Goal: Task Accomplishment & Management: Manage account settings

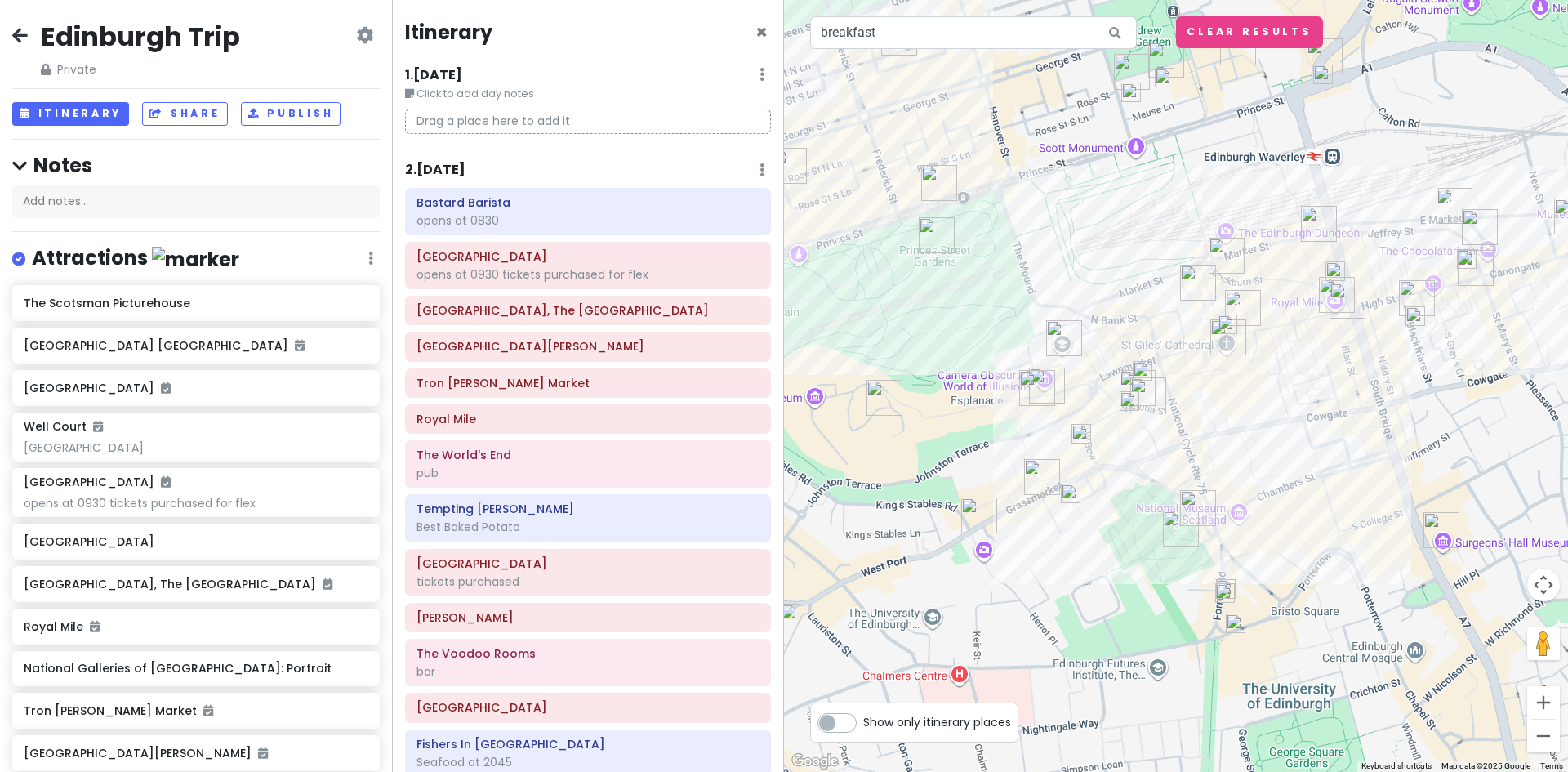
scroll to position [572, 0]
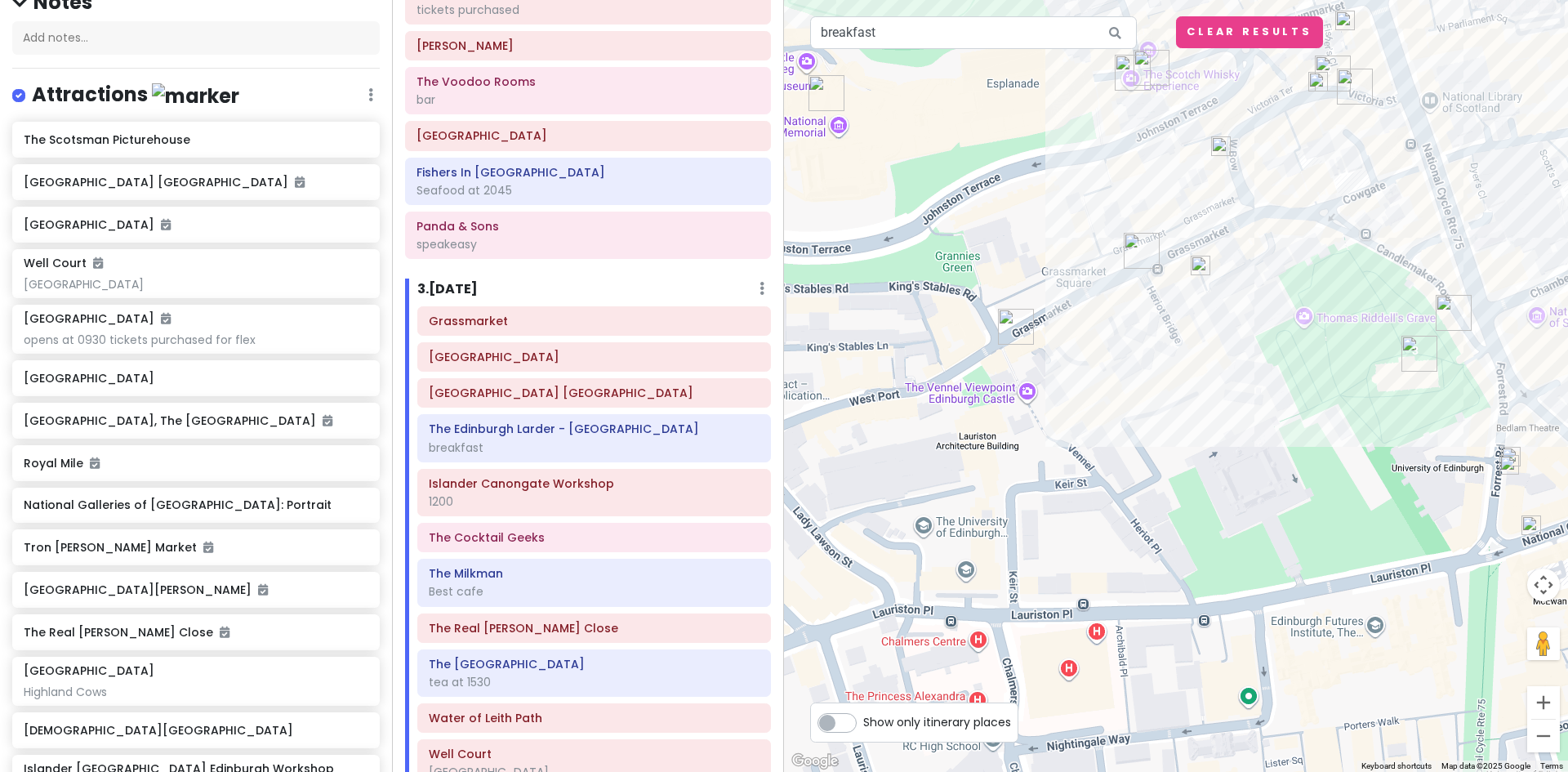
drag, startPoint x: 827, startPoint y: 458, endPoint x: 840, endPoint y: 443, distance: 19.8
click at [841, 443] on div at bounding box center [1177, 386] width 784 height 772
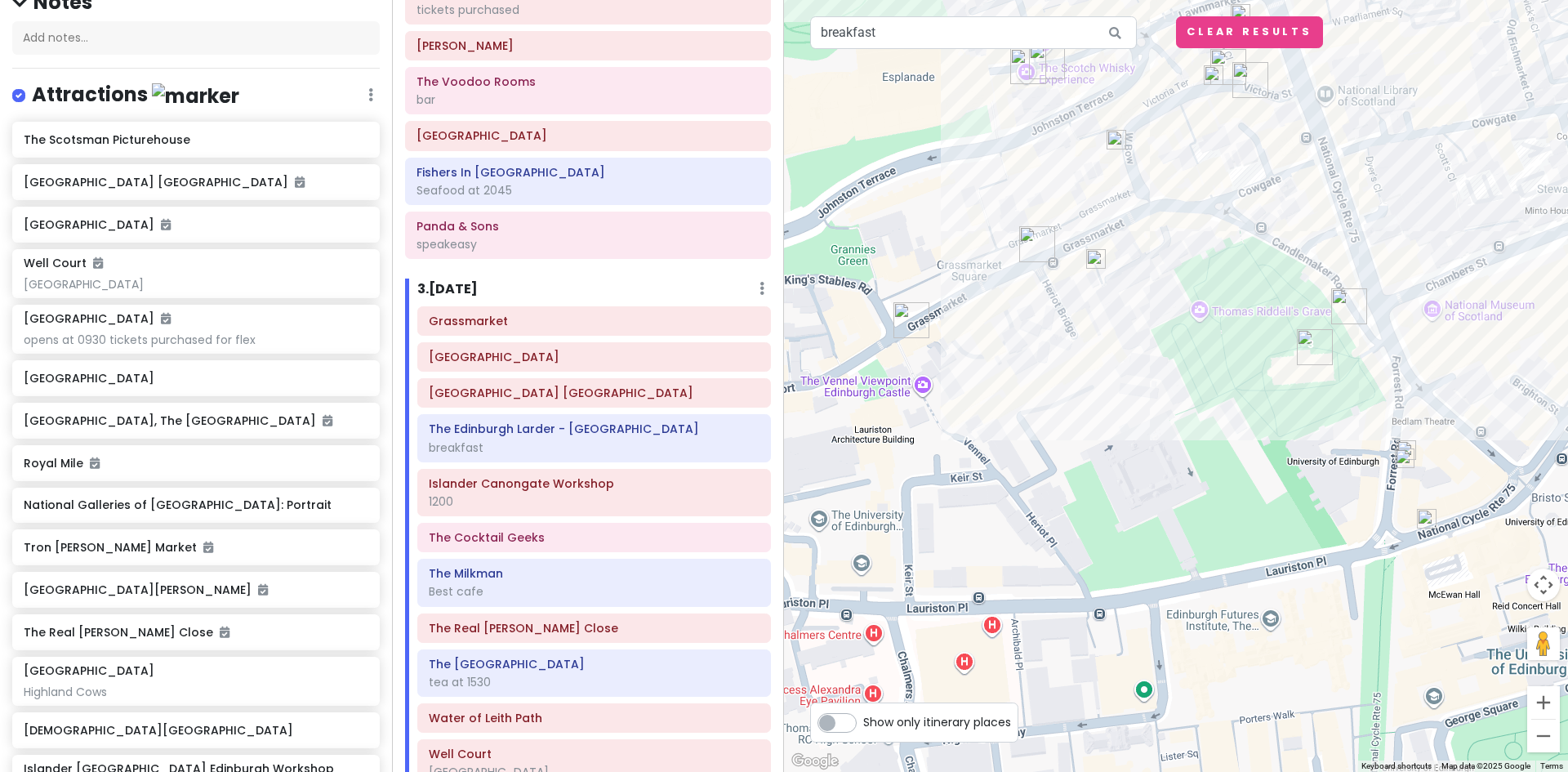
click at [1431, 523] on img at bounding box center [1427, 518] width 33 height 33
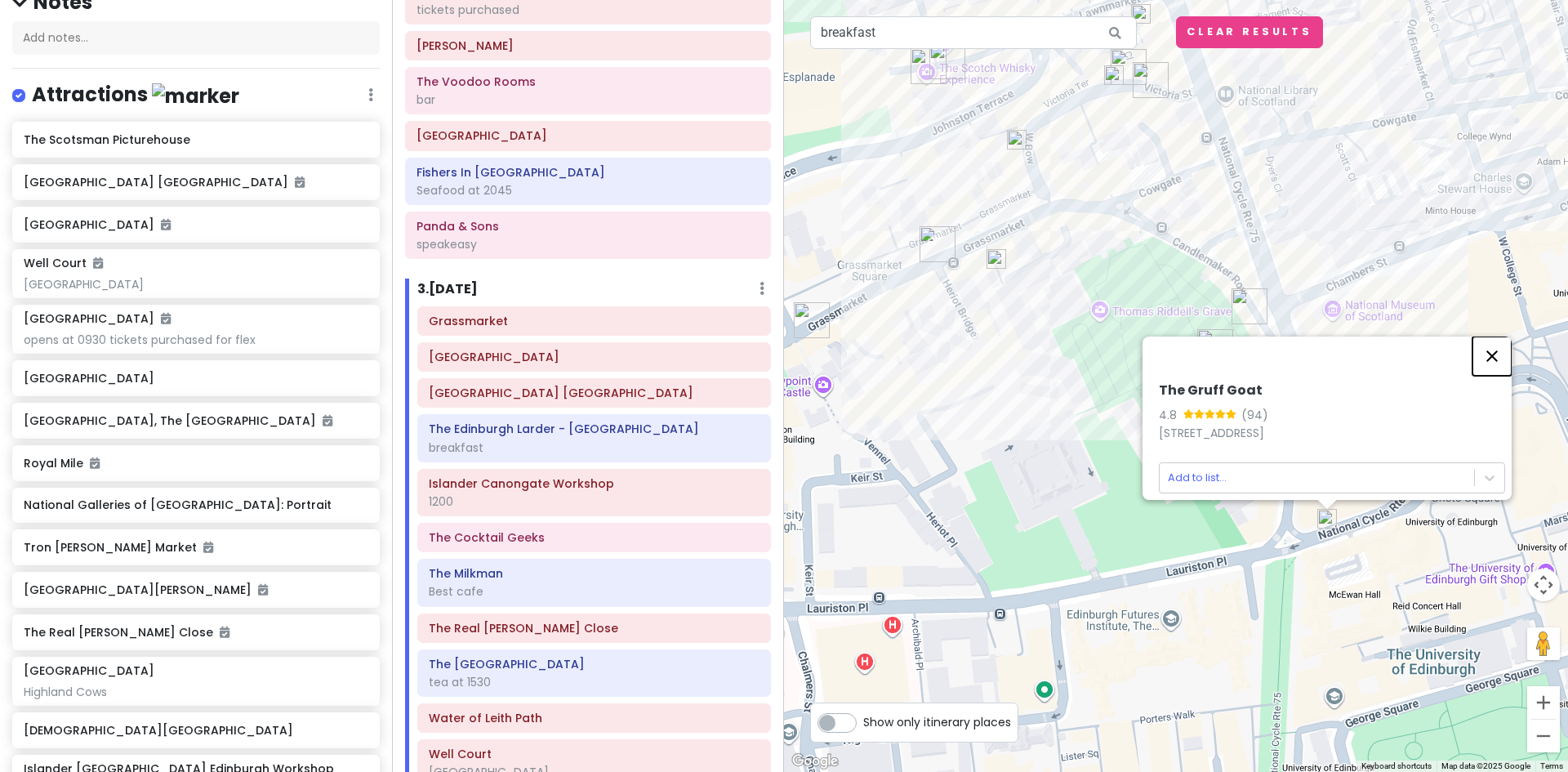
click at [1504, 347] on button "Close" at bounding box center [1493, 357] width 40 height 40
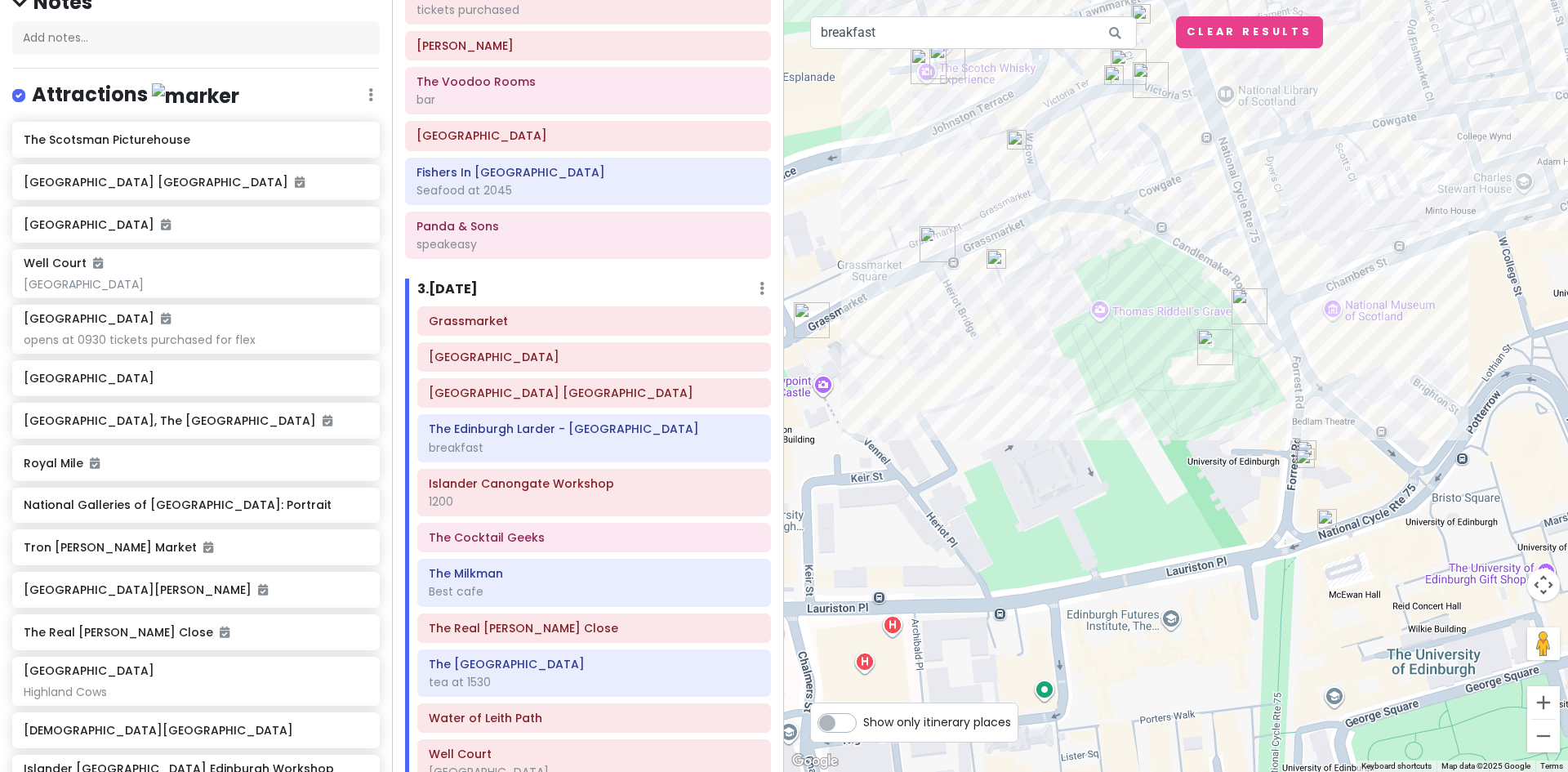
click at [1114, 74] on img at bounding box center [1114, 75] width 33 height 33
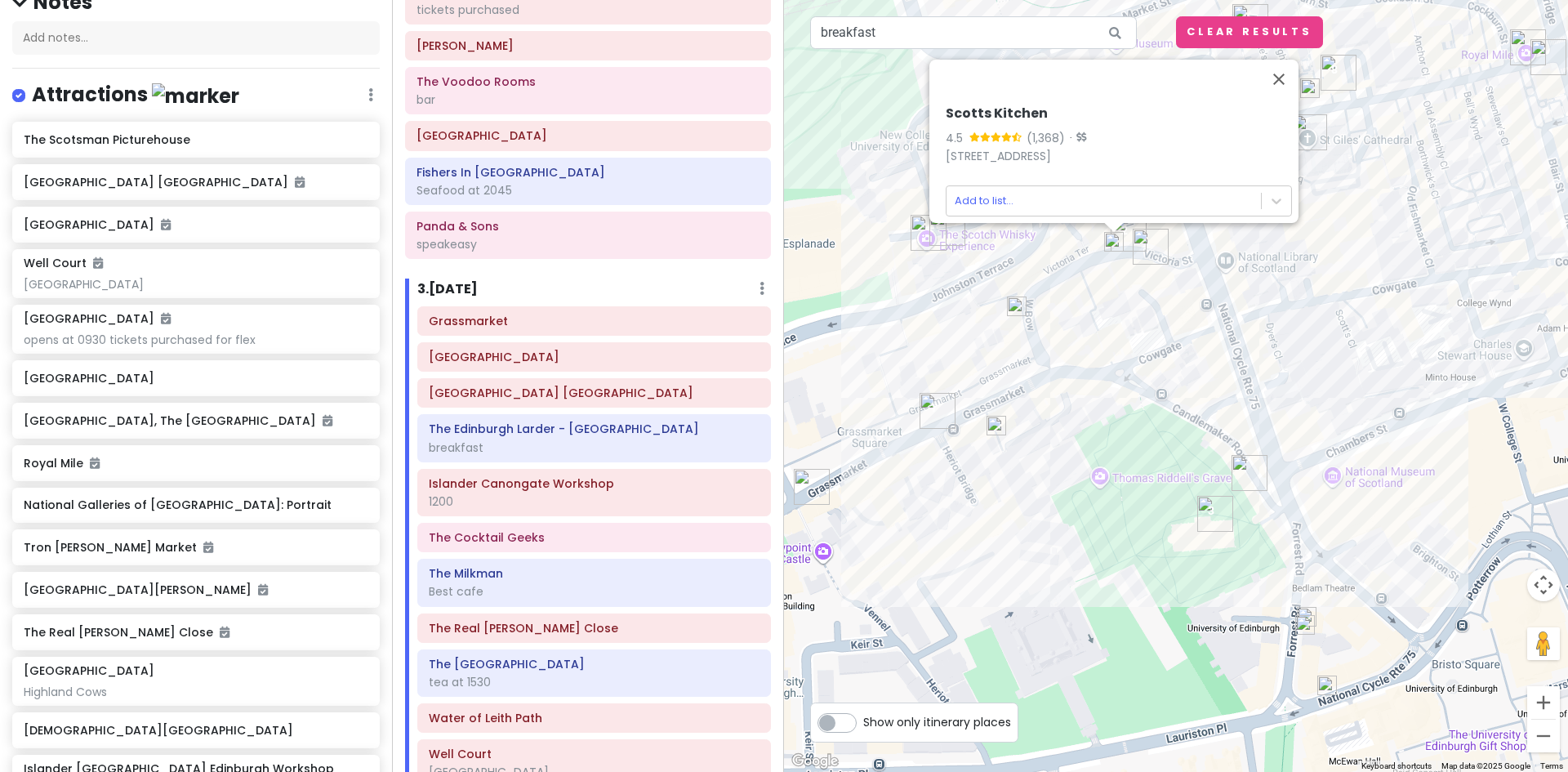
click at [1016, 310] on img at bounding box center [1017, 305] width 33 height 33
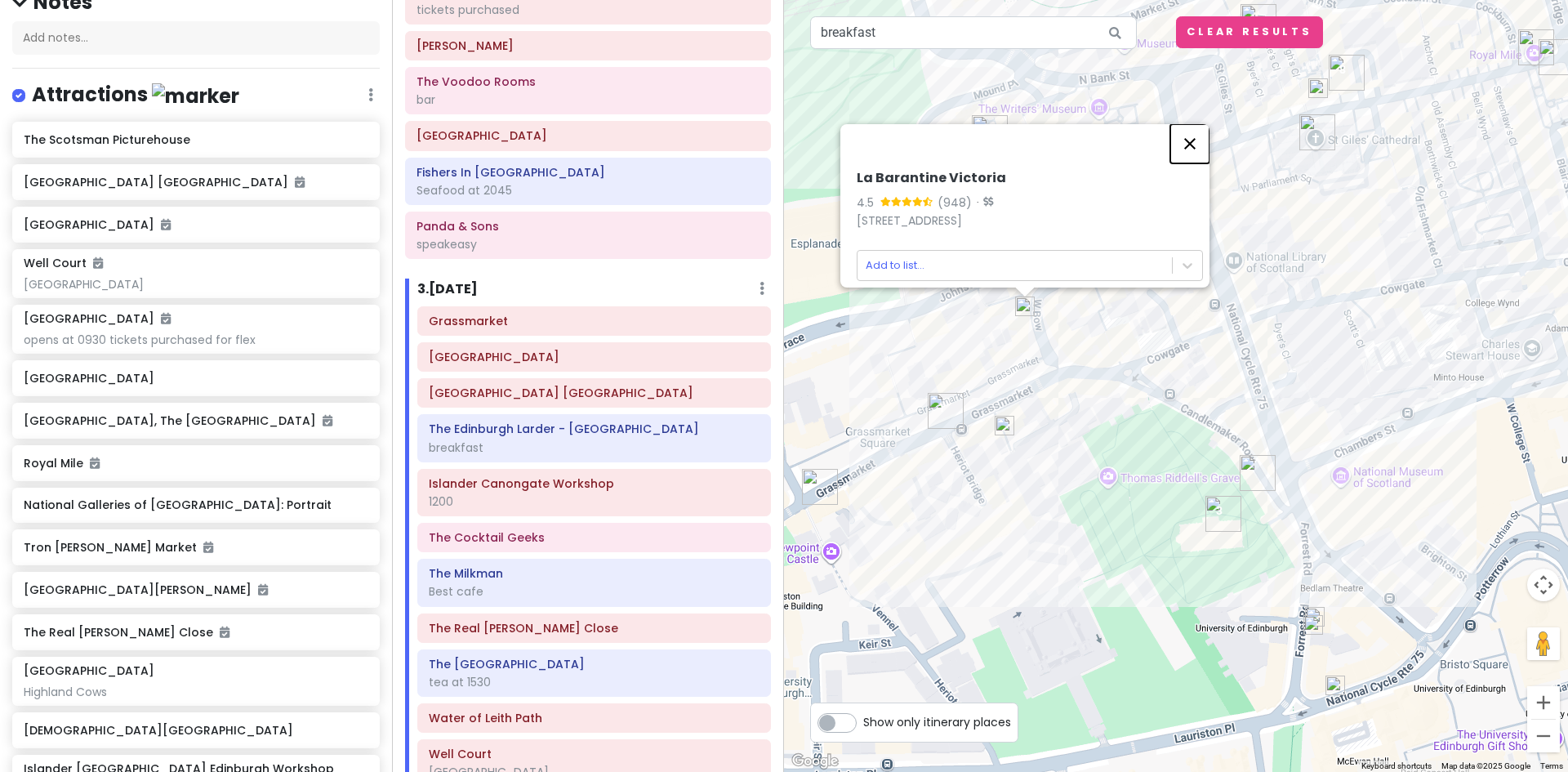
click at [1187, 131] on button "Close" at bounding box center [1191, 144] width 40 height 40
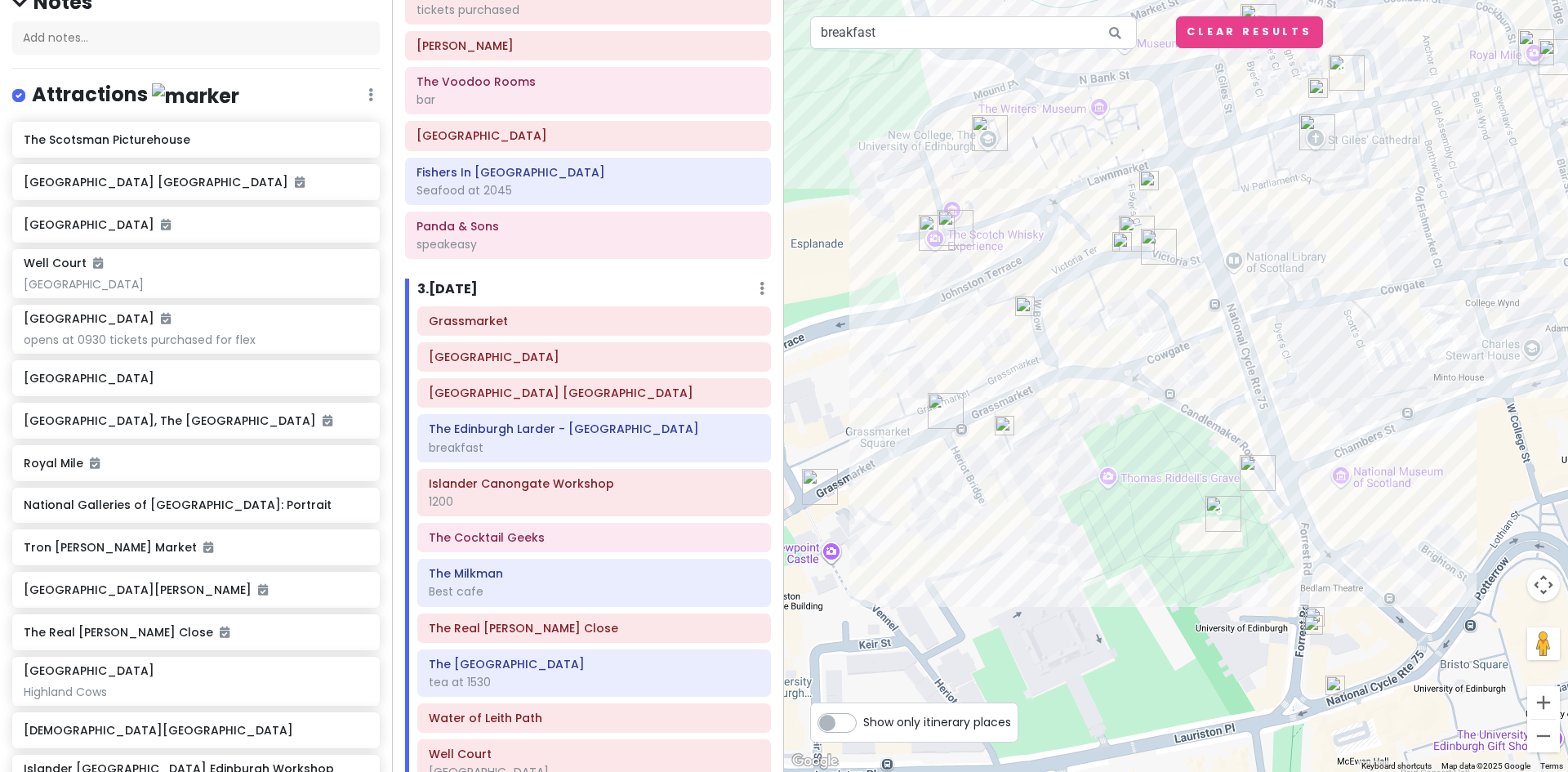
click at [1146, 179] on img at bounding box center [1149, 180] width 33 height 33
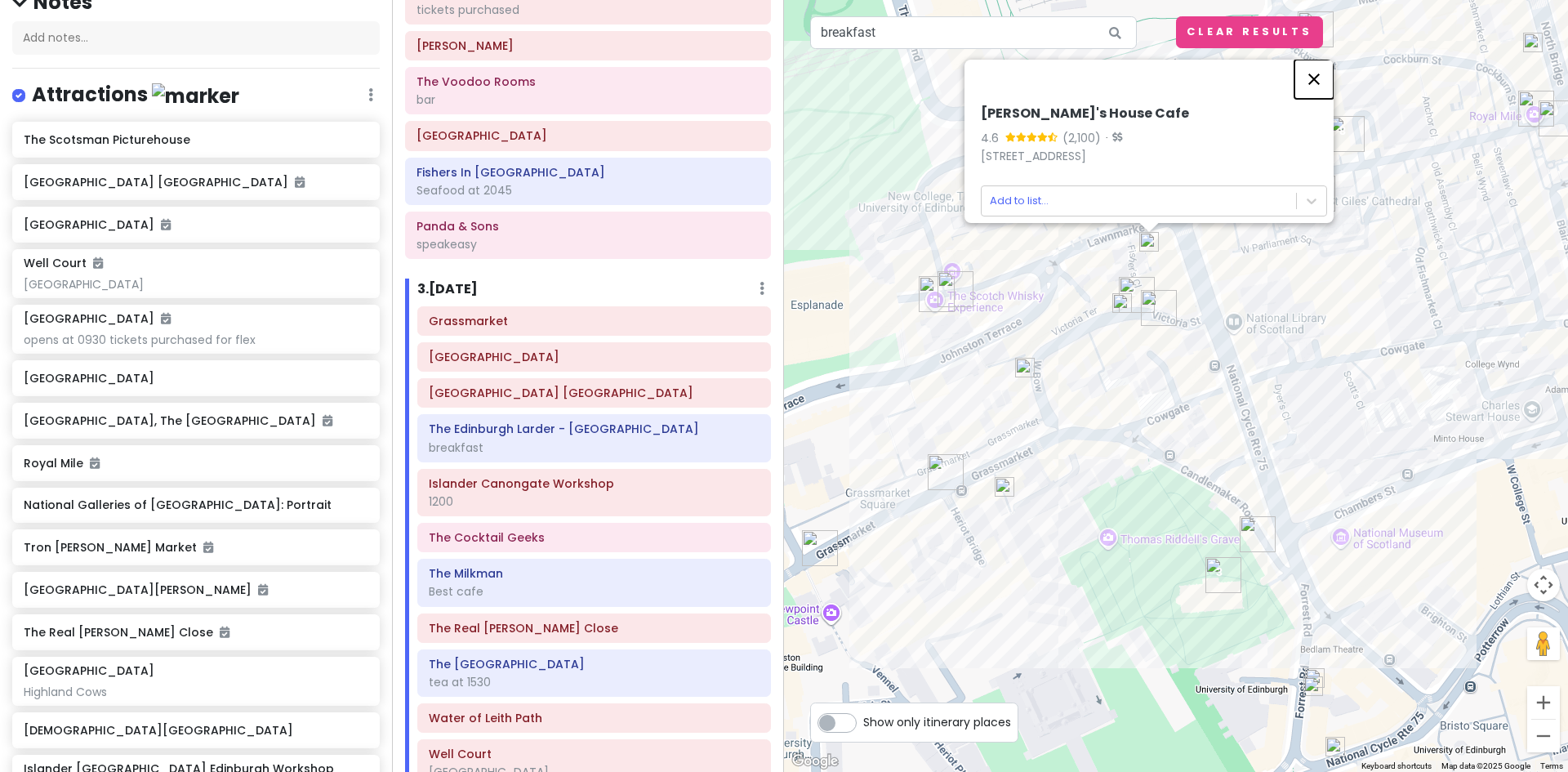
click at [1318, 68] on button "Close" at bounding box center [1314, 79] width 40 height 40
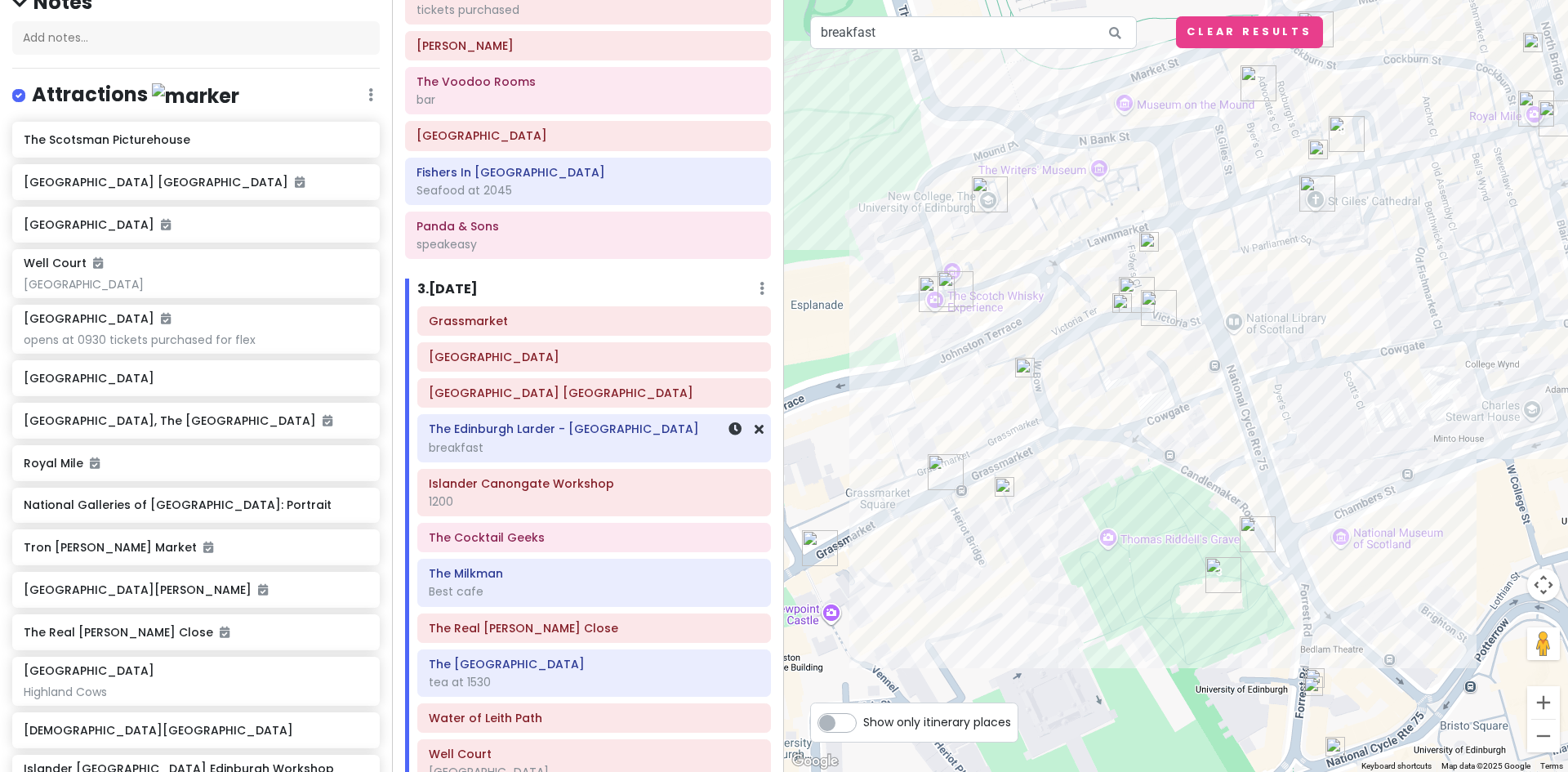
click at [598, 449] on div "breakfast" at bounding box center [594, 448] width 331 height 15
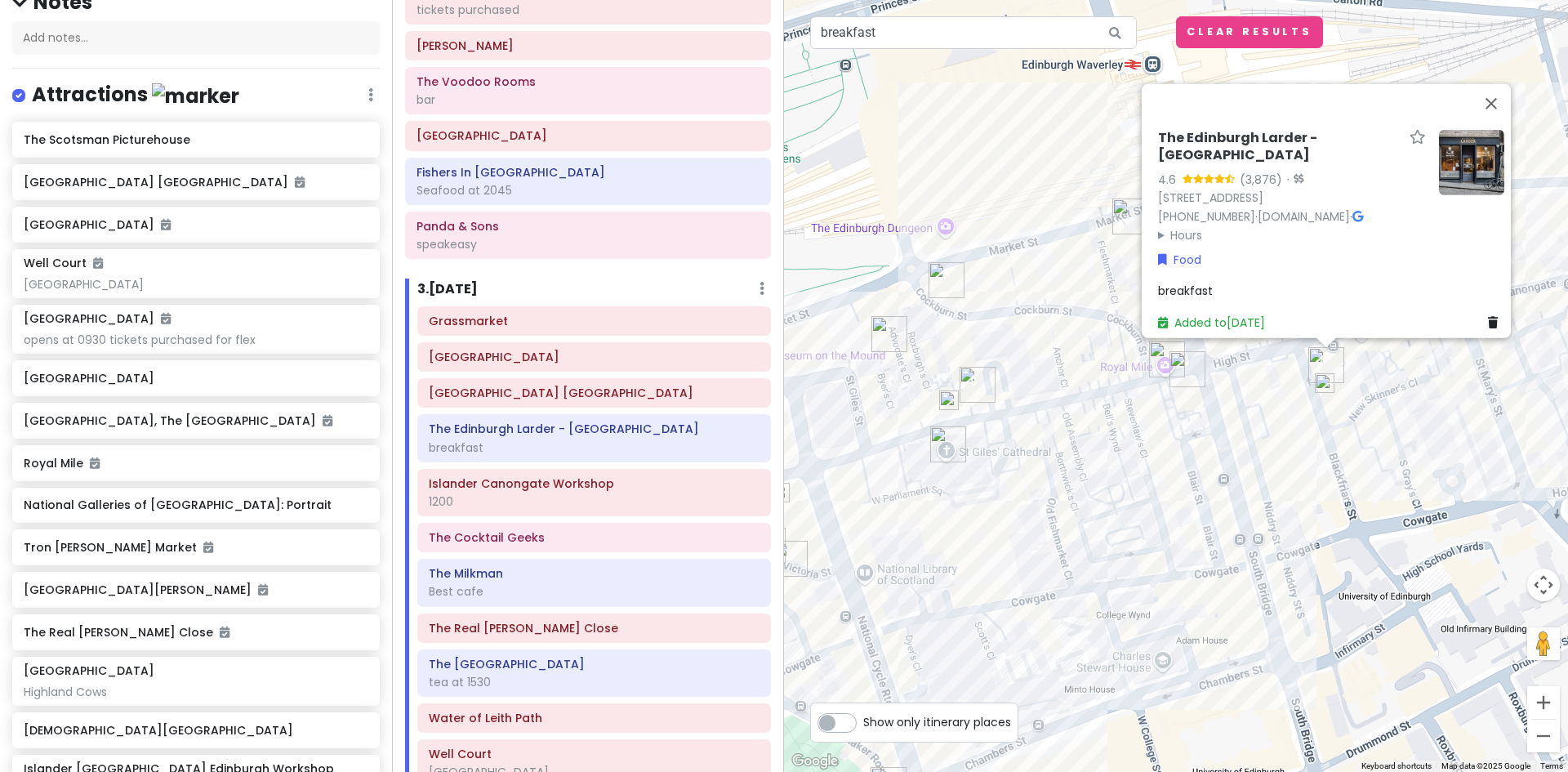
click at [1455, 129] on img at bounding box center [1472, 162] width 65 height 65
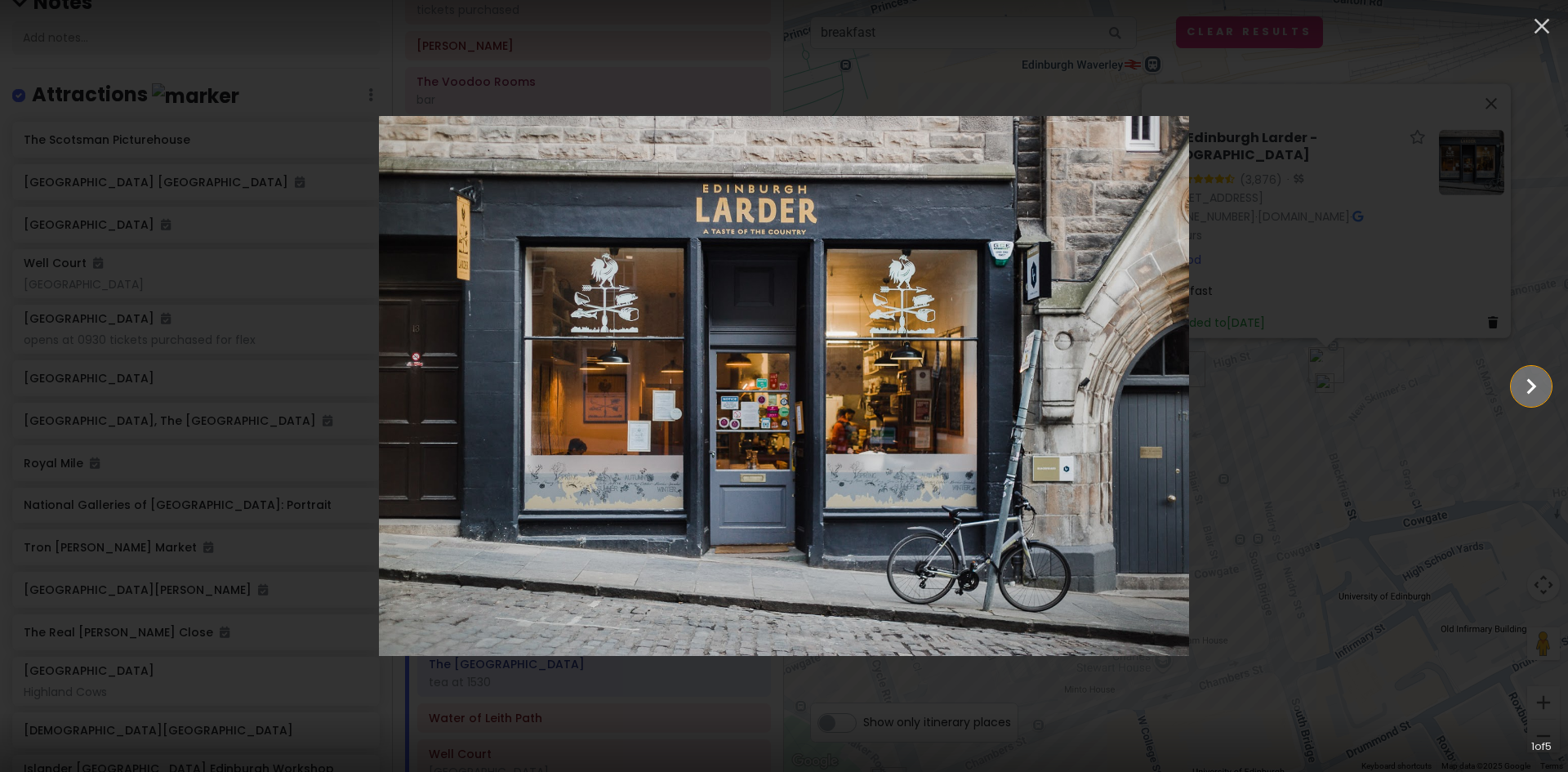
click at [1527, 384] on icon "Show slide 2 of 5" at bounding box center [1530, 386] width 31 height 40
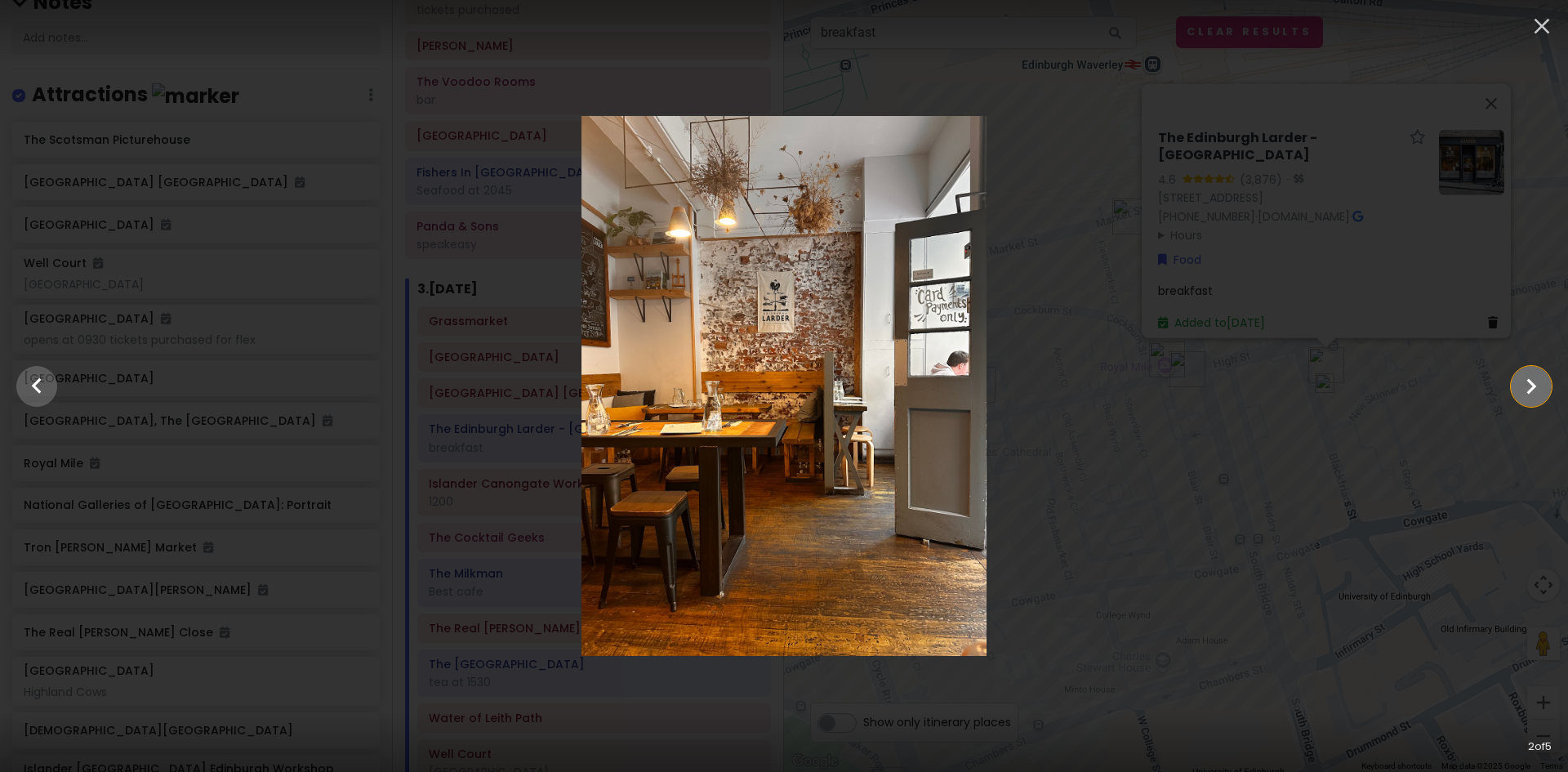
click at [1527, 384] on icon "Show slide 3 of 5" at bounding box center [1530, 386] width 31 height 40
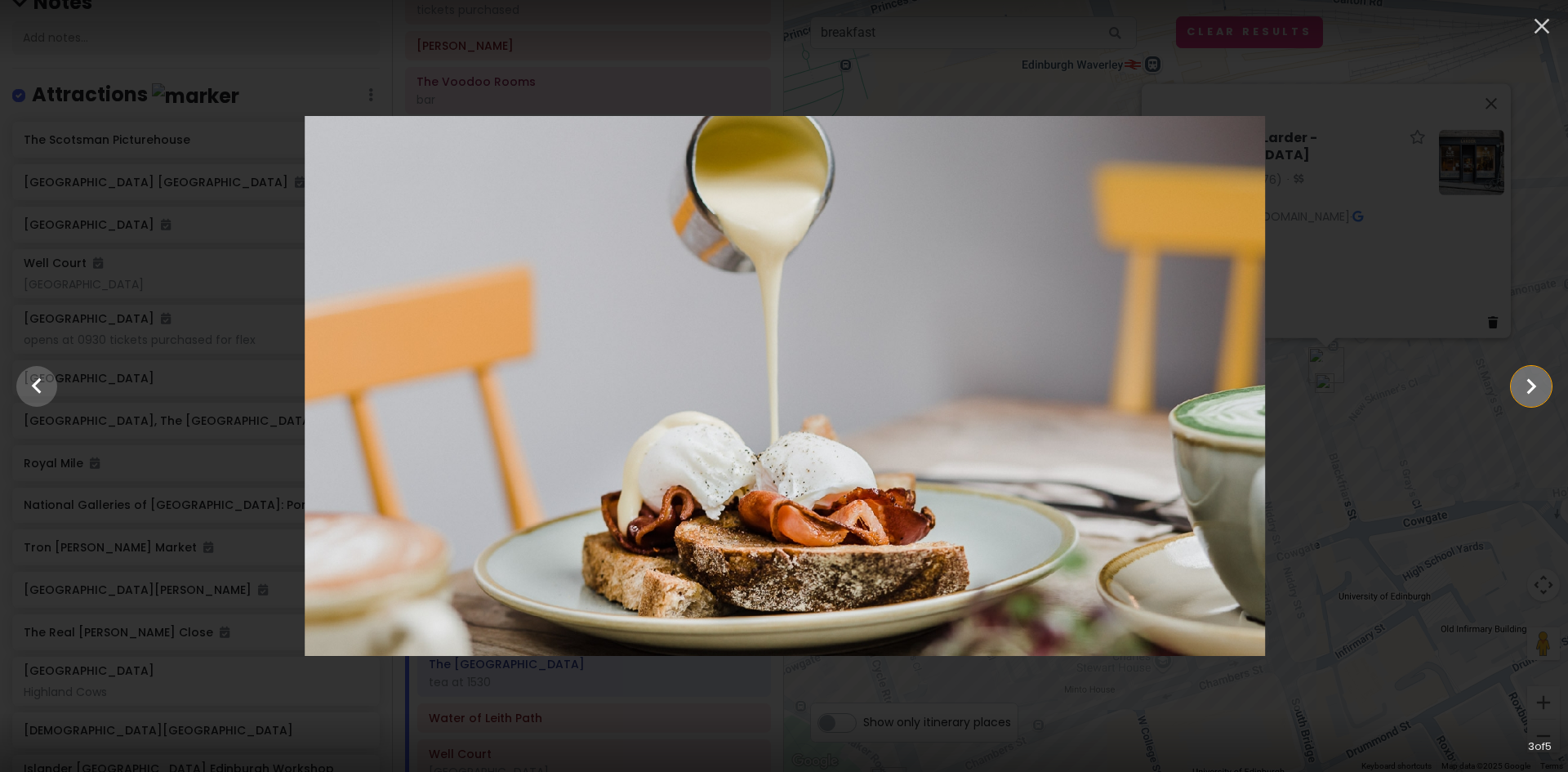
click at [1527, 384] on icon "Show slide 4 of 5" at bounding box center [1530, 386] width 31 height 40
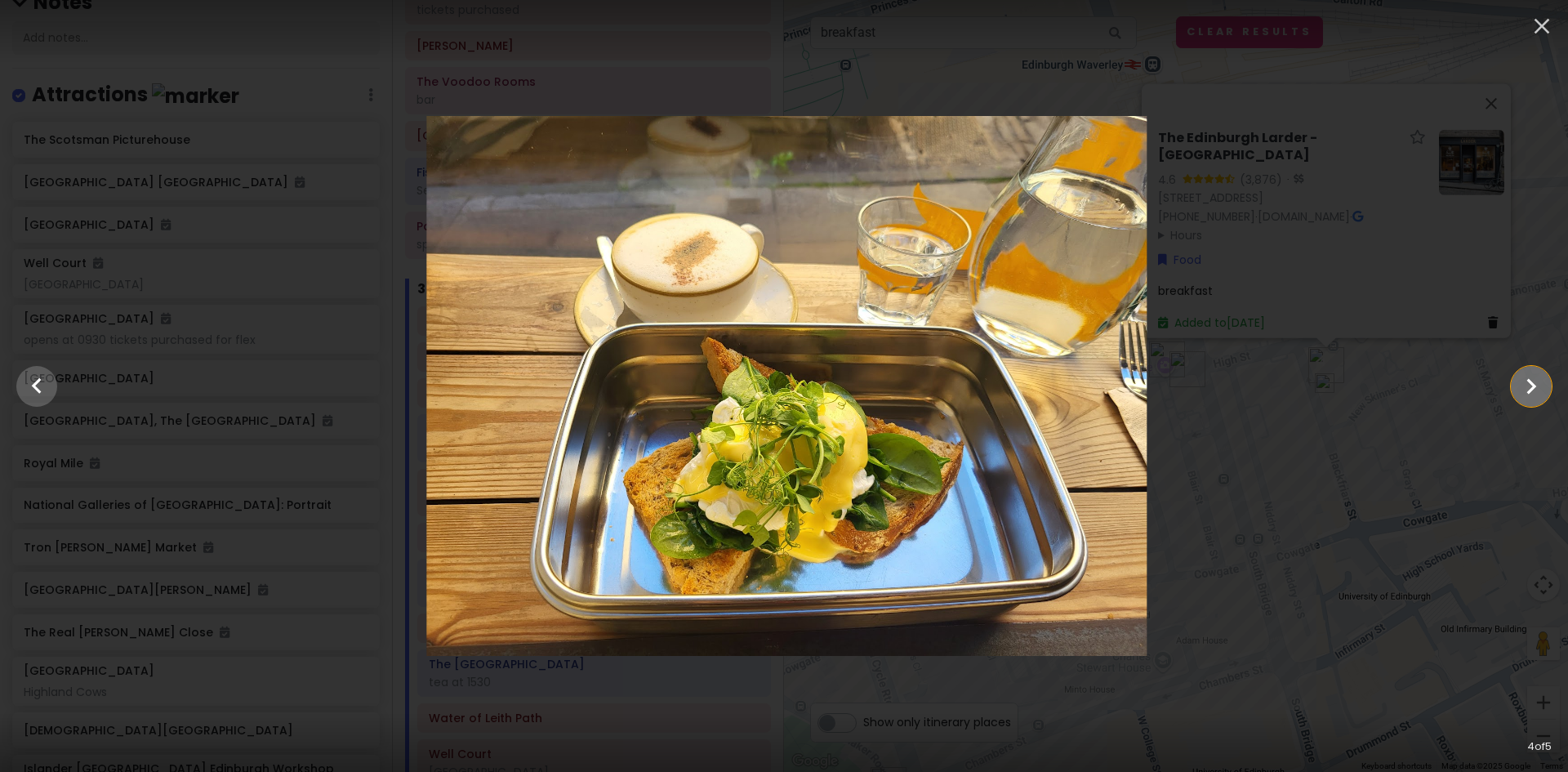
click at [1527, 384] on icon "Show slide 5 of 5" at bounding box center [1530, 386] width 31 height 40
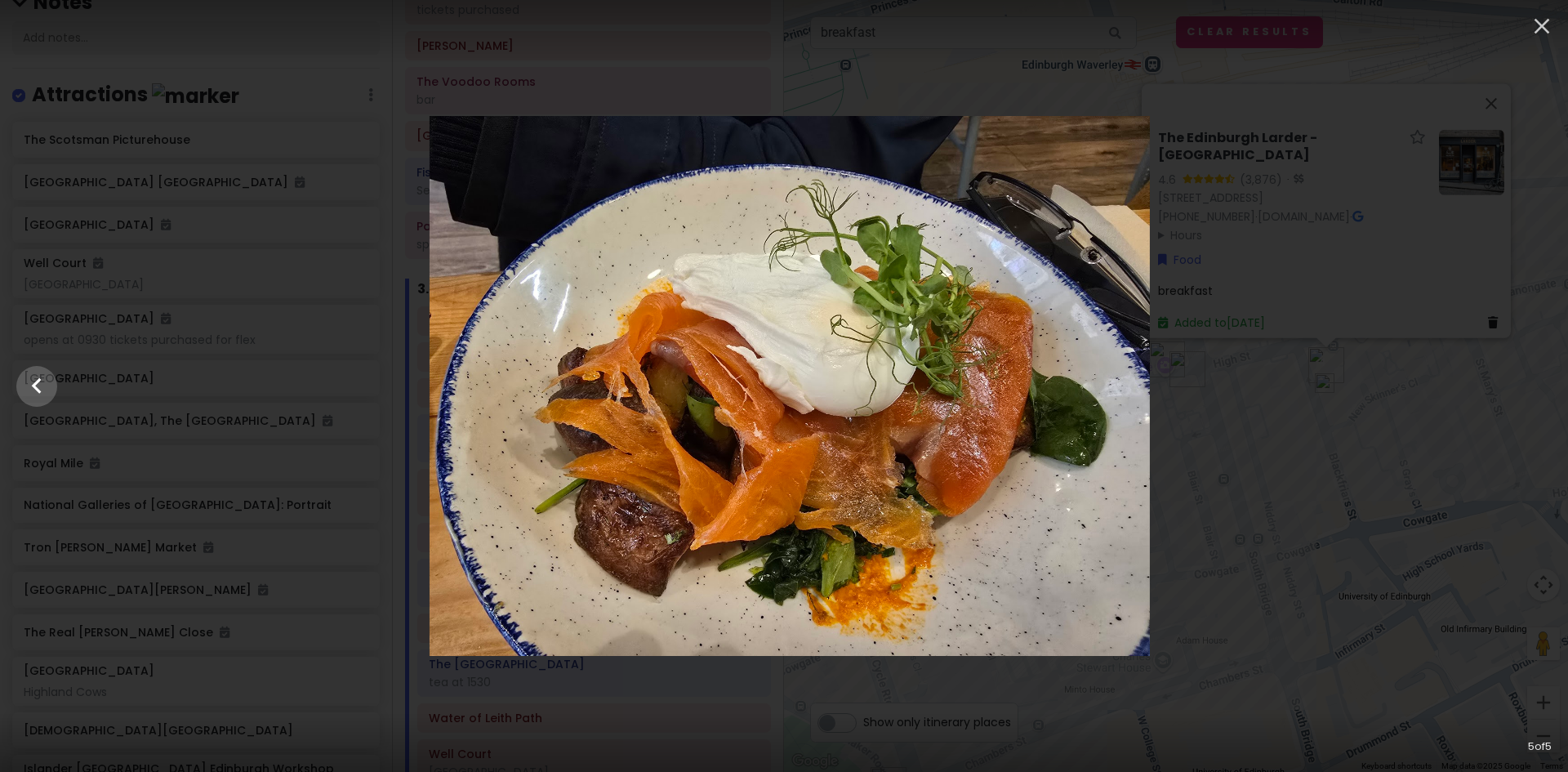
click at [1527, 384] on div at bounding box center [789, 386] width 1568 height 541
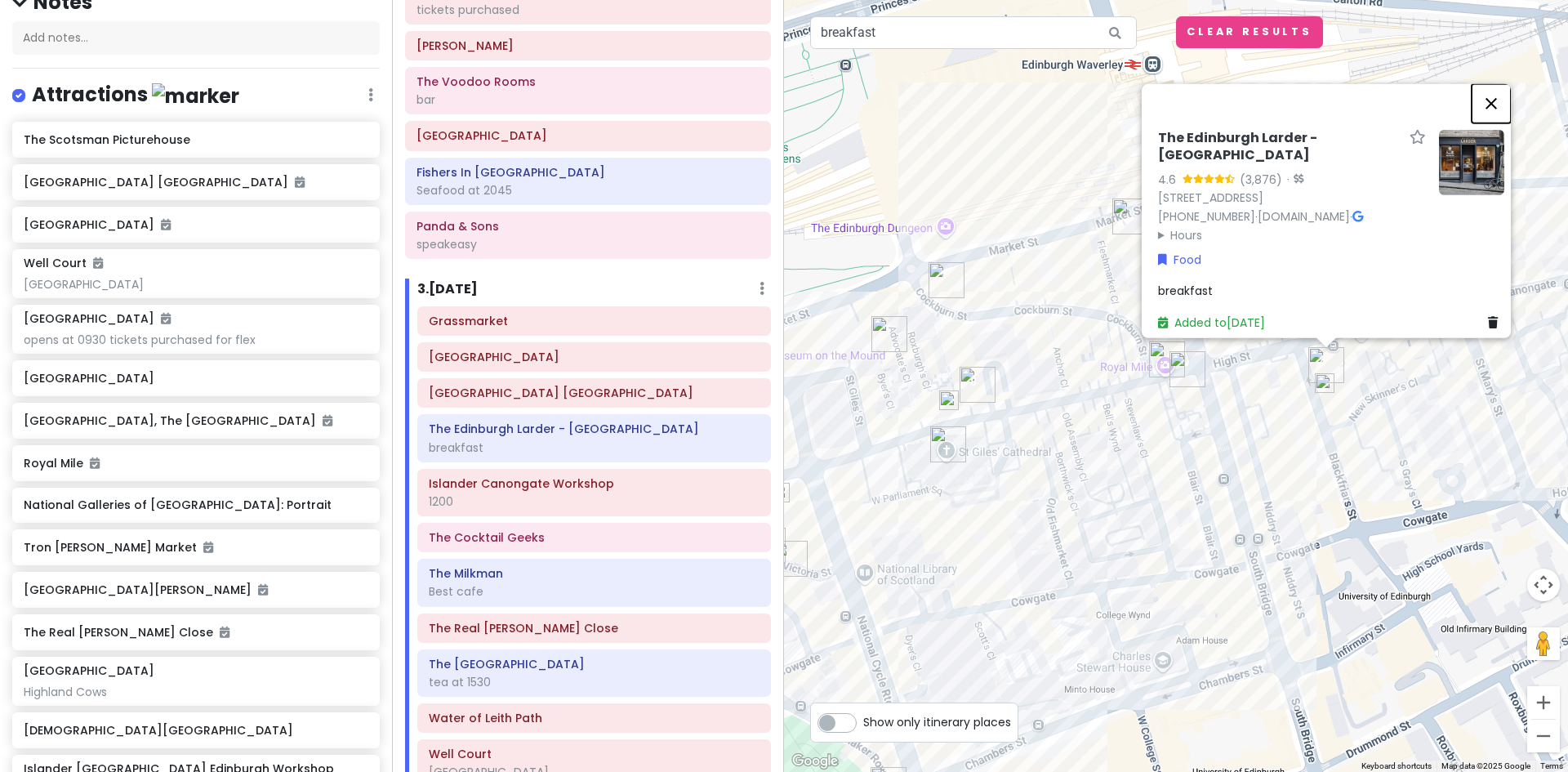
click at [1496, 83] on button "Close" at bounding box center [1492, 103] width 40 height 40
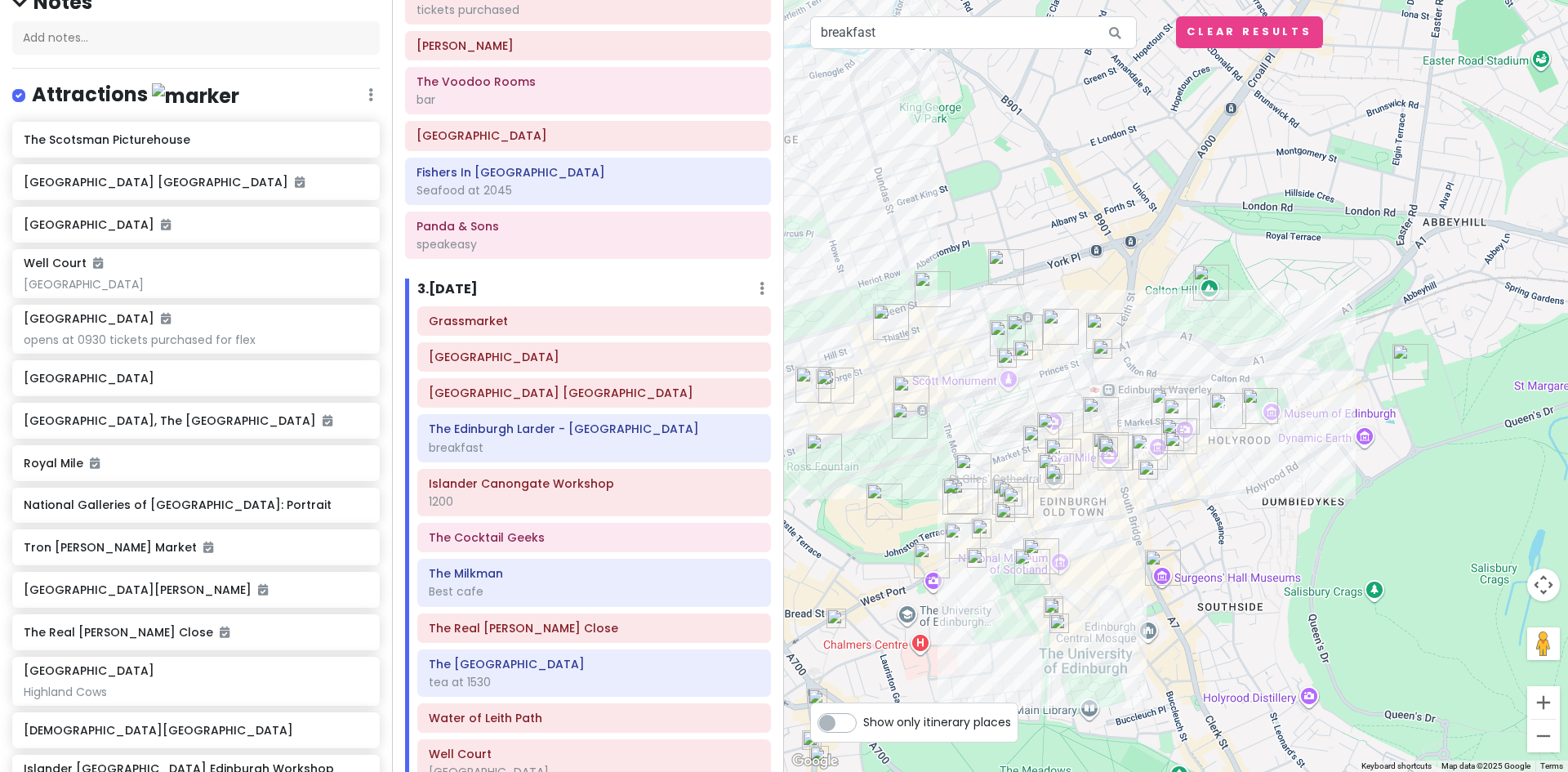
click at [598, 294] on div "3 . [DATE] Add Day Notes Delete Day" at bounding box center [594, 293] width 354 height 28
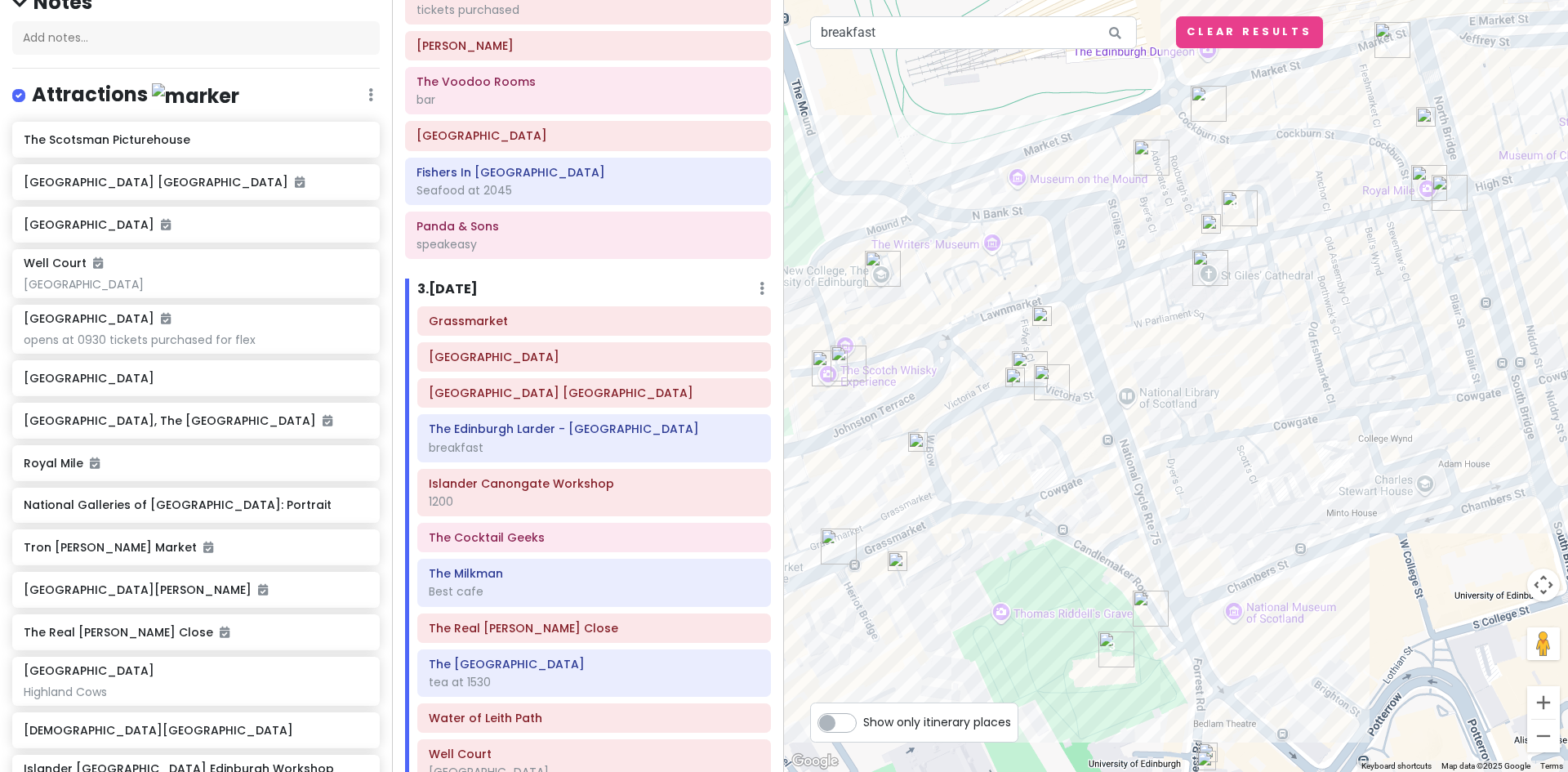
drag, startPoint x: 1017, startPoint y: 515, endPoint x: 1211, endPoint y: 443, distance: 206.9
click at [1211, 443] on div at bounding box center [1177, 386] width 784 height 772
click at [1026, 367] on img at bounding box center [1015, 377] width 33 height 33
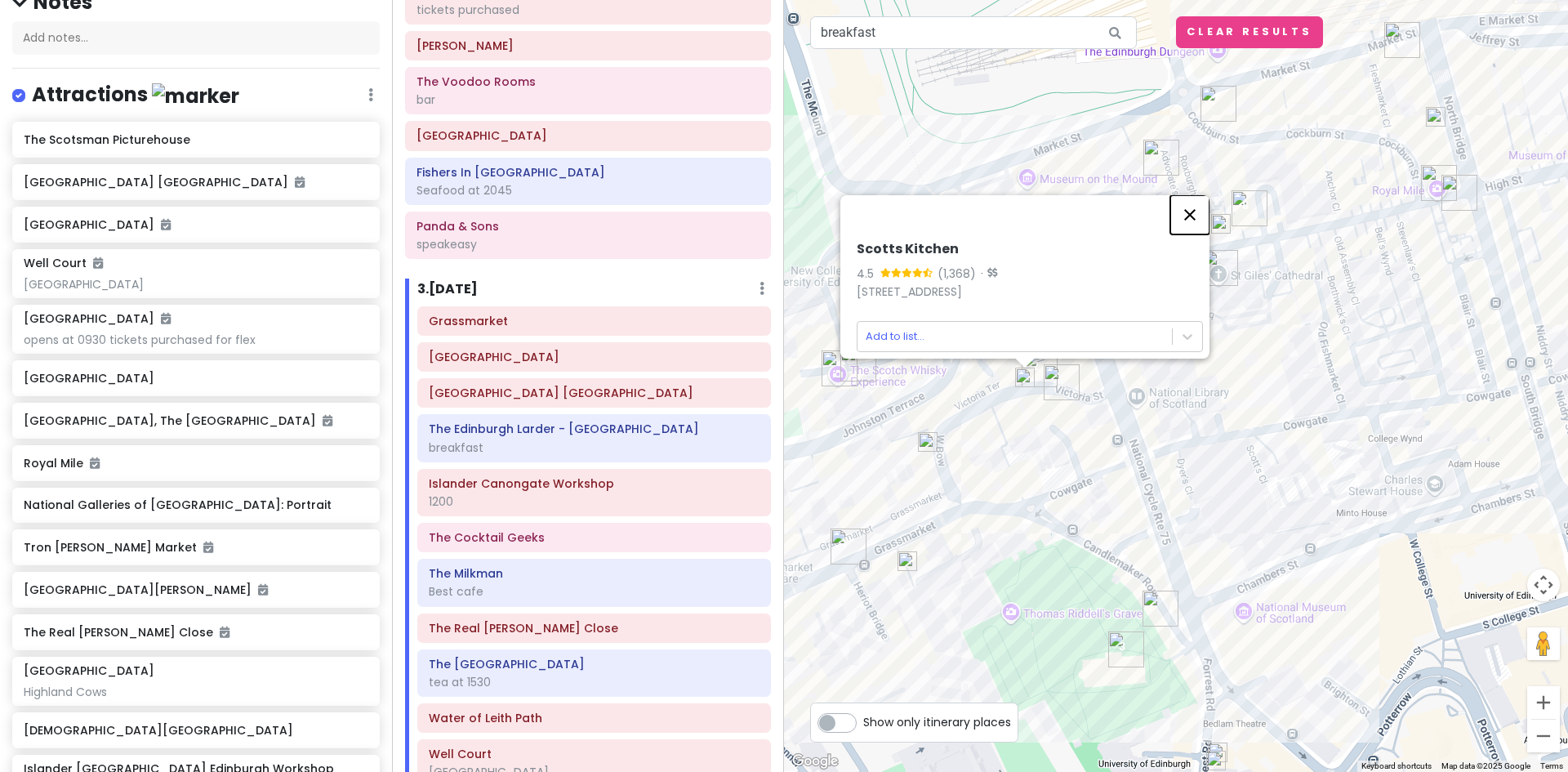
click at [1200, 196] on button "Close" at bounding box center [1191, 215] width 40 height 40
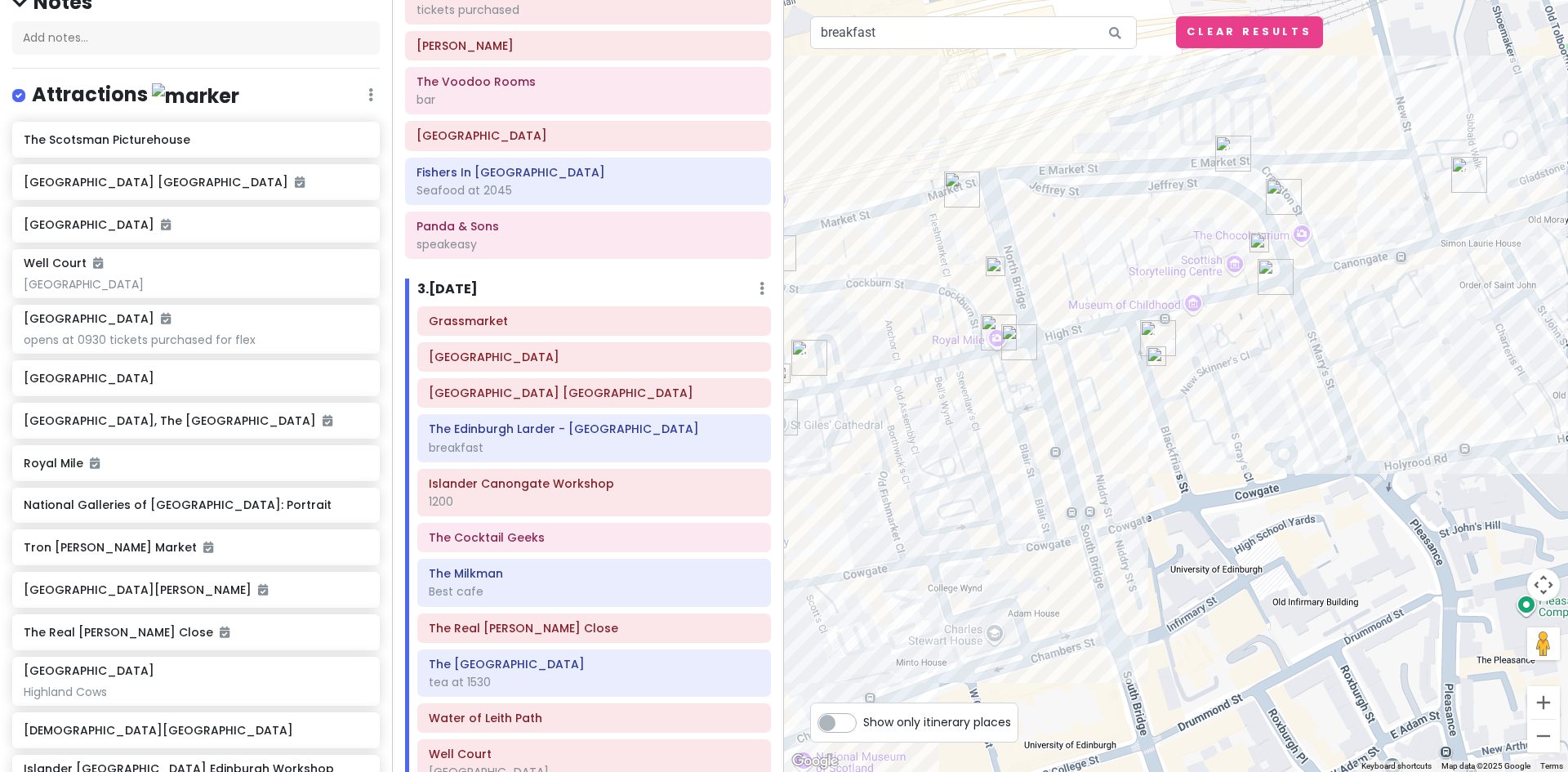
drag, startPoint x: 1290, startPoint y: 474, endPoint x: 846, endPoint y: 625, distance: 469.0
click at [846, 625] on div at bounding box center [1177, 386] width 784 height 772
click at [1154, 332] on img "The Edinburgh Larder - Blackfriars Street" at bounding box center [1159, 338] width 49 height 49
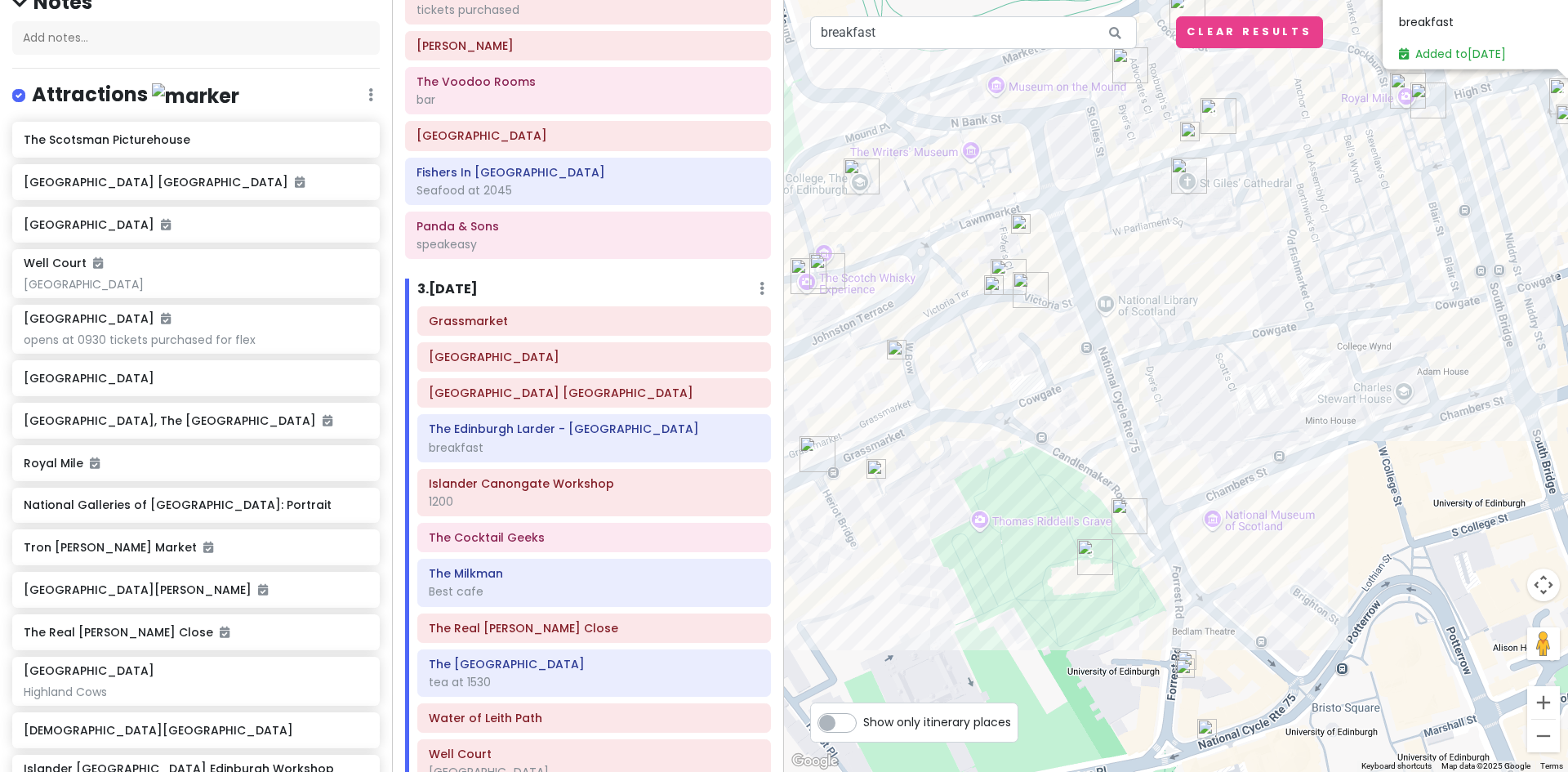
drag, startPoint x: 999, startPoint y: 416, endPoint x: 1316, endPoint y: 214, distance: 375.9
click at [1318, 212] on div "The Edinburgh Larder - [GEOGRAPHIC_DATA] 4.6 (3,876) · [STREET_ADDRESS] [PHONE_…" at bounding box center [1177, 386] width 784 height 772
click at [1021, 221] on img at bounding box center [1022, 222] width 33 height 33
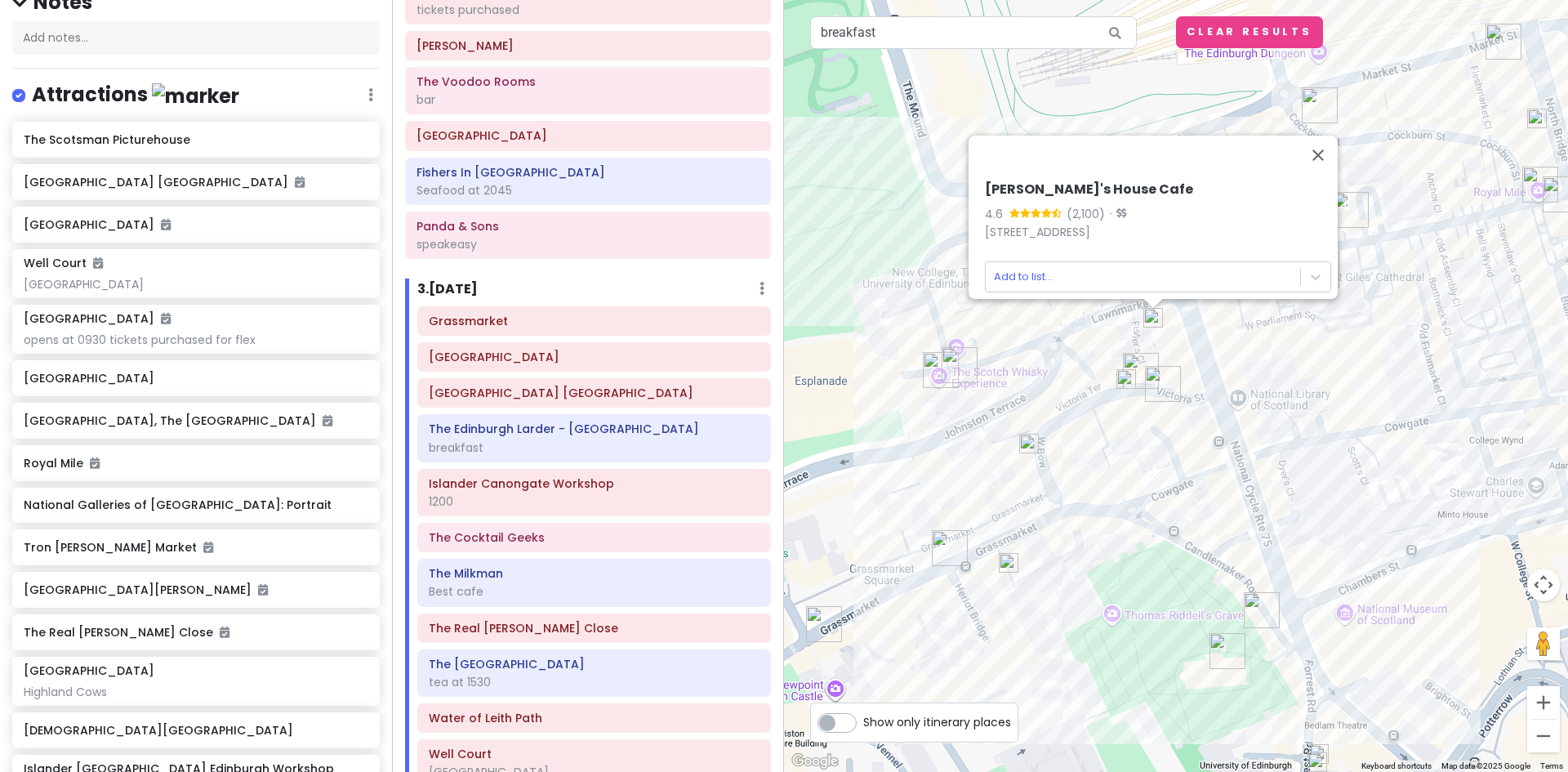
drag, startPoint x: 1101, startPoint y: 294, endPoint x: 1232, endPoint y: 369, distance: 151.0
click at [1232, 369] on div "[PERSON_NAME]'s House Cafe 4.6 (2,100) · [STREET_ADDRESS] Add to list..." at bounding box center [1177, 386] width 784 height 772
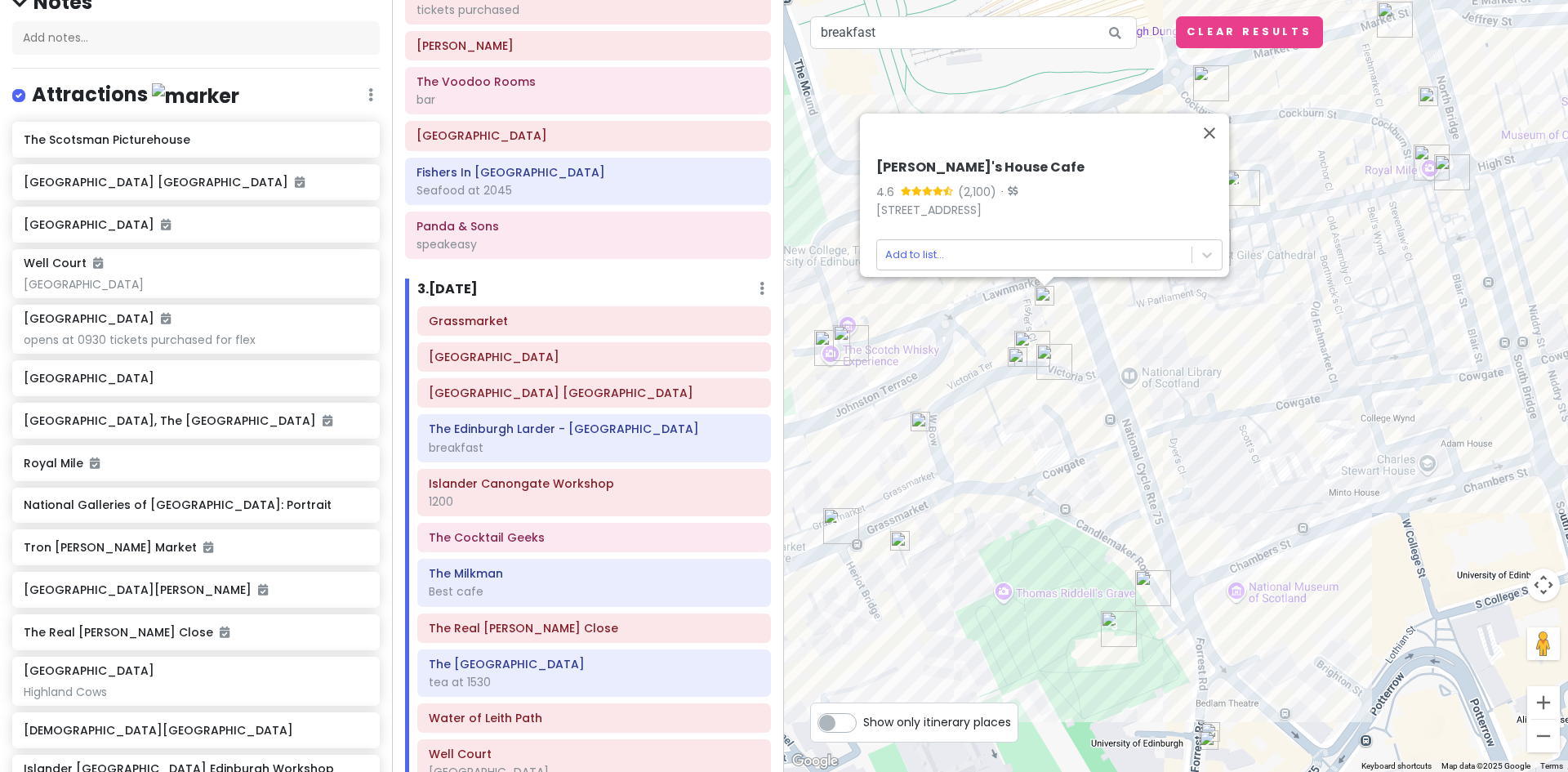
drag, startPoint x: 1332, startPoint y: 329, endPoint x: 1221, endPoint y: 308, distance: 113.0
click at [1221, 308] on div "[PERSON_NAME]'s House Cafe 4.6 (2,100) · [STREET_ADDRESS] Add to list..." at bounding box center [1177, 386] width 784 height 772
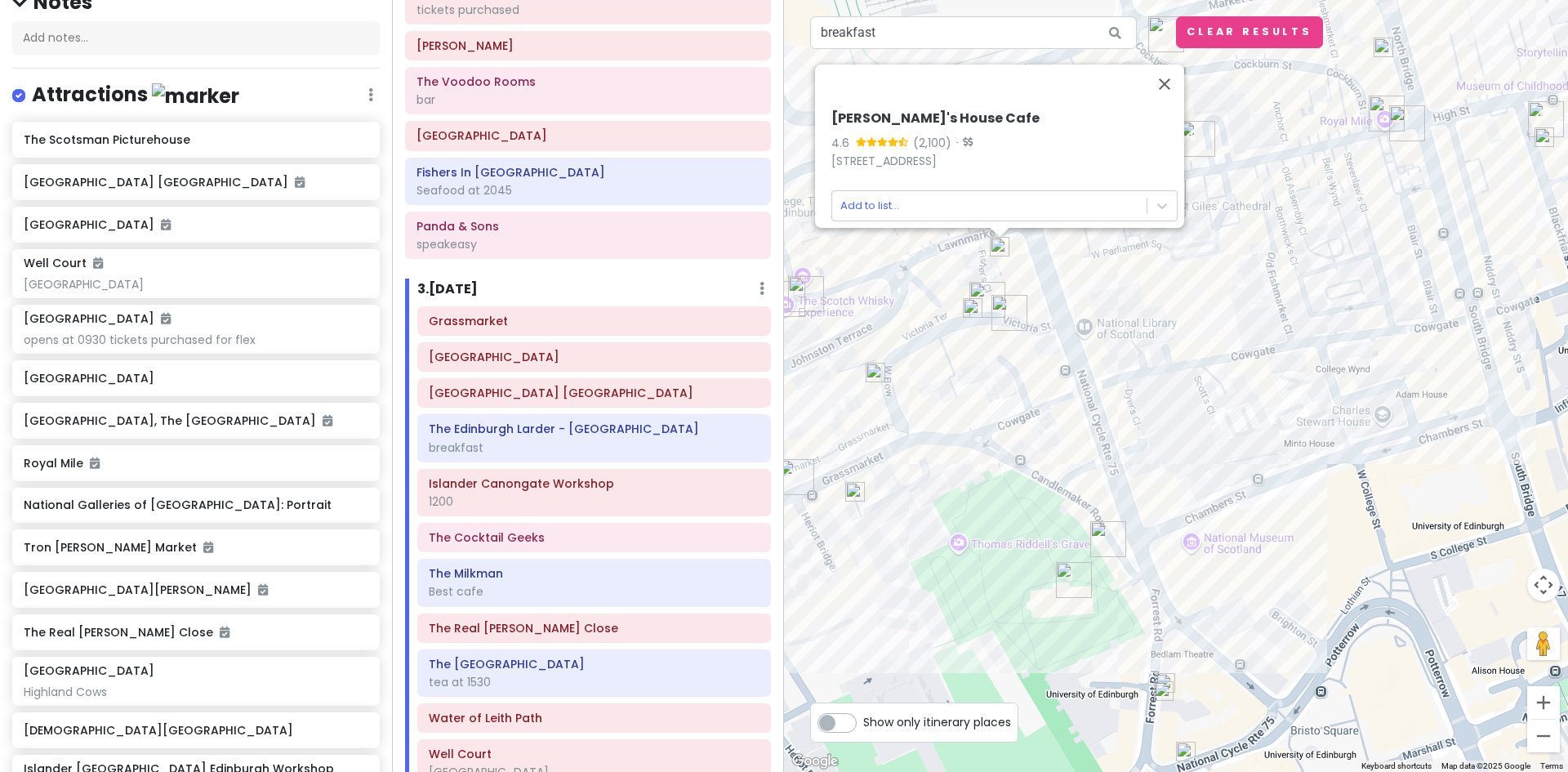
drag, startPoint x: 1269, startPoint y: 346, endPoint x: 1234, endPoint y: 298, distance: 59.4
click at [1234, 298] on div "[PERSON_NAME]'s House Cafe 4.6 (2,100) · [STREET_ADDRESS] Add to list..." at bounding box center [1177, 386] width 784 height 772
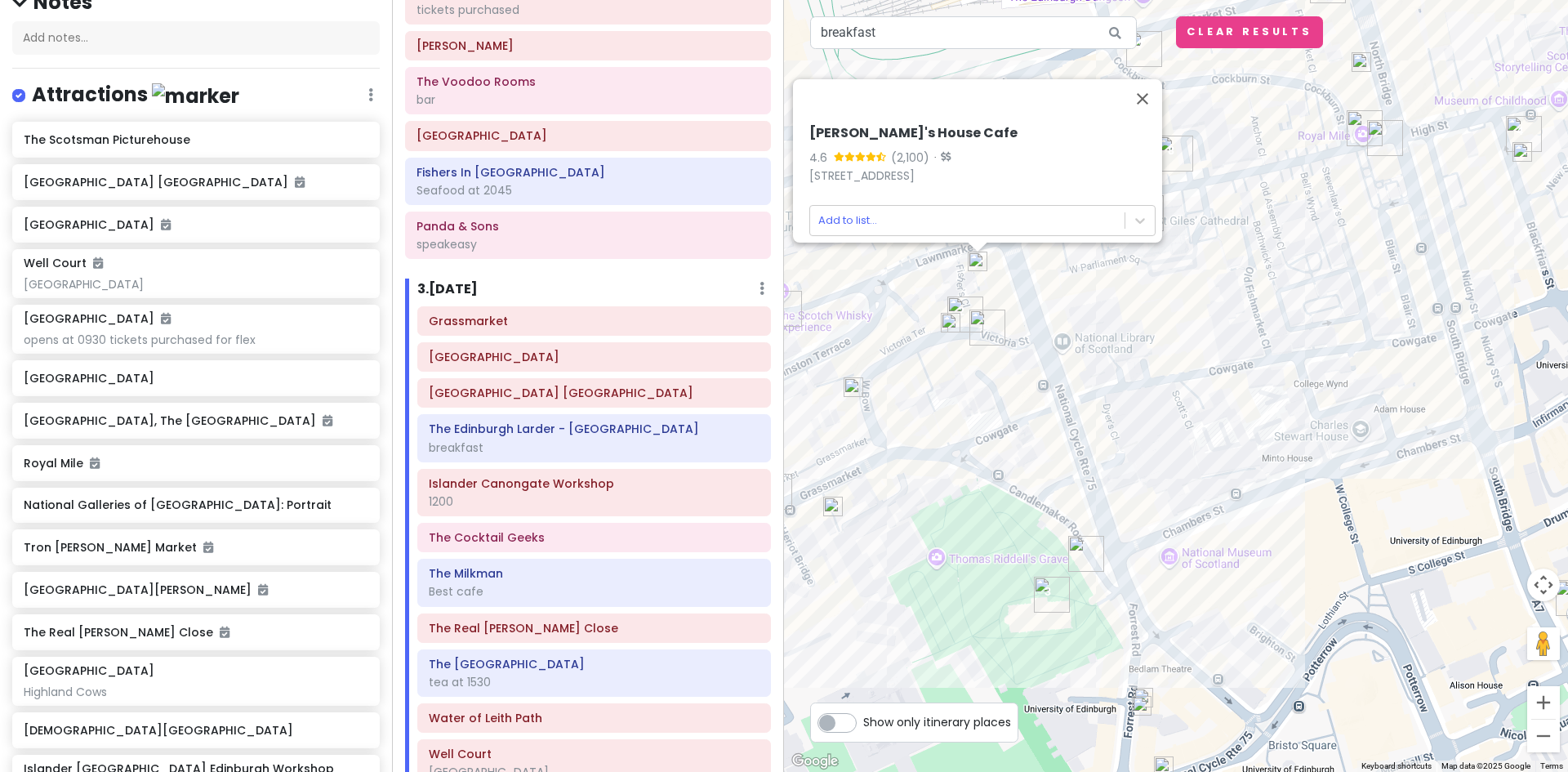
drag, startPoint x: 1511, startPoint y: 243, endPoint x: 1374, endPoint y: 340, distance: 167.9
click at [1374, 340] on div "[PERSON_NAME]'s House Cafe 4.6 (2,100) · [STREET_ADDRESS] Add to list..." at bounding box center [1177, 386] width 784 height 772
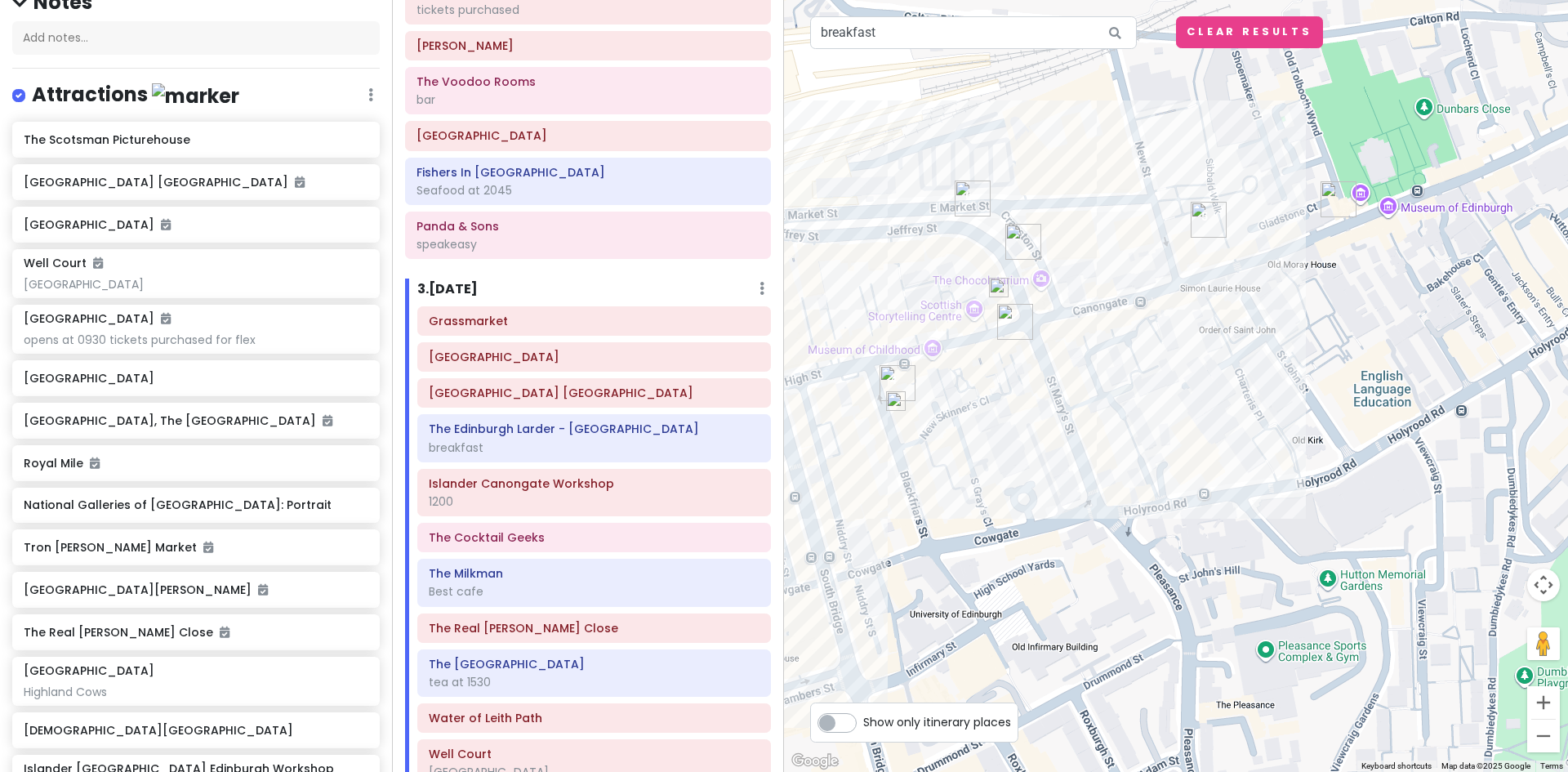
drag, startPoint x: 1194, startPoint y: 302, endPoint x: 687, endPoint y: 463, distance: 531.9
click at [687, 463] on div "Edinburgh Trip Private Change Dates Make a Copy Delete Trip Give Feedback 💡 Sup…" at bounding box center [784, 386] width 1568 height 772
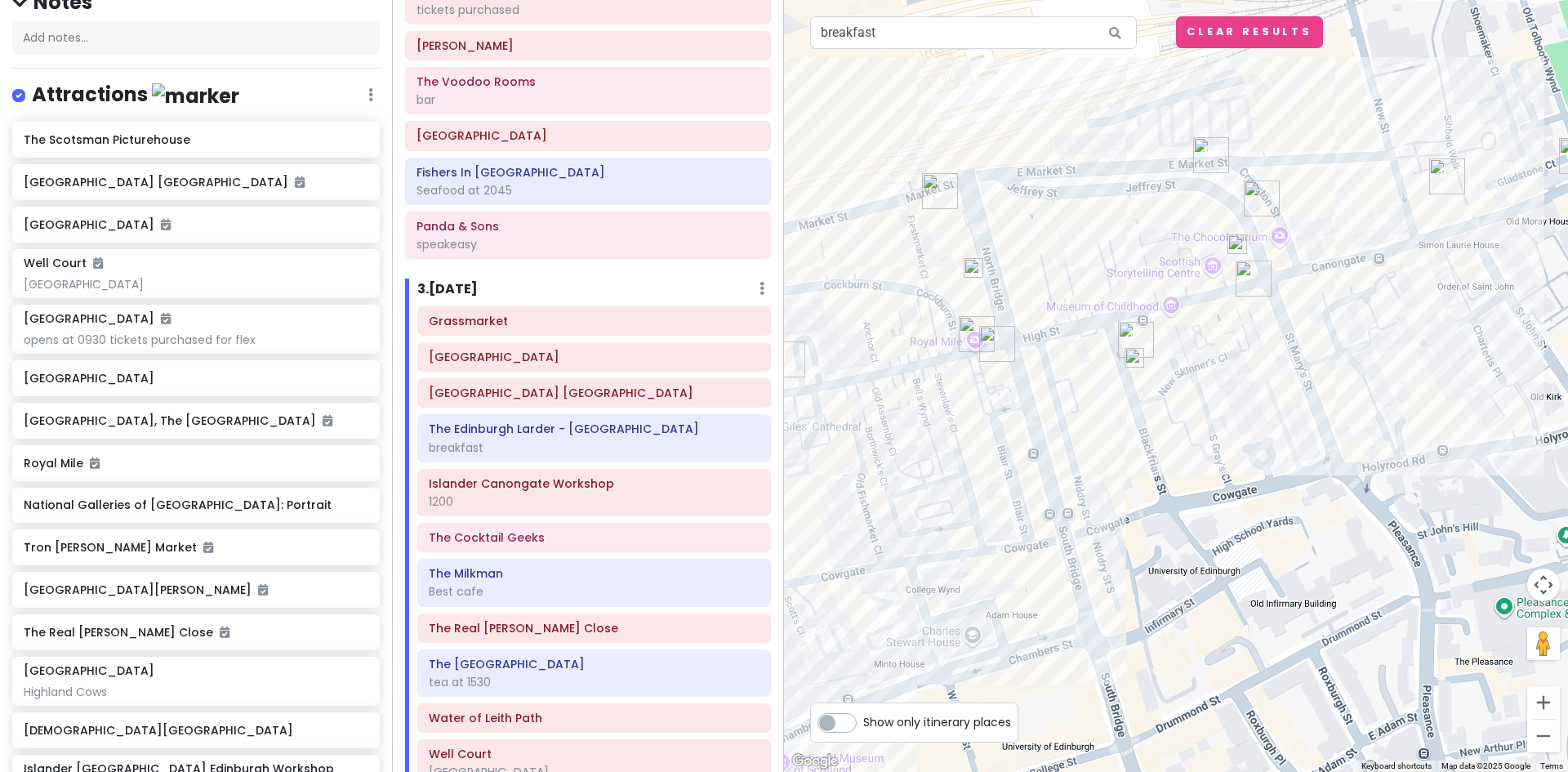
drag, startPoint x: 954, startPoint y: 487, endPoint x: 1310, endPoint y: 427, distance: 361.0
click at [1310, 427] on div "[PERSON_NAME]'s House Cafe 4.6 (2,100) · [STREET_ADDRESS] Add to list..." at bounding box center [1177, 386] width 784 height 772
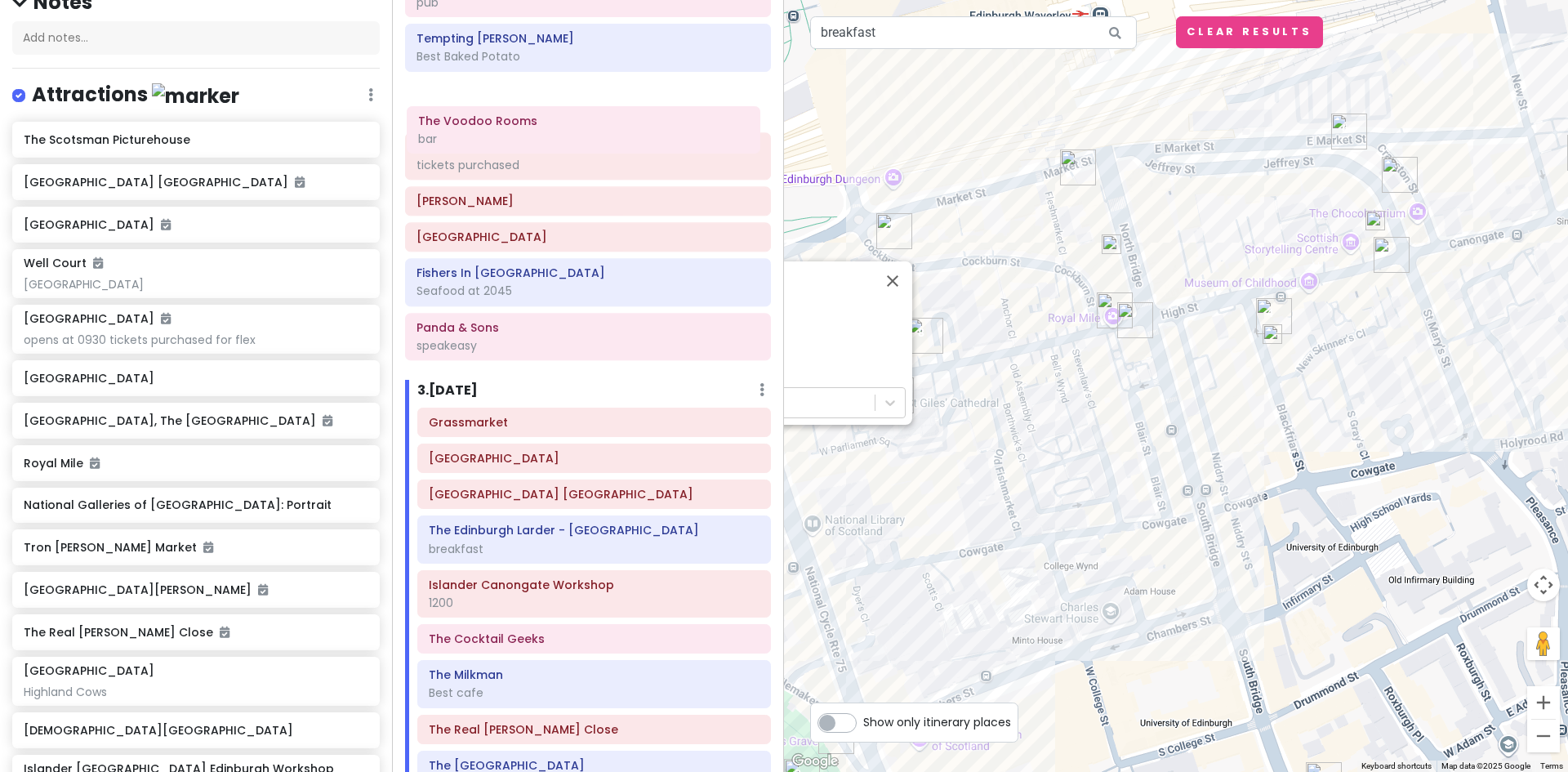
scroll to position [458, 0]
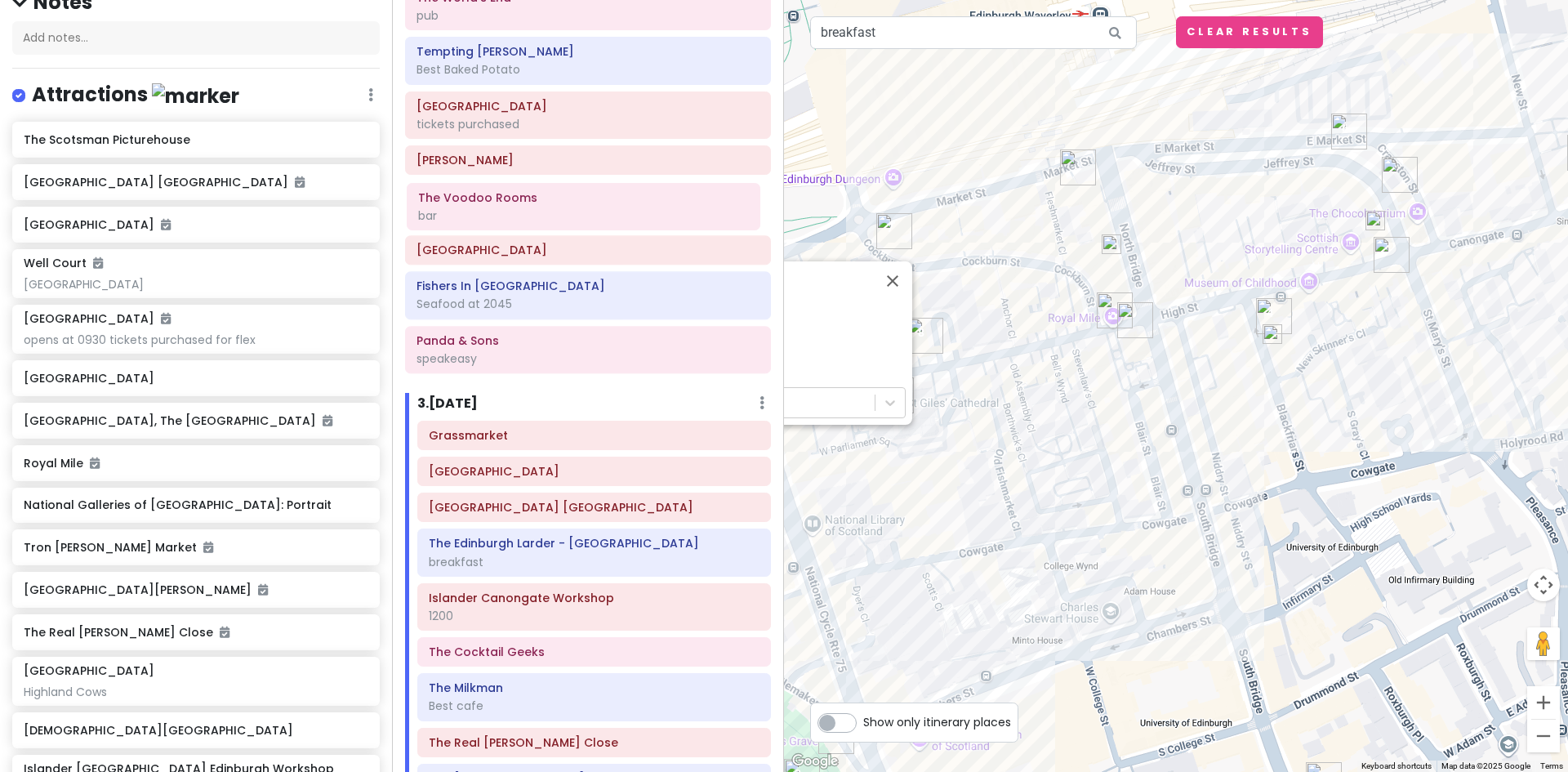
drag, startPoint x: 542, startPoint y: 86, endPoint x: 544, endPoint y: 202, distance: 116.0
click at [544, 202] on div "Bastard Barista opens at [GEOGRAPHIC_DATA] opens at 0930 tickets purchased for …" at bounding box center [588, 55] width 390 height 650
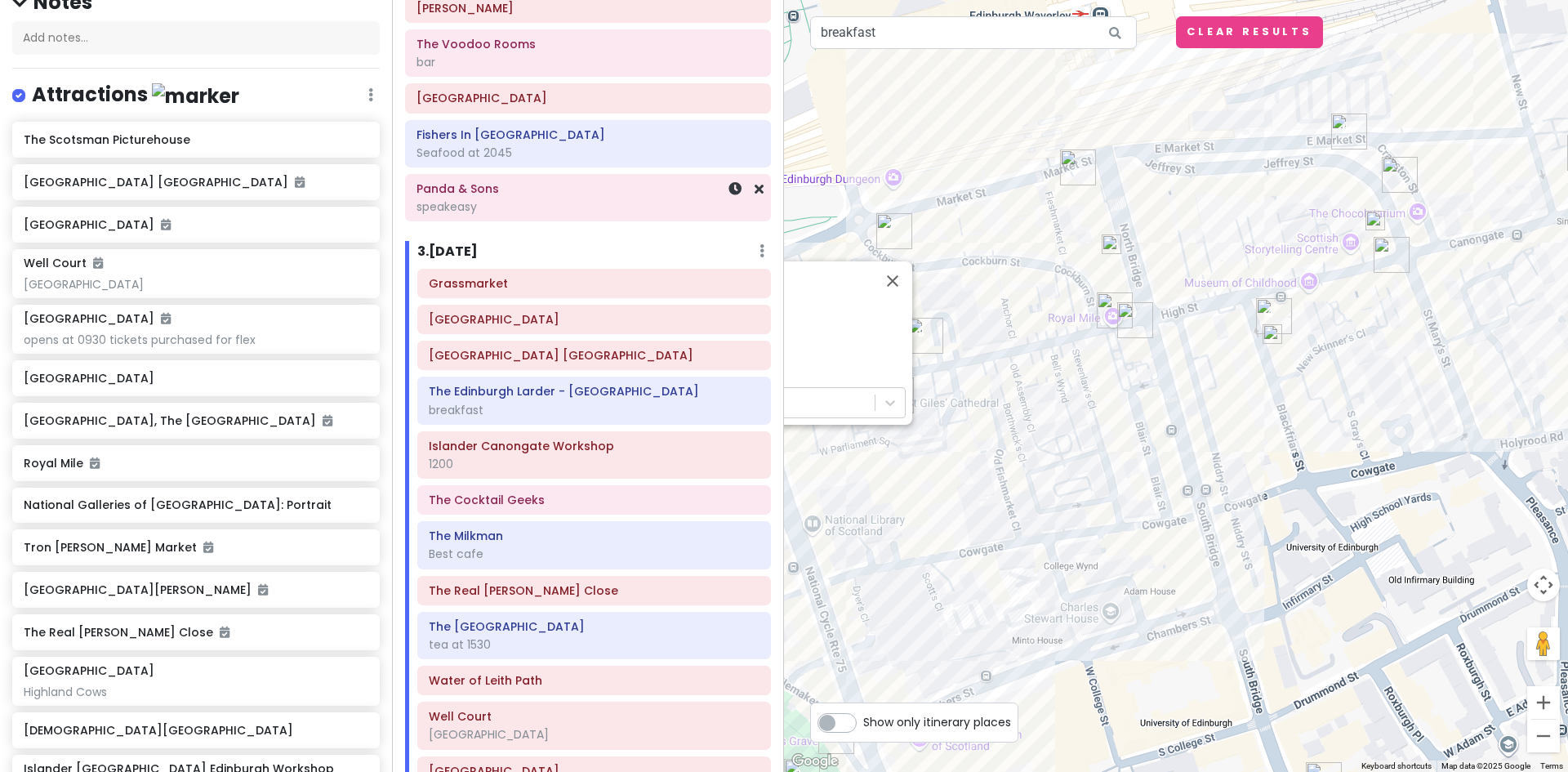
scroll to position [621, 0]
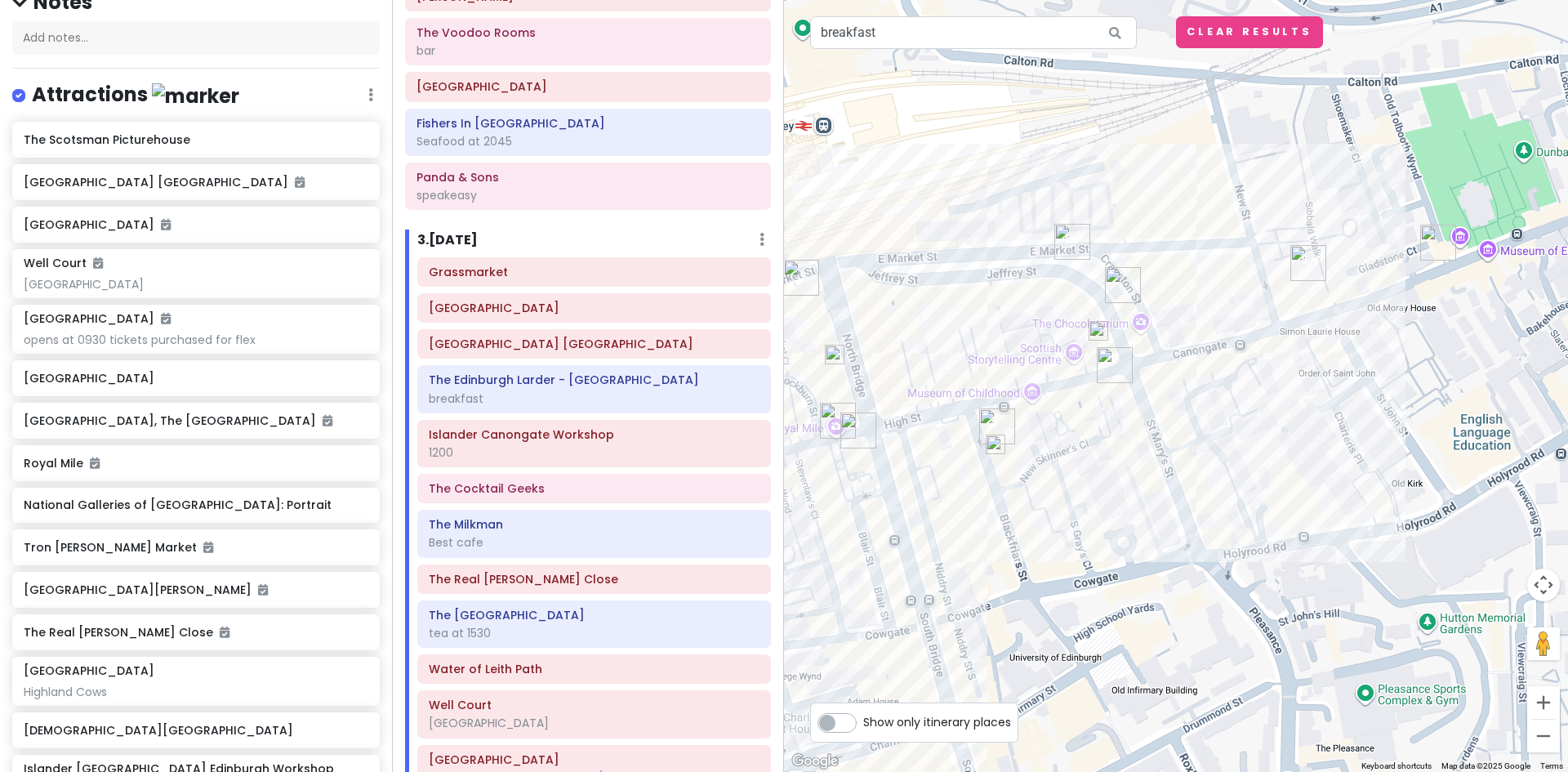
drag, startPoint x: 1327, startPoint y: 507, endPoint x: 1049, endPoint y: 619, distance: 299.7
click at [1049, 619] on div "[PERSON_NAME]'s House Cafe 4.6 (2,100) · [STREET_ADDRESS] Add to list..." at bounding box center [1177, 386] width 784 height 772
click at [1113, 359] on img "The World's End" at bounding box center [1115, 366] width 49 height 49
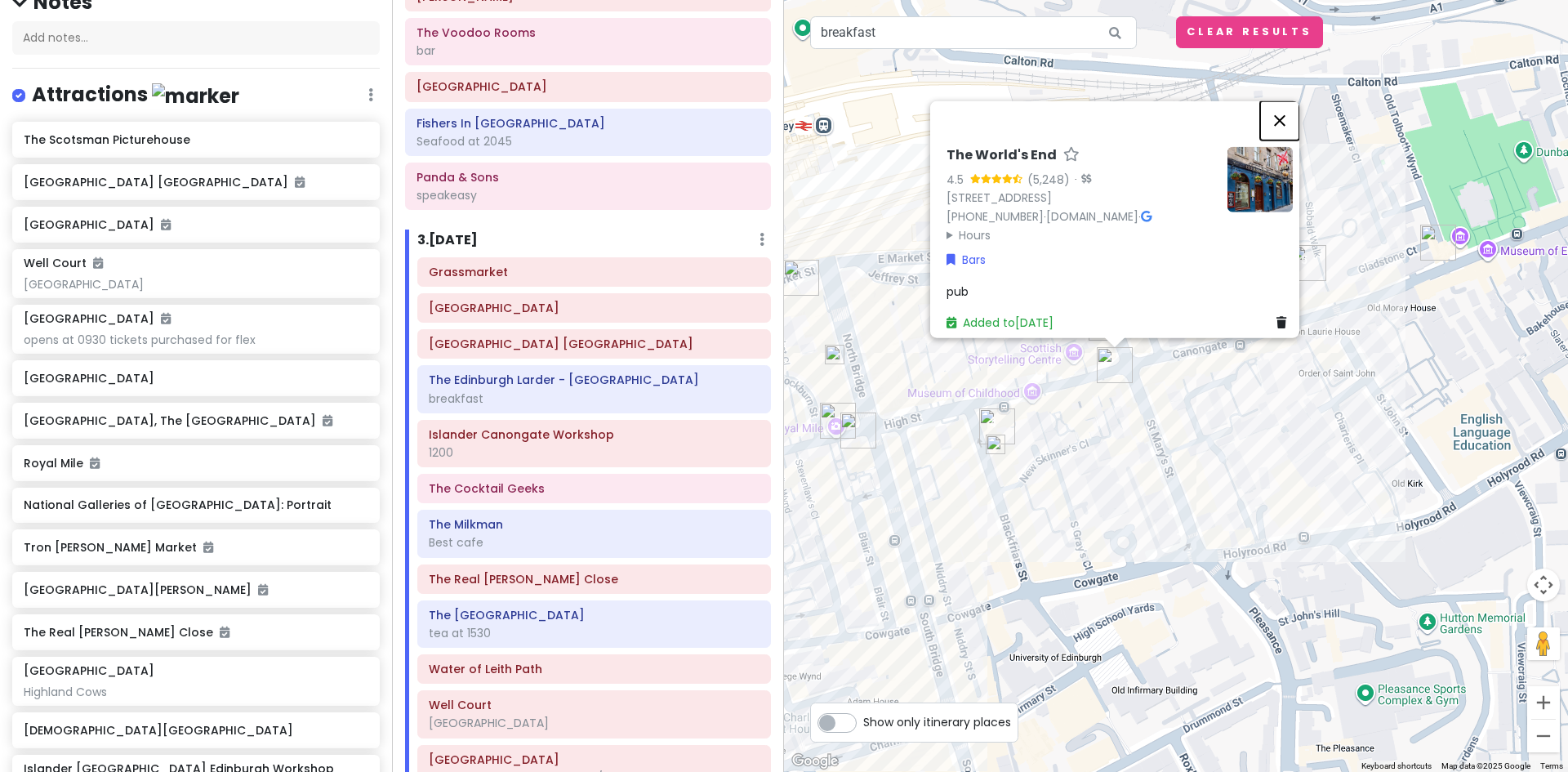
click at [1281, 107] on button "Close" at bounding box center [1280, 121] width 40 height 40
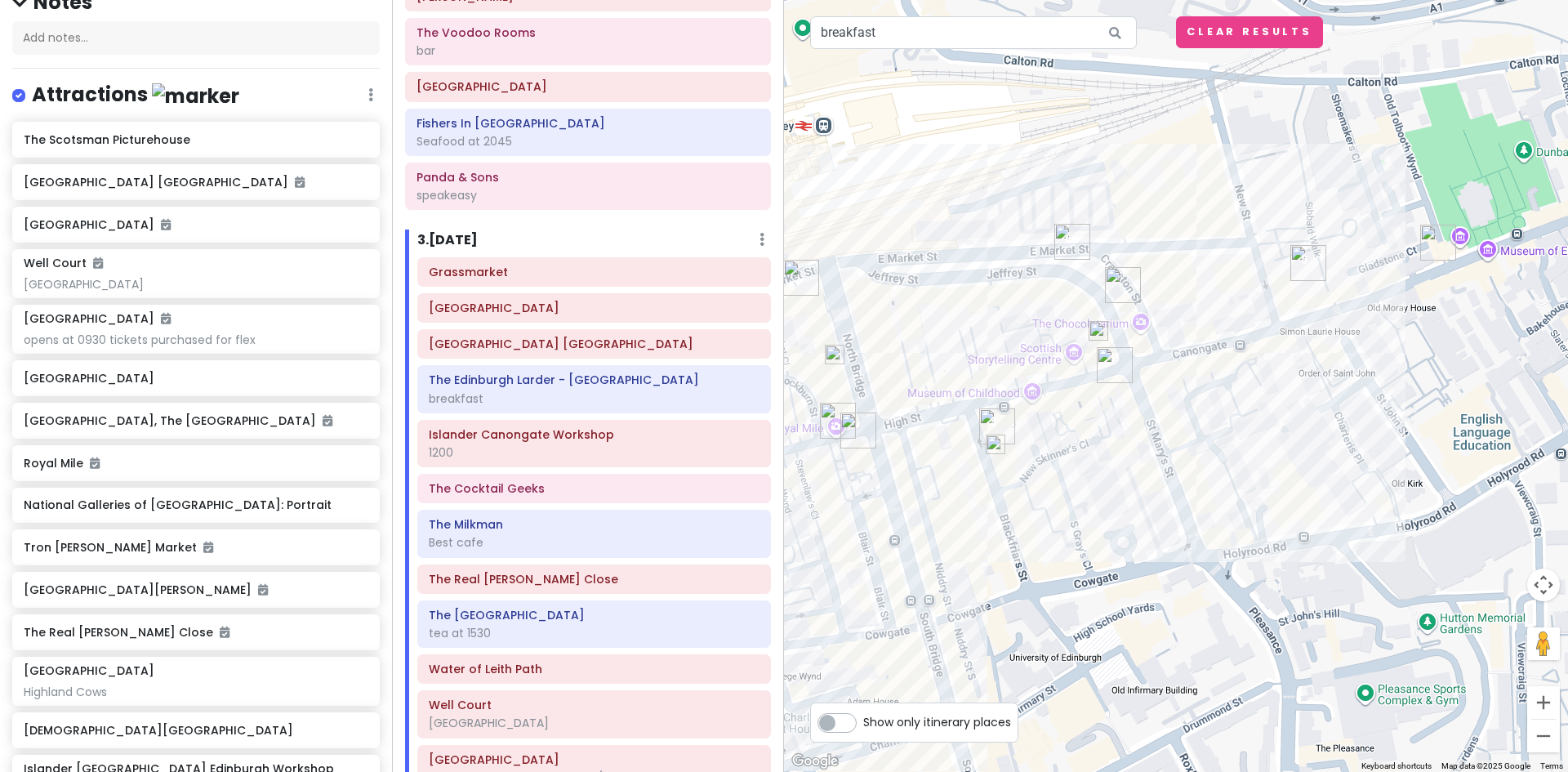
click at [1433, 244] on img "Tolbooth Tavern" at bounding box center [1439, 243] width 49 height 49
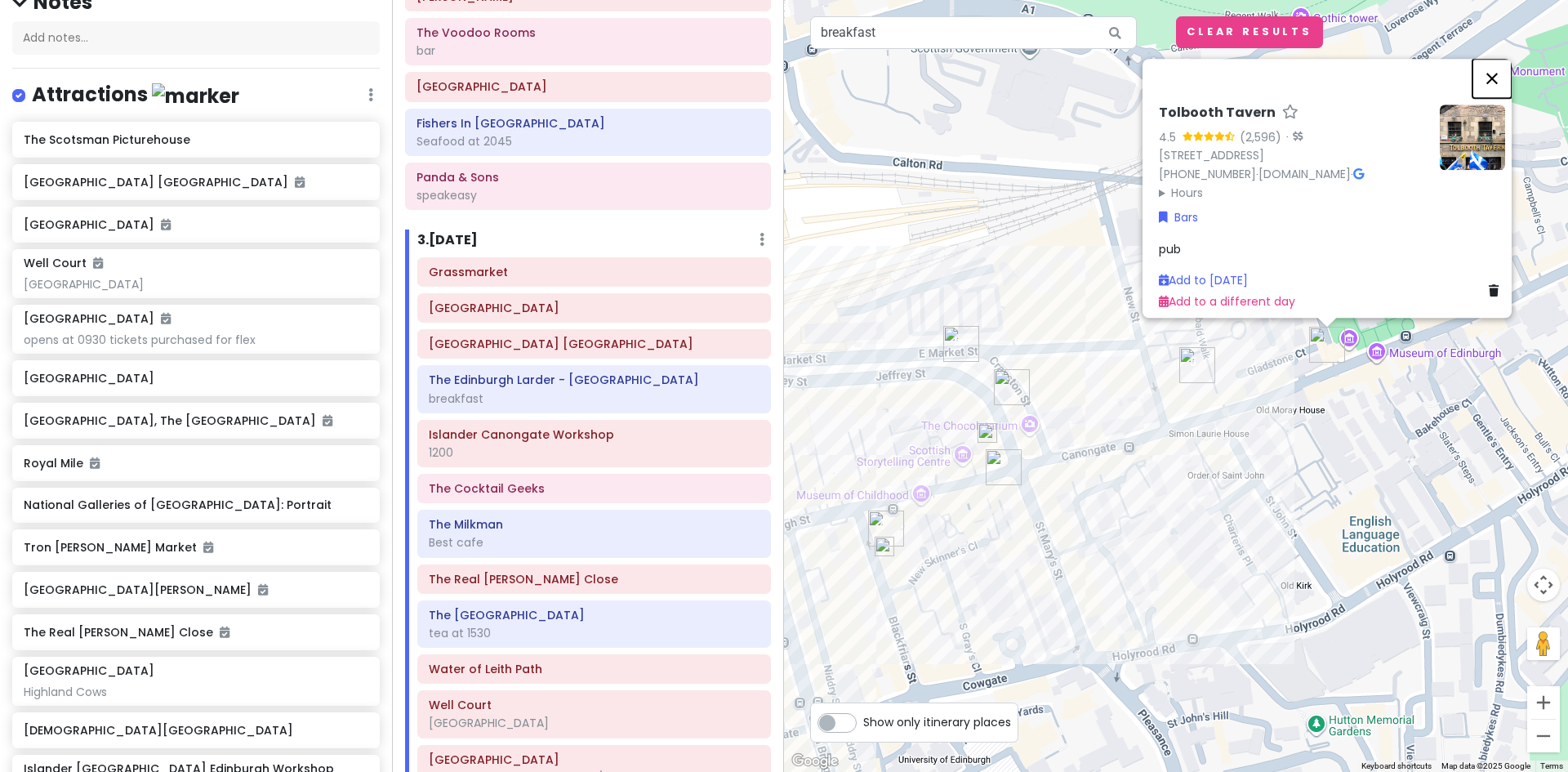
click at [1497, 65] on button "Close" at bounding box center [1493, 79] width 40 height 40
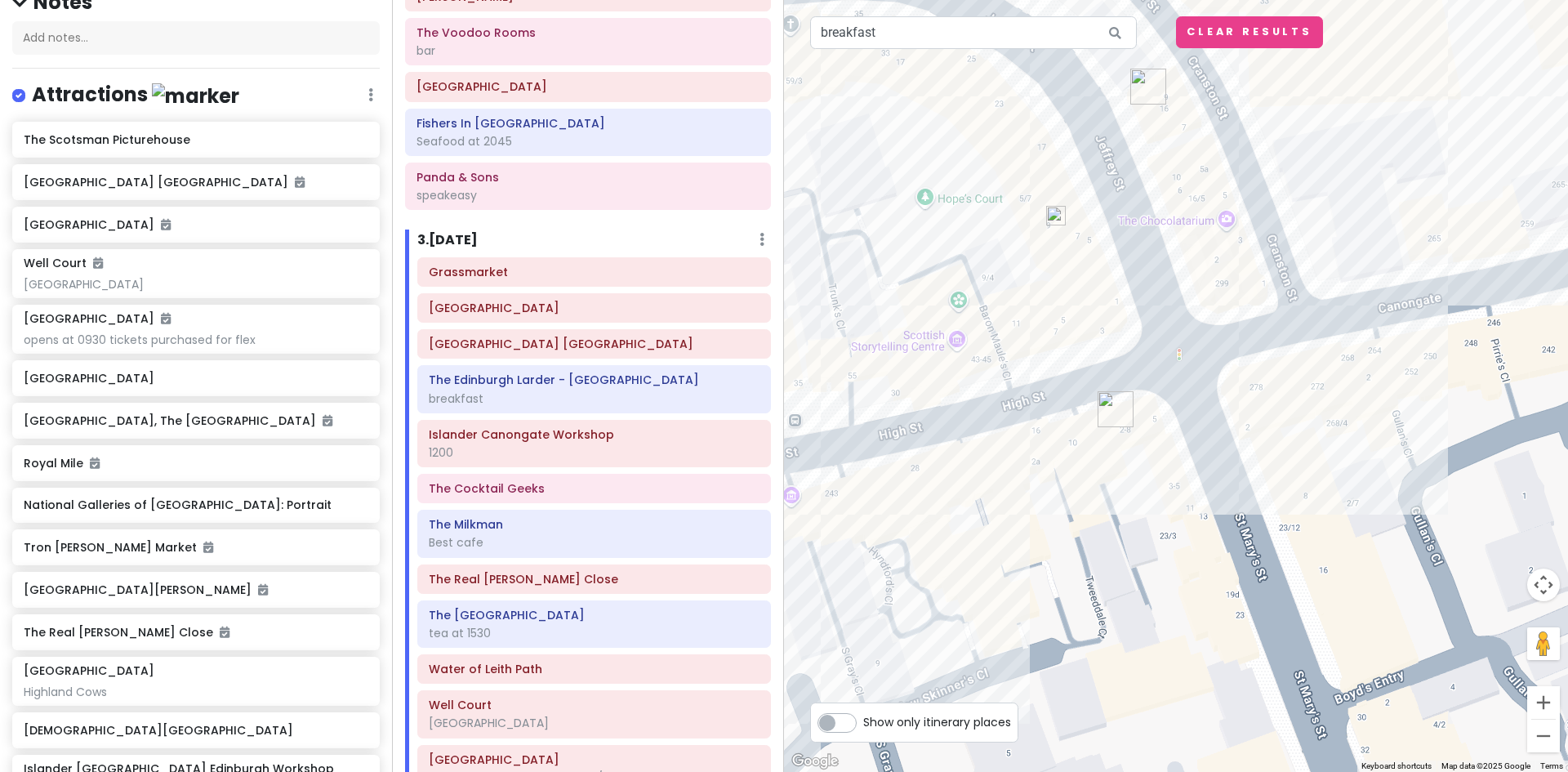
drag, startPoint x: 1012, startPoint y: 337, endPoint x: 1093, endPoint y: 518, distance: 198.3
click at [1093, 518] on div at bounding box center [1177, 386] width 784 height 772
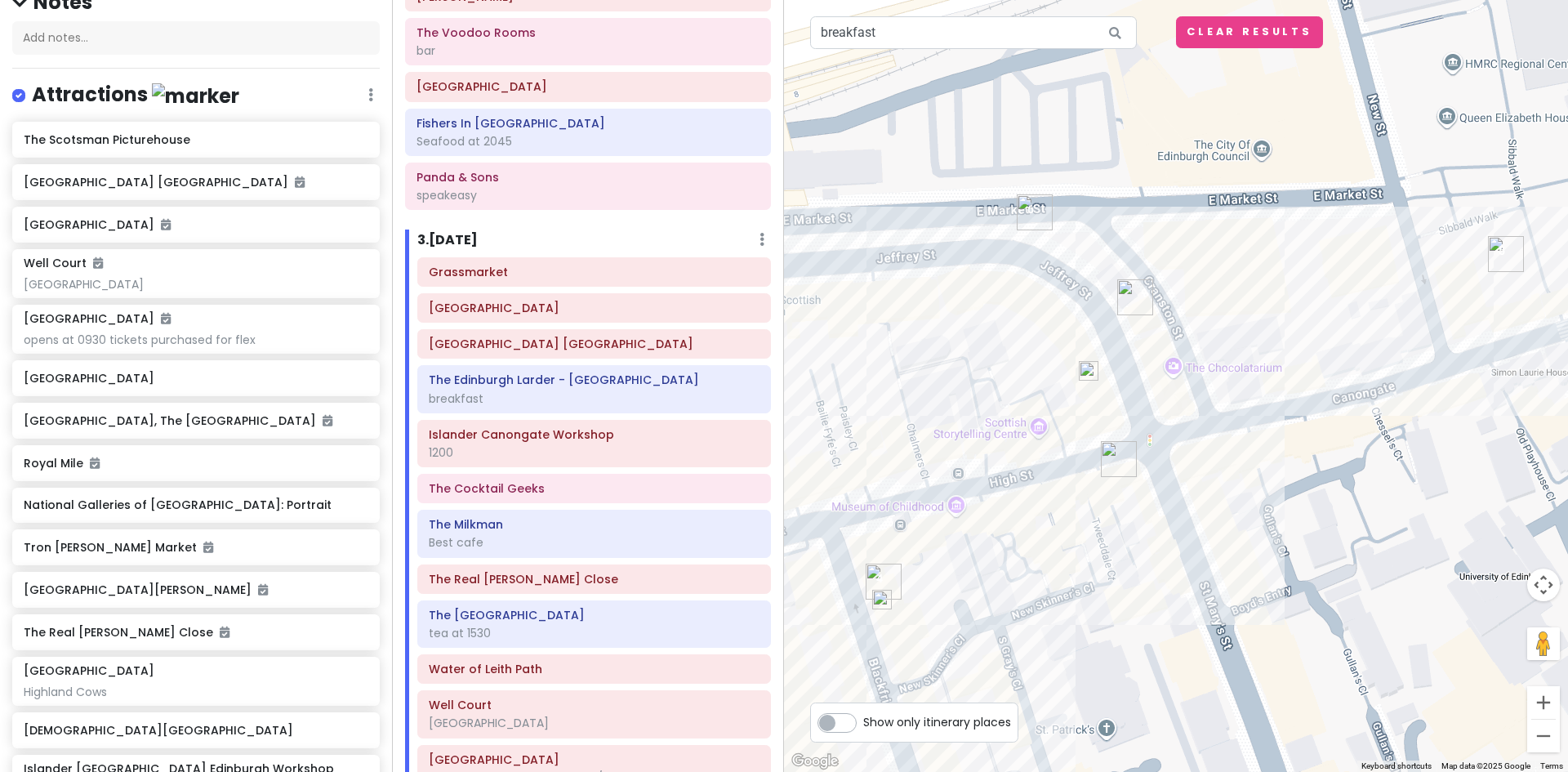
click at [1501, 257] on img "Islander Canongate Workshop" at bounding box center [1507, 254] width 49 height 49
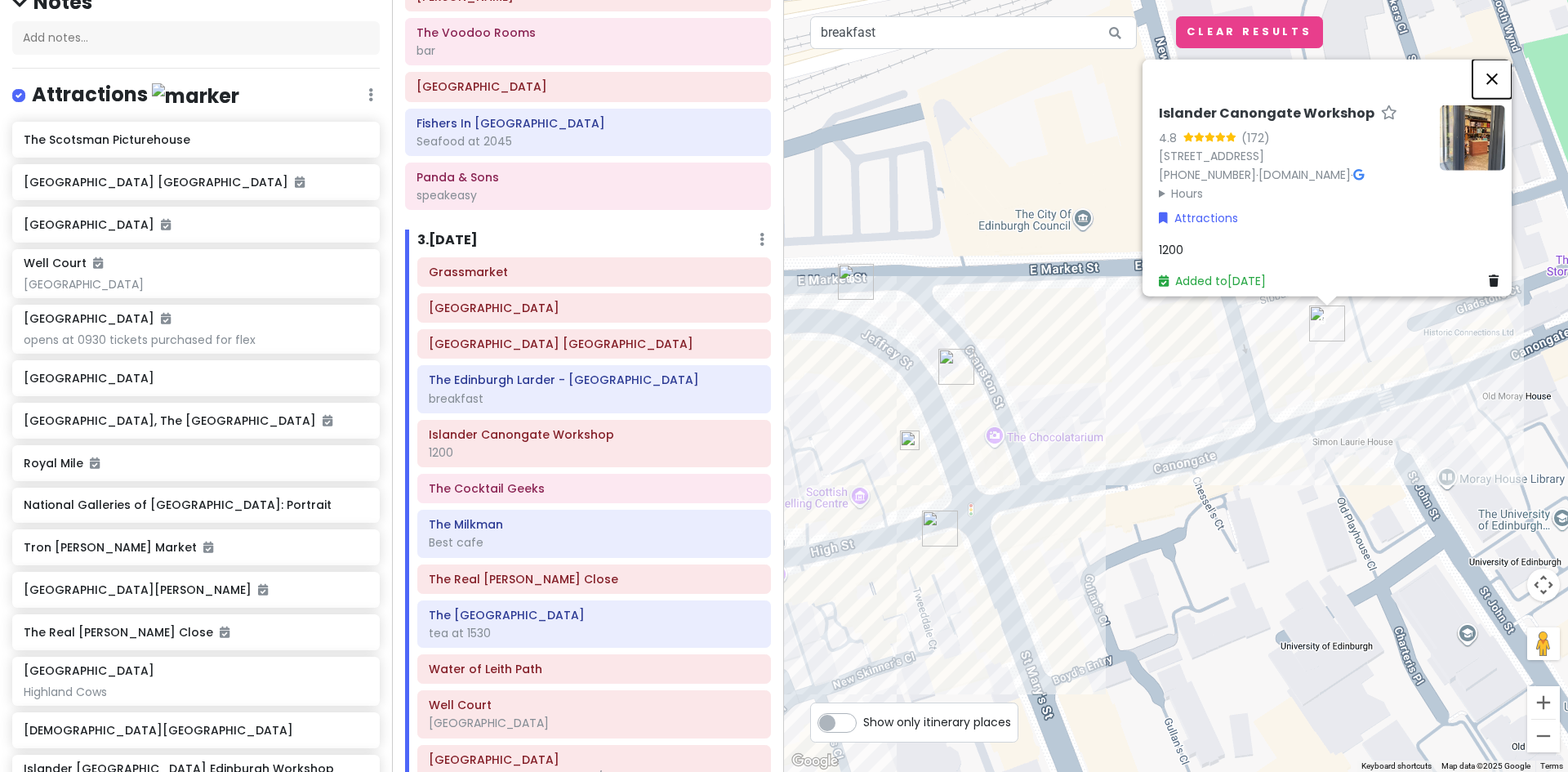
click at [1498, 66] on button "Close" at bounding box center [1493, 79] width 40 height 40
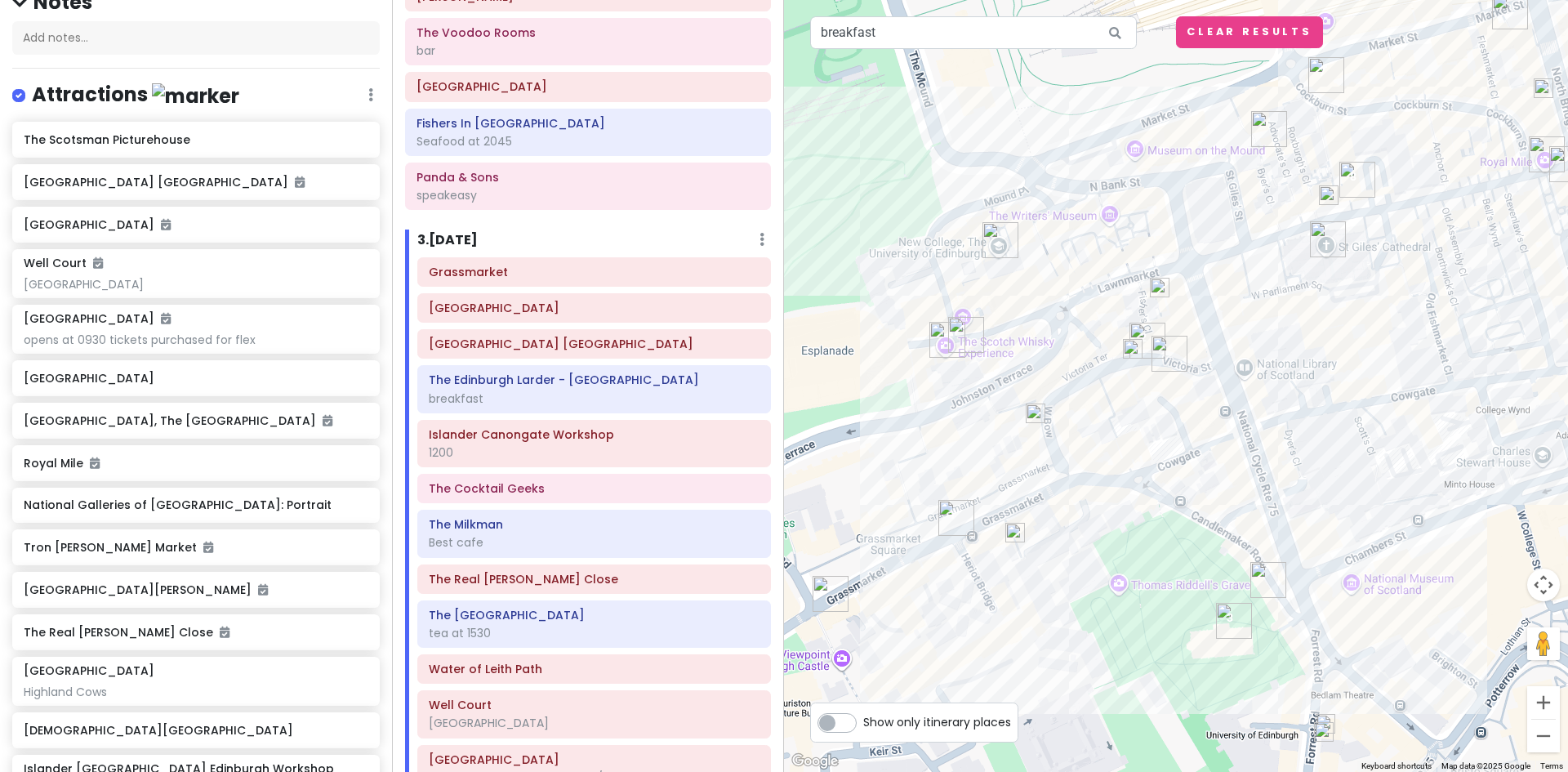
drag, startPoint x: 1078, startPoint y: 598, endPoint x: 1728, endPoint y: 239, distance: 742.6
click at [1568, 239] on html "Edinburgh Trip Private Change Dates Make a Copy Delete Trip Give Feedback 💡 Sup…" at bounding box center [784, 386] width 1568 height 772
click at [1142, 337] on img at bounding box center [1132, 348] width 33 height 33
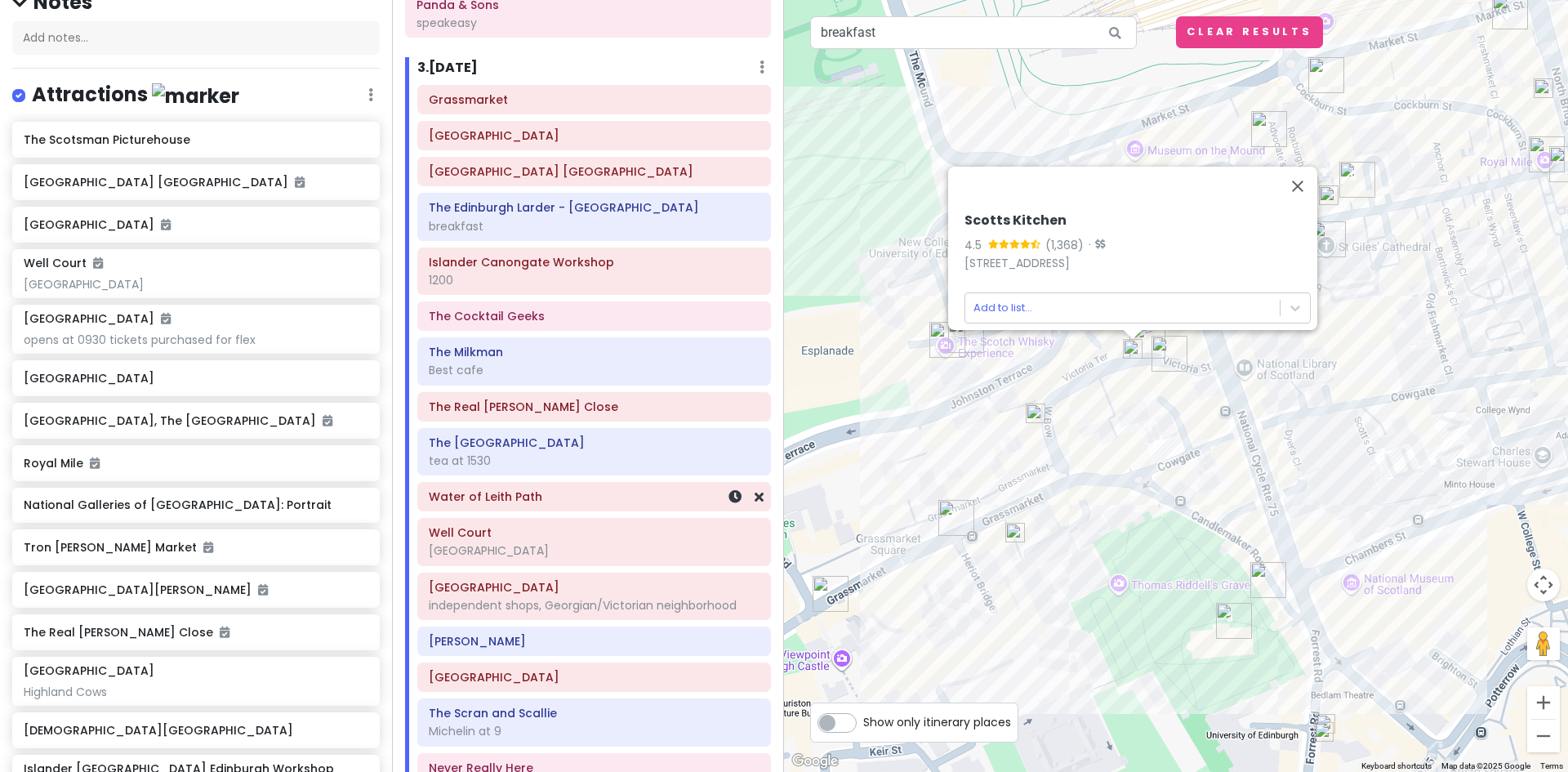
scroll to position [719, 0]
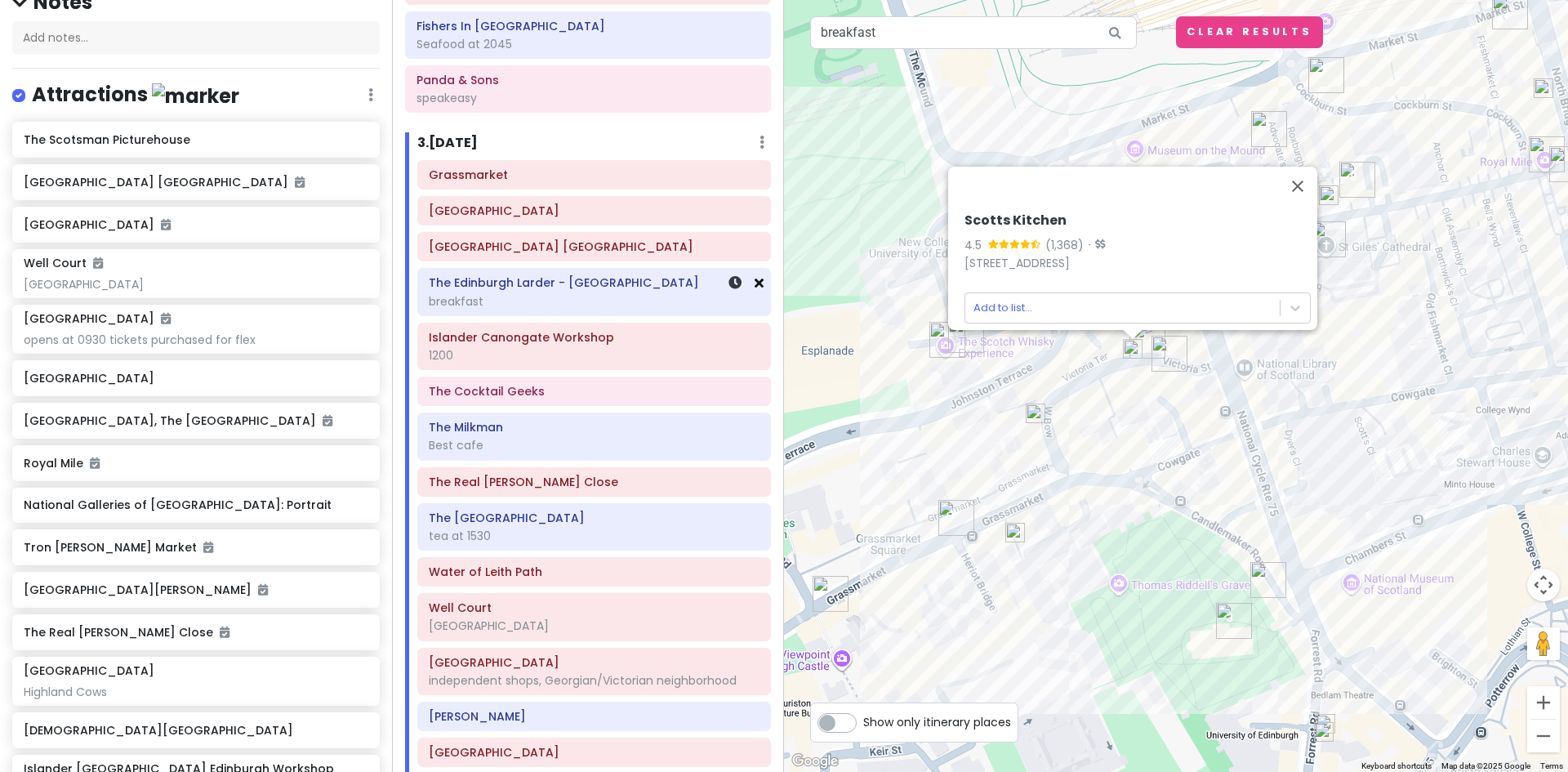
click at [755, 284] on icon at bounding box center [759, 282] width 9 height 13
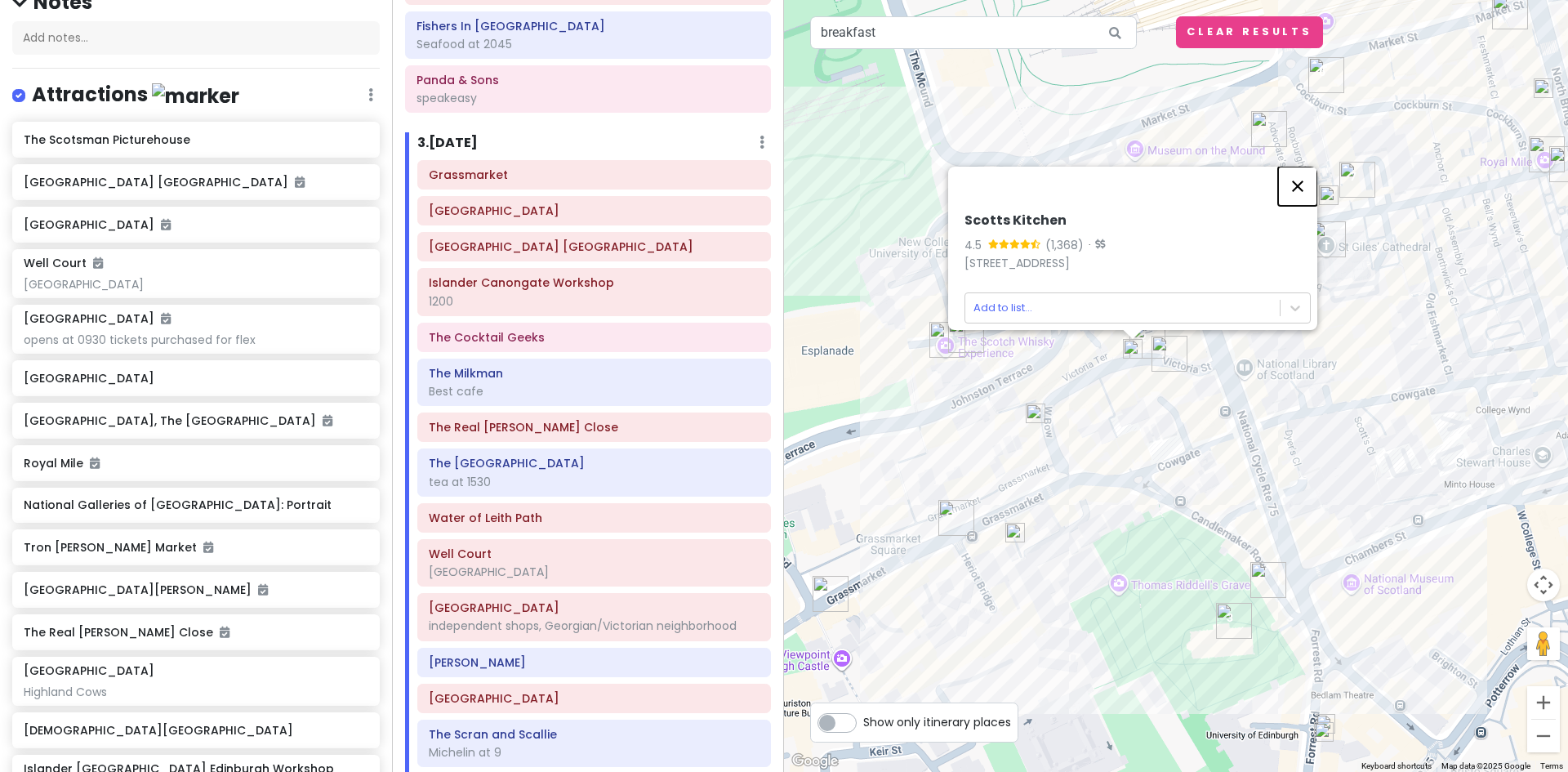
click at [1300, 174] on button "Close" at bounding box center [1298, 187] width 40 height 40
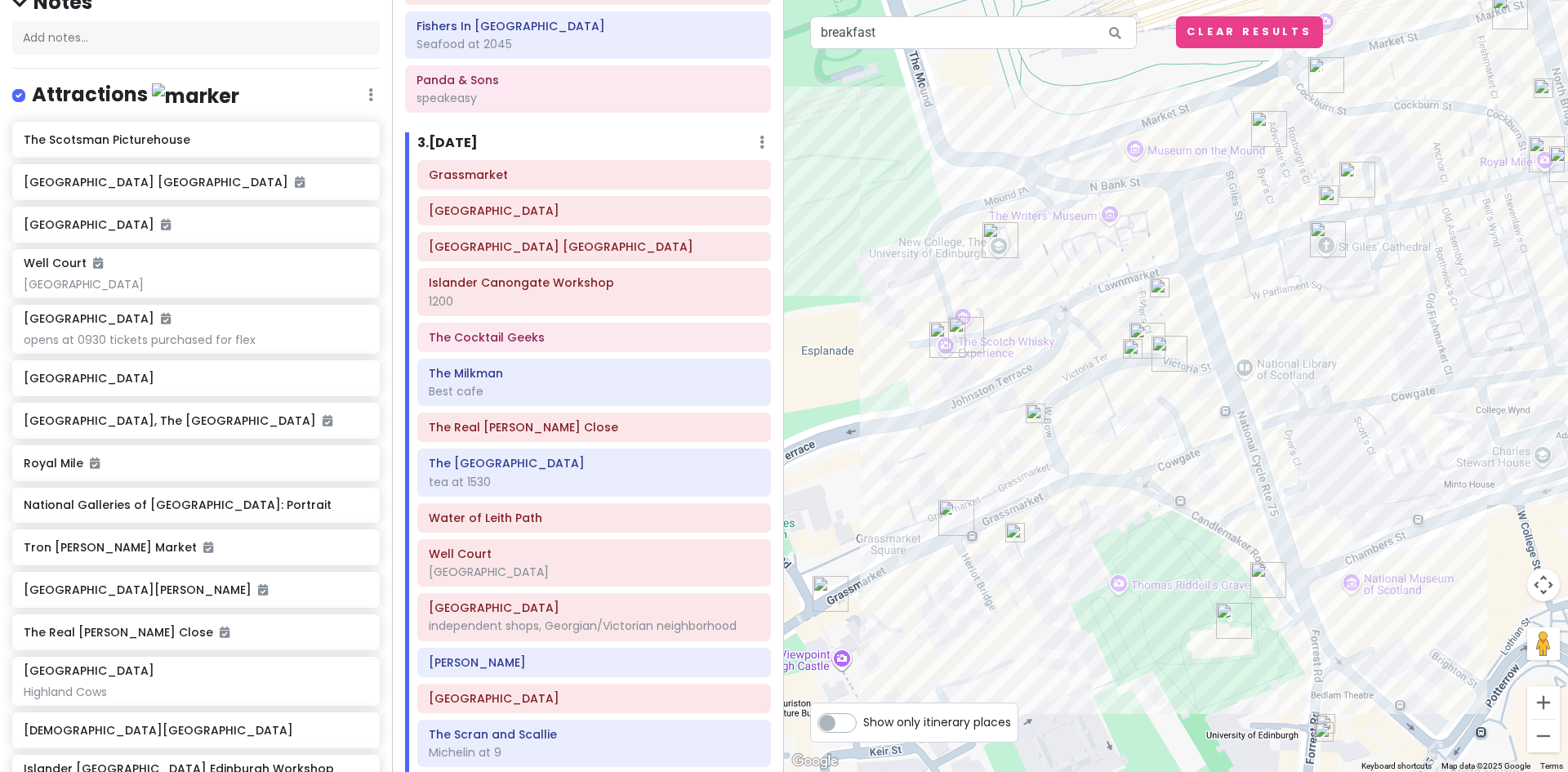
click at [1161, 289] on img at bounding box center [1159, 287] width 33 height 33
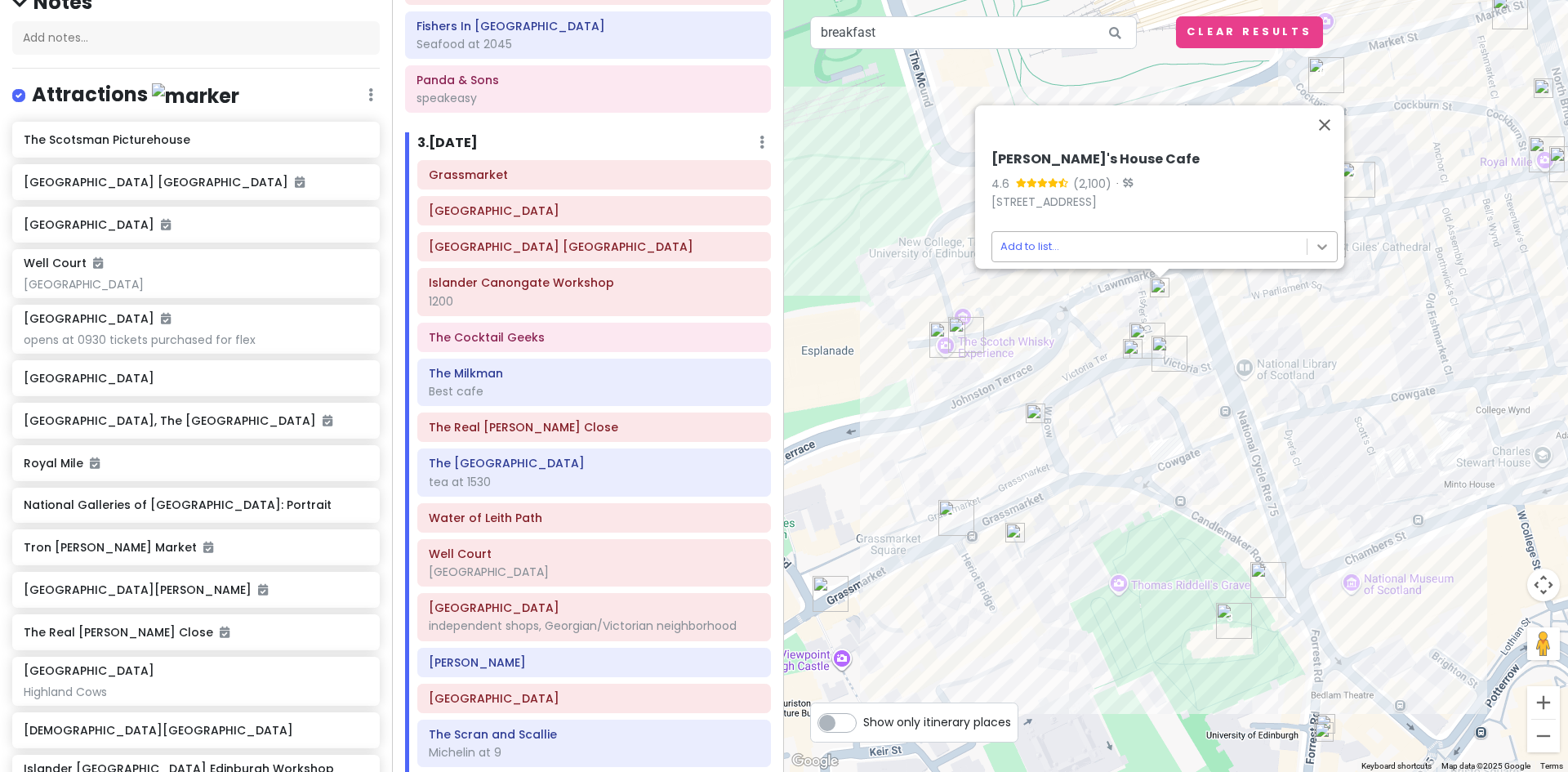
click at [1314, 240] on body "Edinburgh Trip Private Change Dates Make a Copy Delete Trip Give Feedback 💡 Sup…" at bounding box center [784, 386] width 1568 height 772
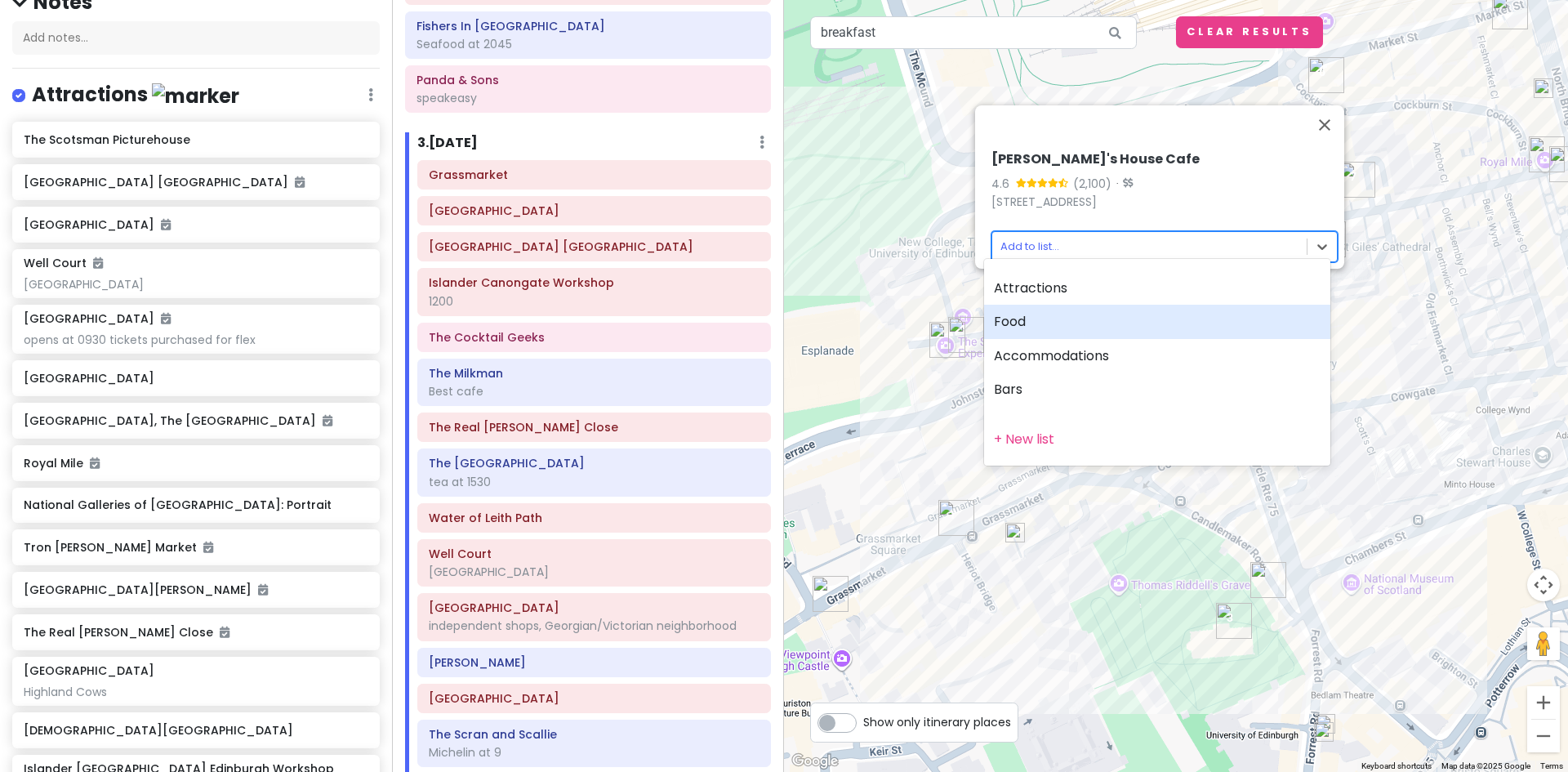
click at [1039, 325] on div "Food" at bounding box center [1157, 321] width 347 height 35
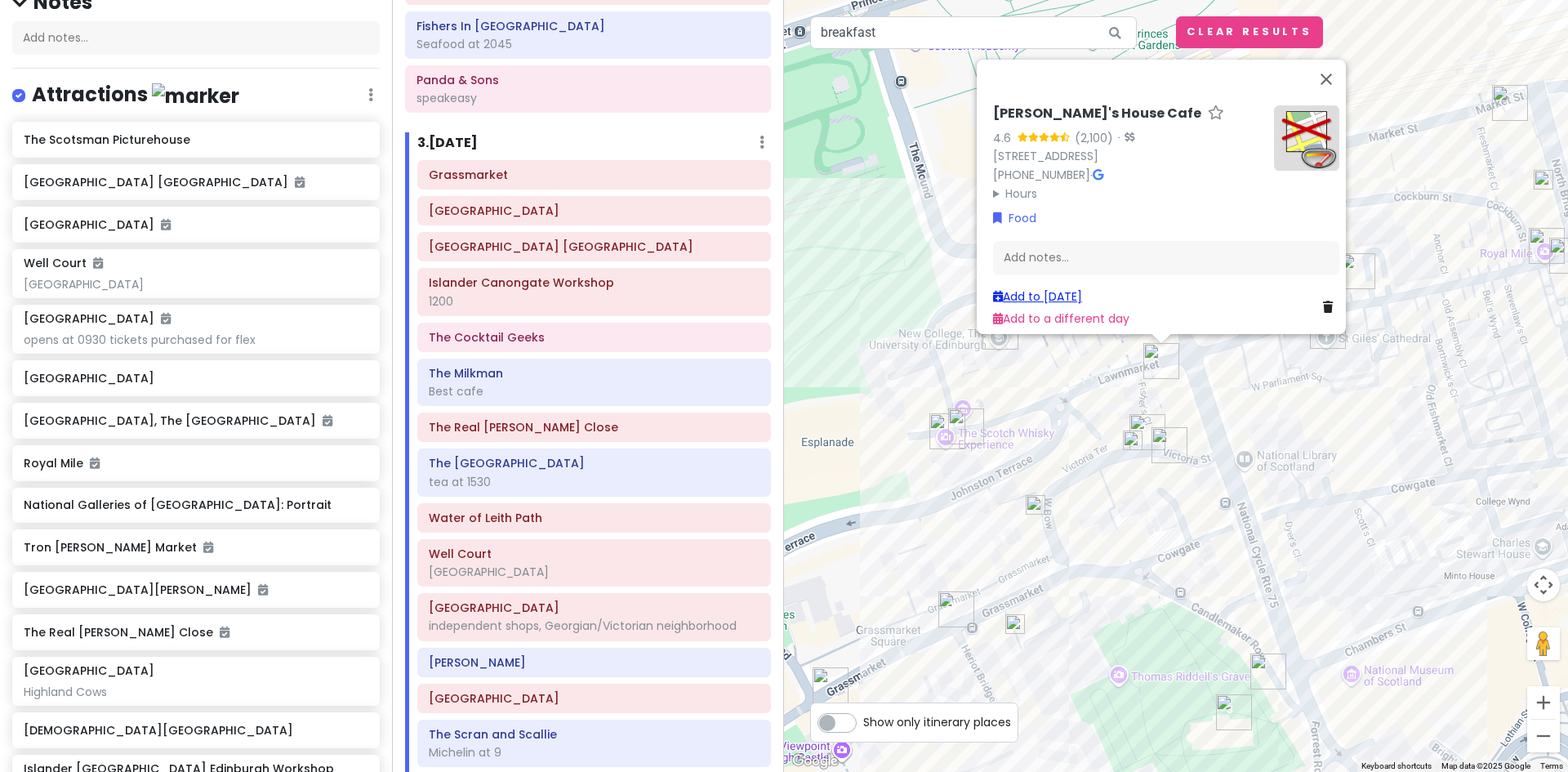
click at [1042, 289] on link "Add to [DATE]" at bounding box center [1037, 297] width 89 height 17
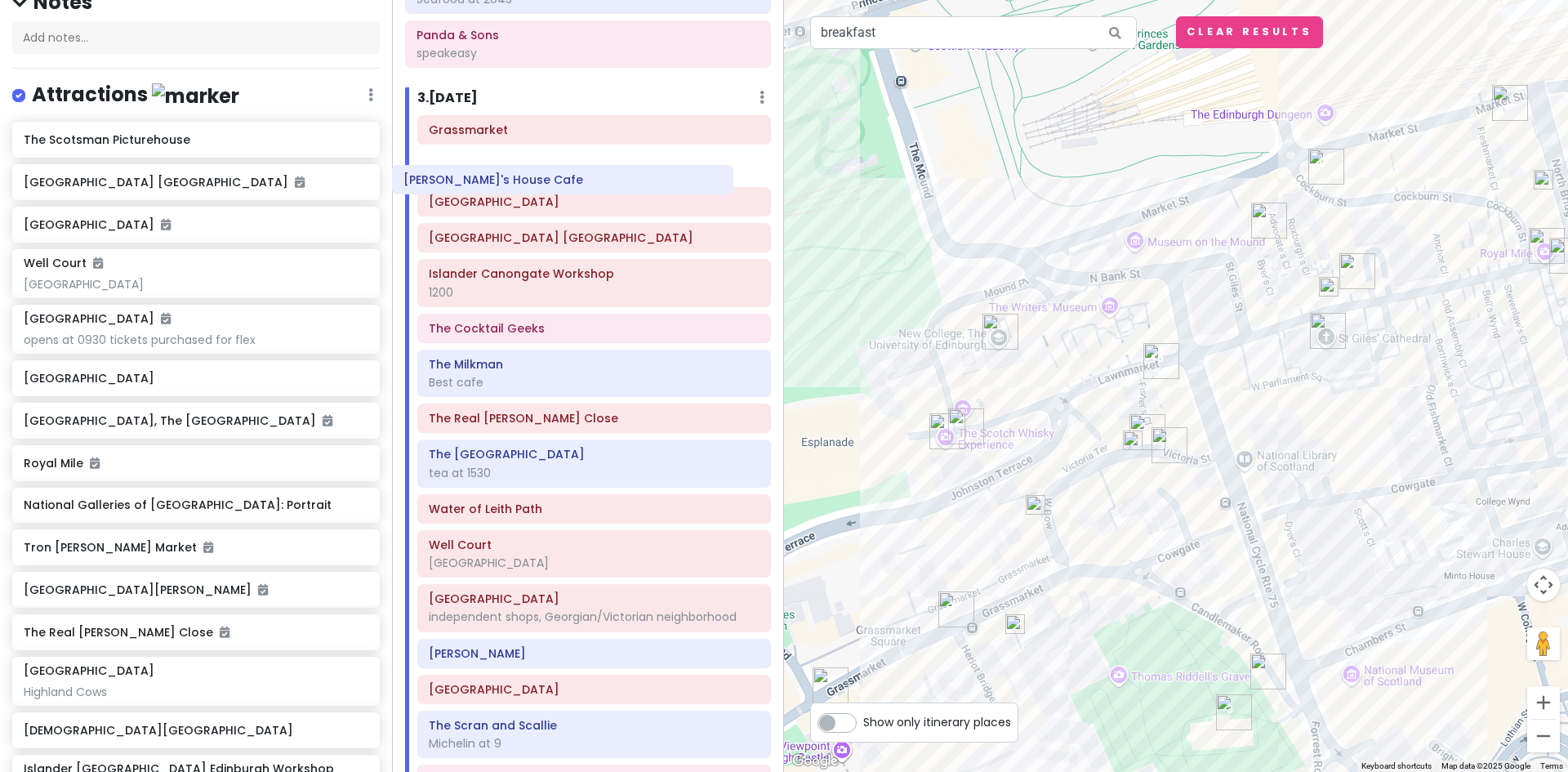
scroll to position [758, 0]
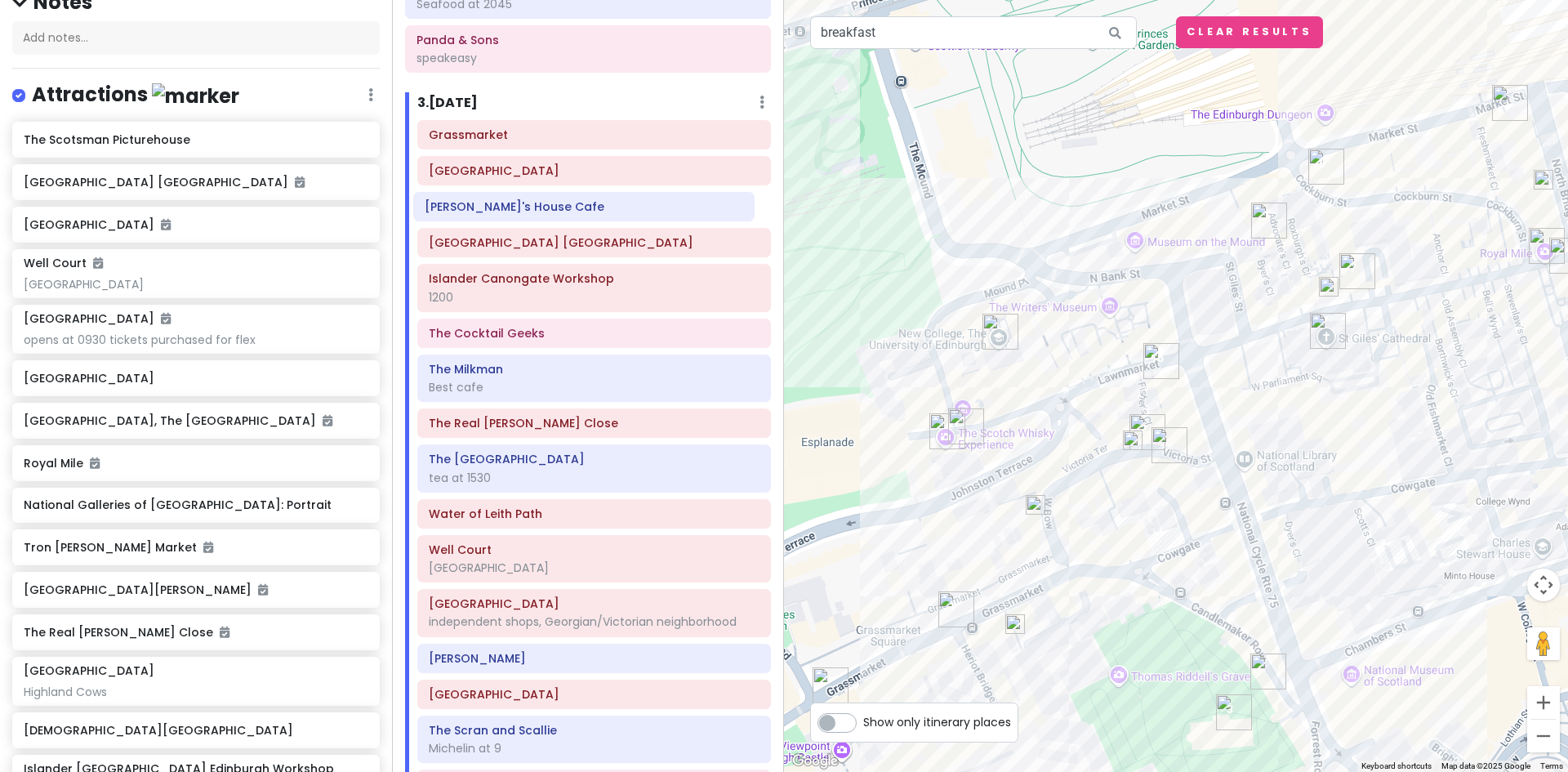
drag, startPoint x: 517, startPoint y: 705, endPoint x: 512, endPoint y: 214, distance: 491.0
click at [512, 214] on div "Grassmarket [GEOGRAPHIC_DATA] [GEOGRAPHIC_DATA] [GEOGRAPHIC_DATA] Canongate Wor…" at bounding box center [594, 472] width 378 height 705
click at [1259, 664] on img "Islander UK Edinburgh Workshop" at bounding box center [1269, 672] width 49 height 49
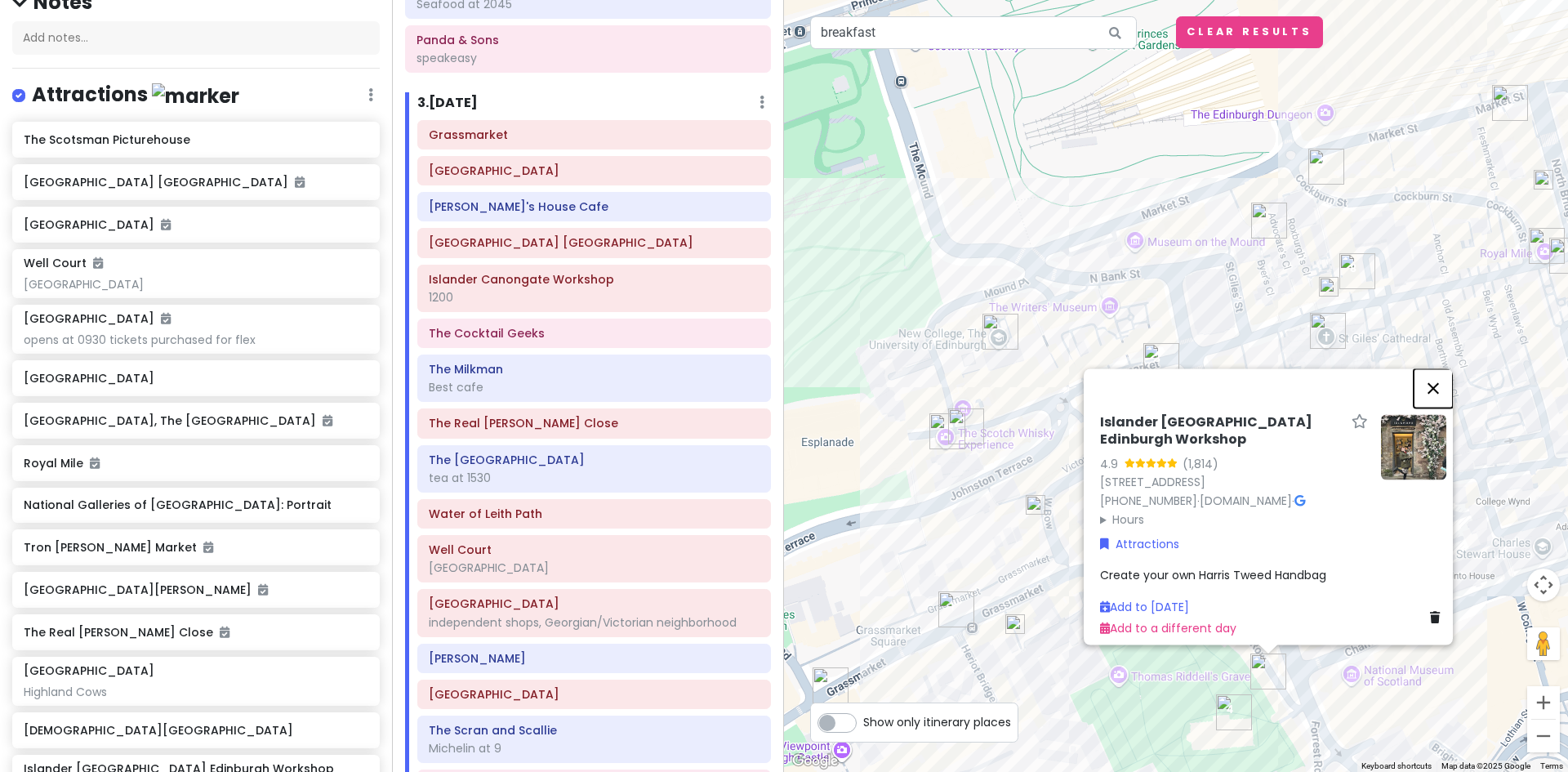
click at [1443, 396] on button "Close" at bounding box center [1434, 388] width 40 height 40
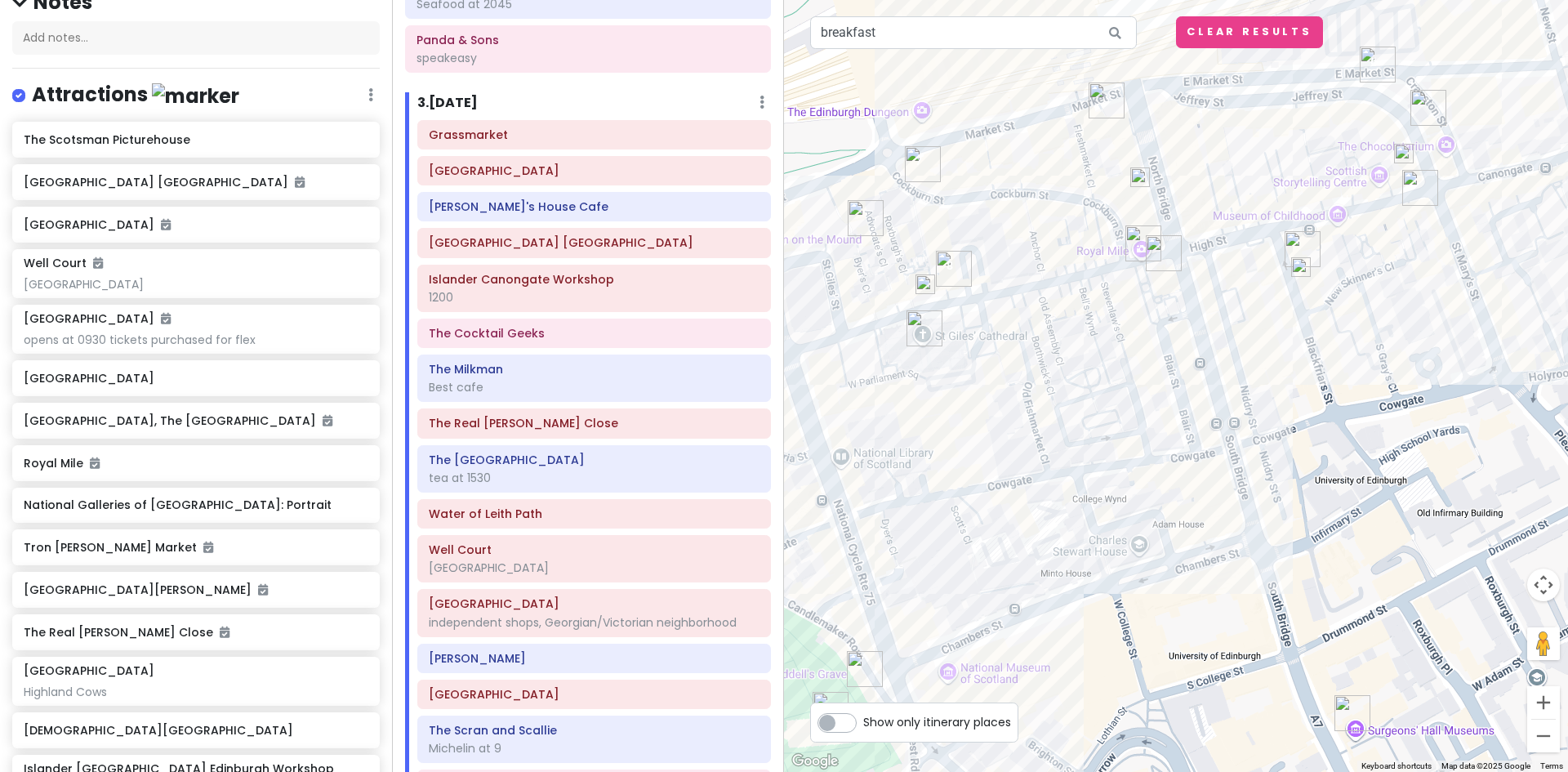
drag, startPoint x: 1374, startPoint y: 547, endPoint x: 968, endPoint y: 545, distance: 406.0
click at [968, 545] on div at bounding box center [1177, 386] width 784 height 772
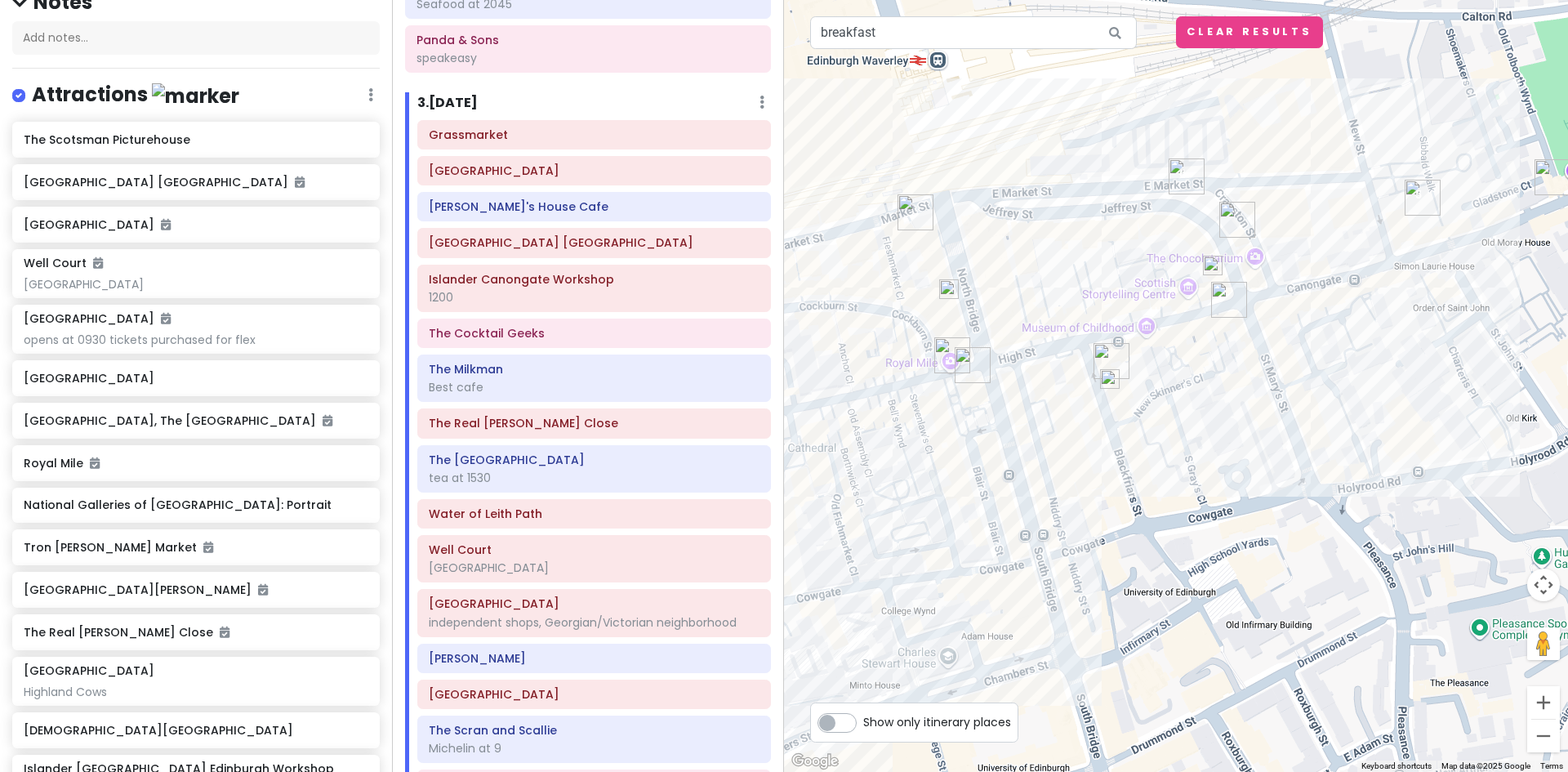
drag, startPoint x: 1424, startPoint y: 366, endPoint x: 1244, endPoint y: 481, distance: 213.6
click at [1244, 481] on div at bounding box center [1177, 386] width 784 height 772
click at [1105, 356] on img "The Edinburgh Larder - Blackfriars Street" at bounding box center [1112, 362] width 49 height 49
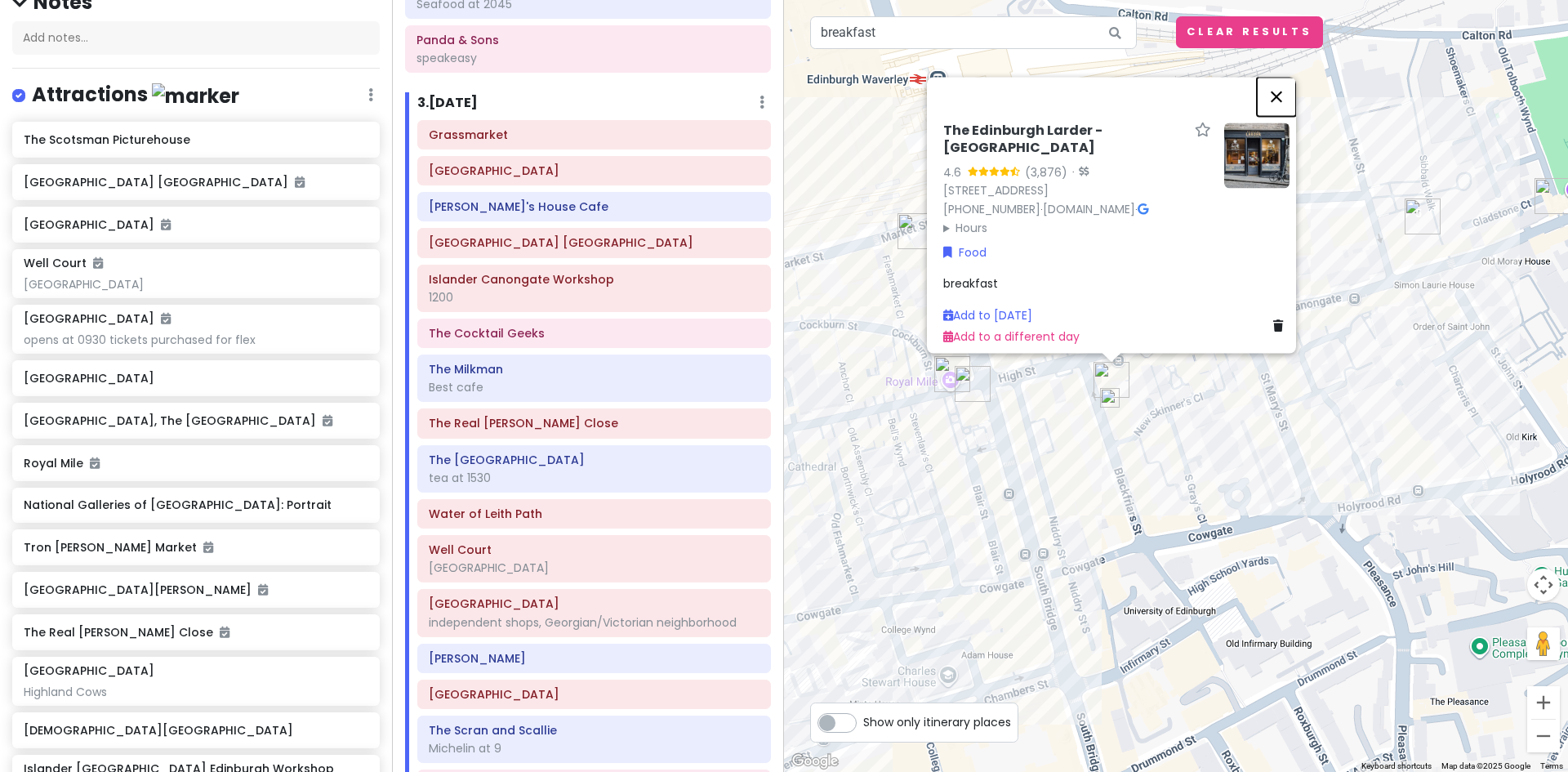
click at [1287, 77] on button "Close" at bounding box center [1277, 97] width 40 height 40
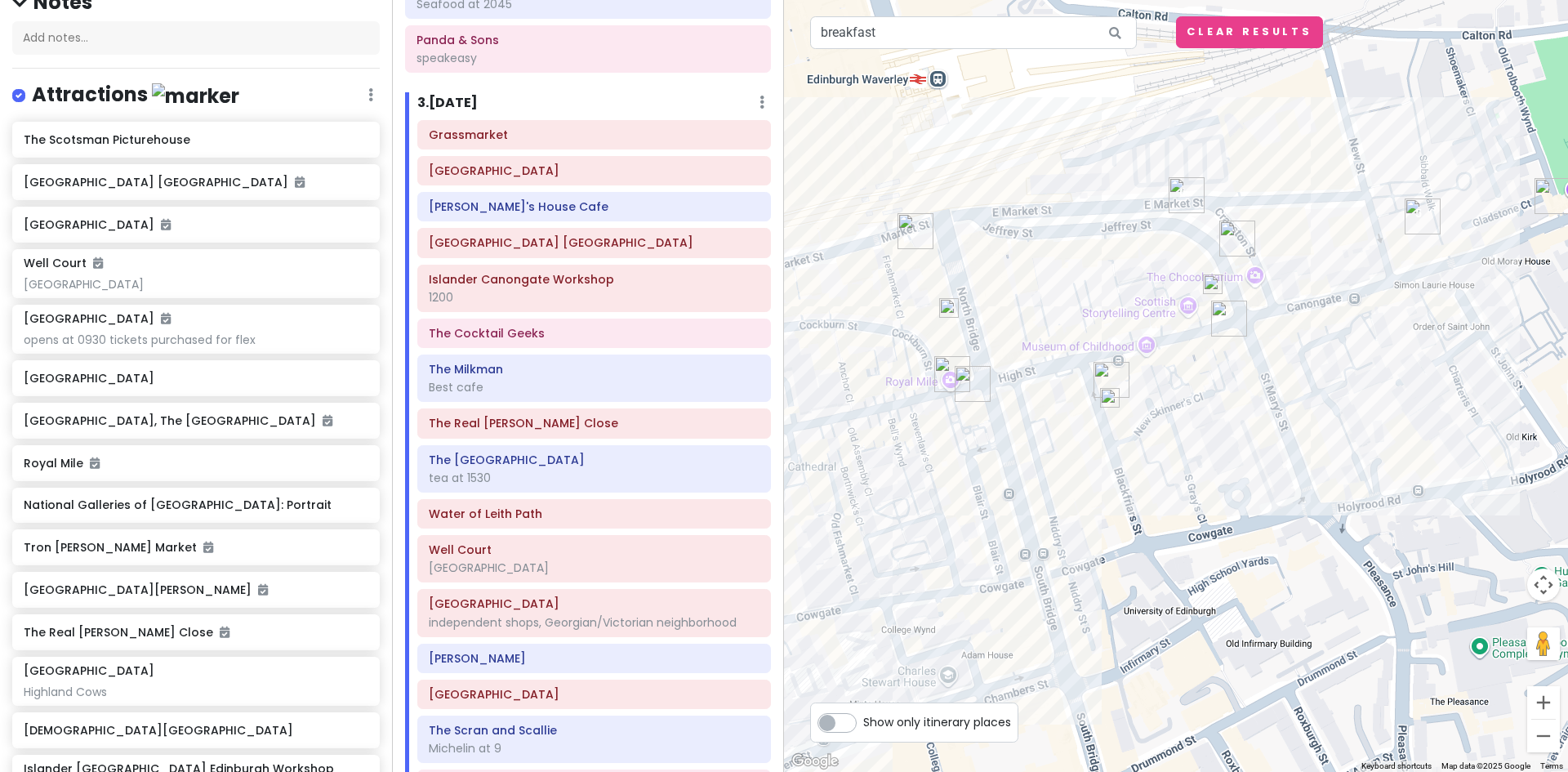
click at [1553, 201] on img "Tolbooth Tavern" at bounding box center [1553, 197] width 49 height 49
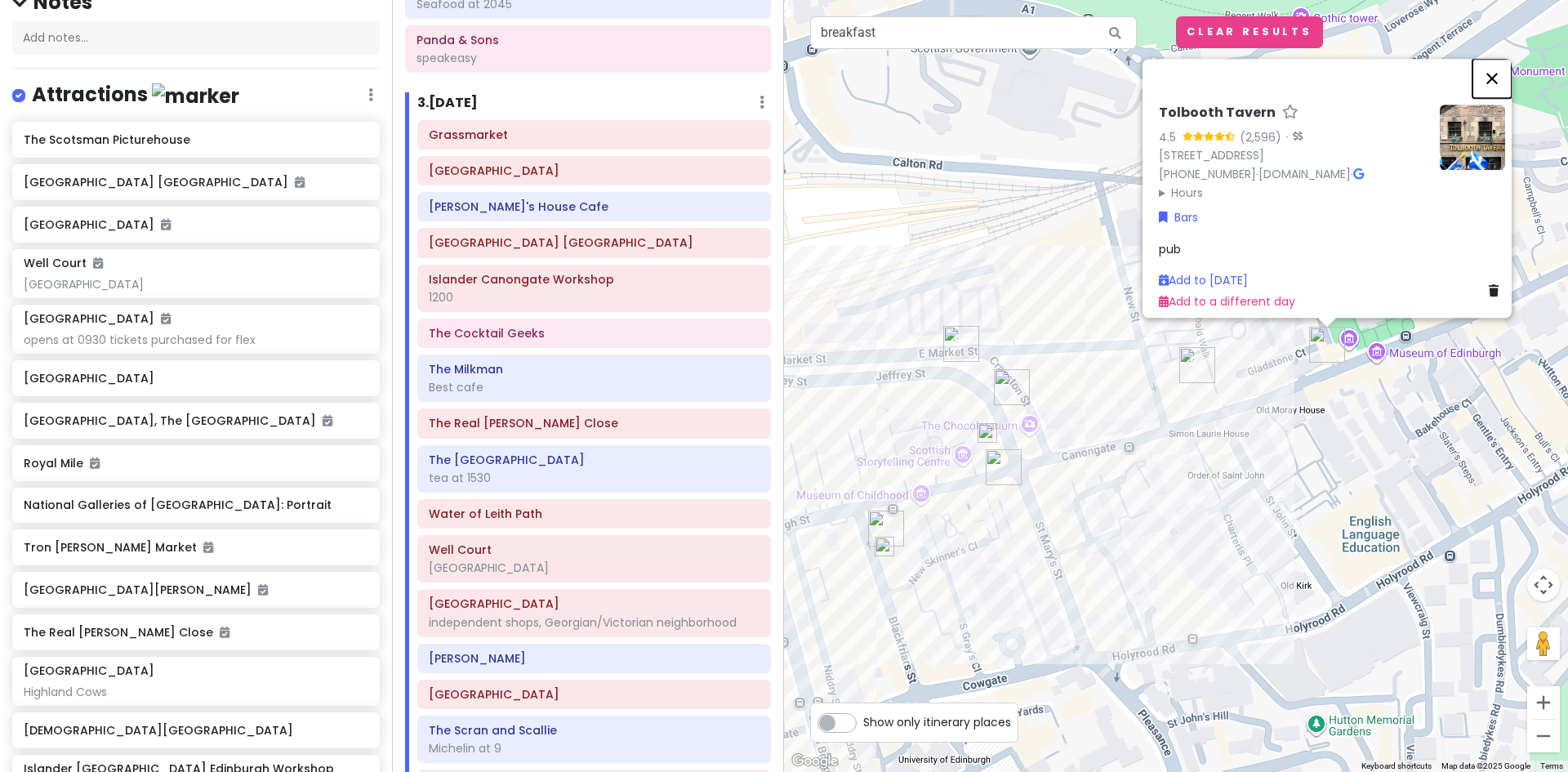
click at [1498, 63] on button "Close" at bounding box center [1493, 79] width 40 height 40
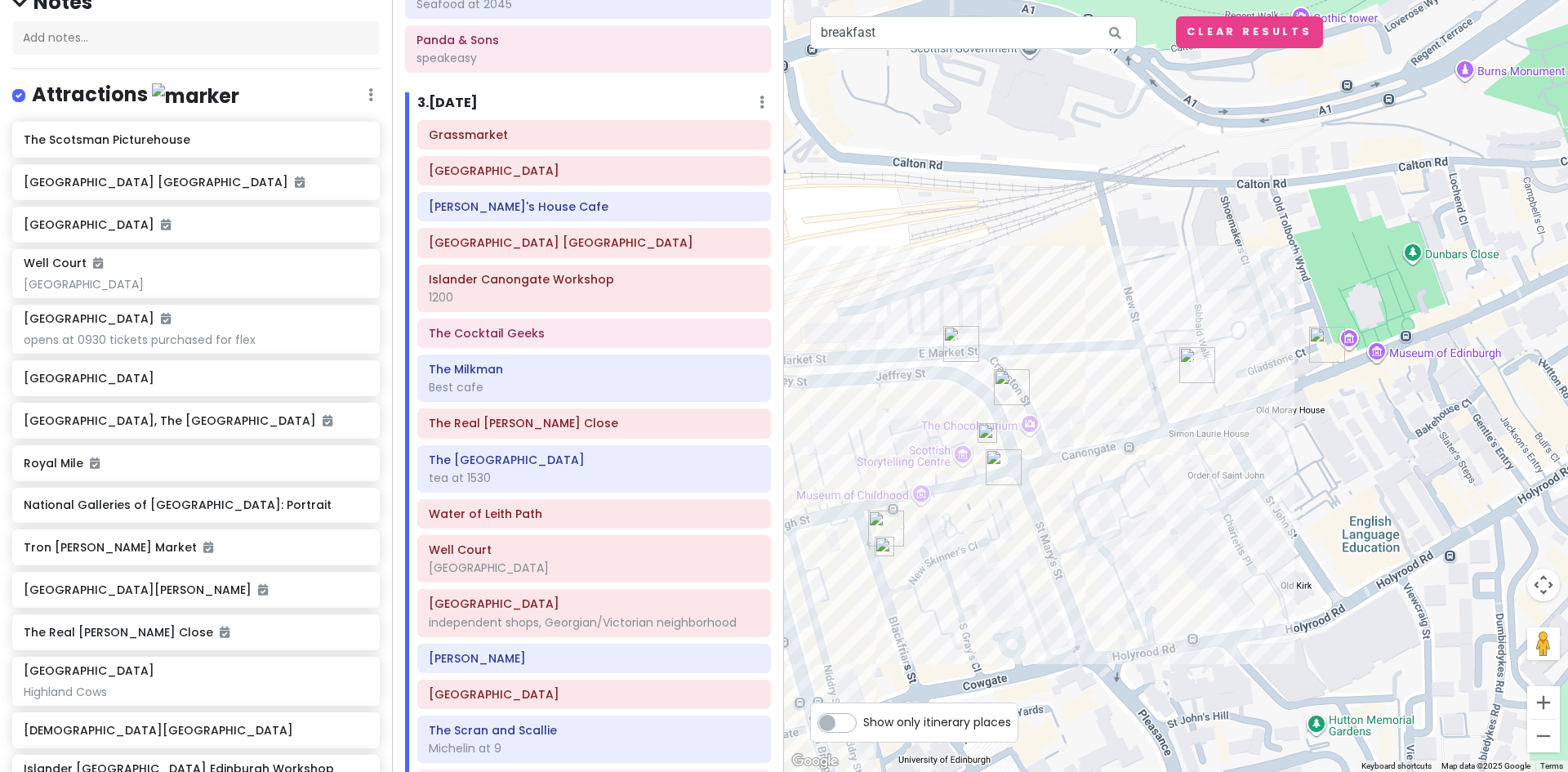
click at [956, 337] on img "The Cocktail Geeks" at bounding box center [961, 344] width 49 height 49
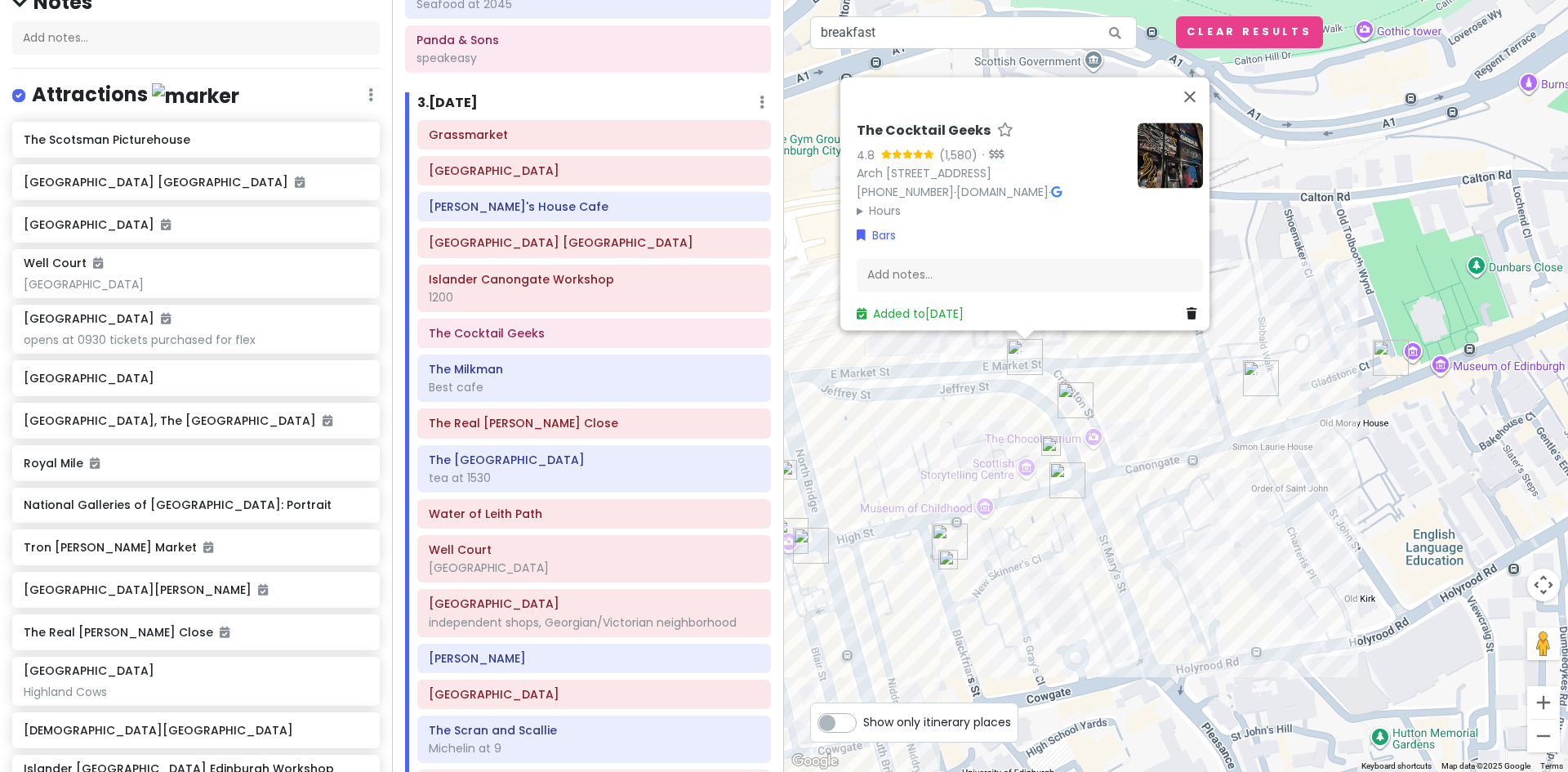
click at [1051, 186] on icon at bounding box center [1056, 192] width 11 height 12
click at [1197, 77] on button "Close" at bounding box center [1191, 97] width 40 height 40
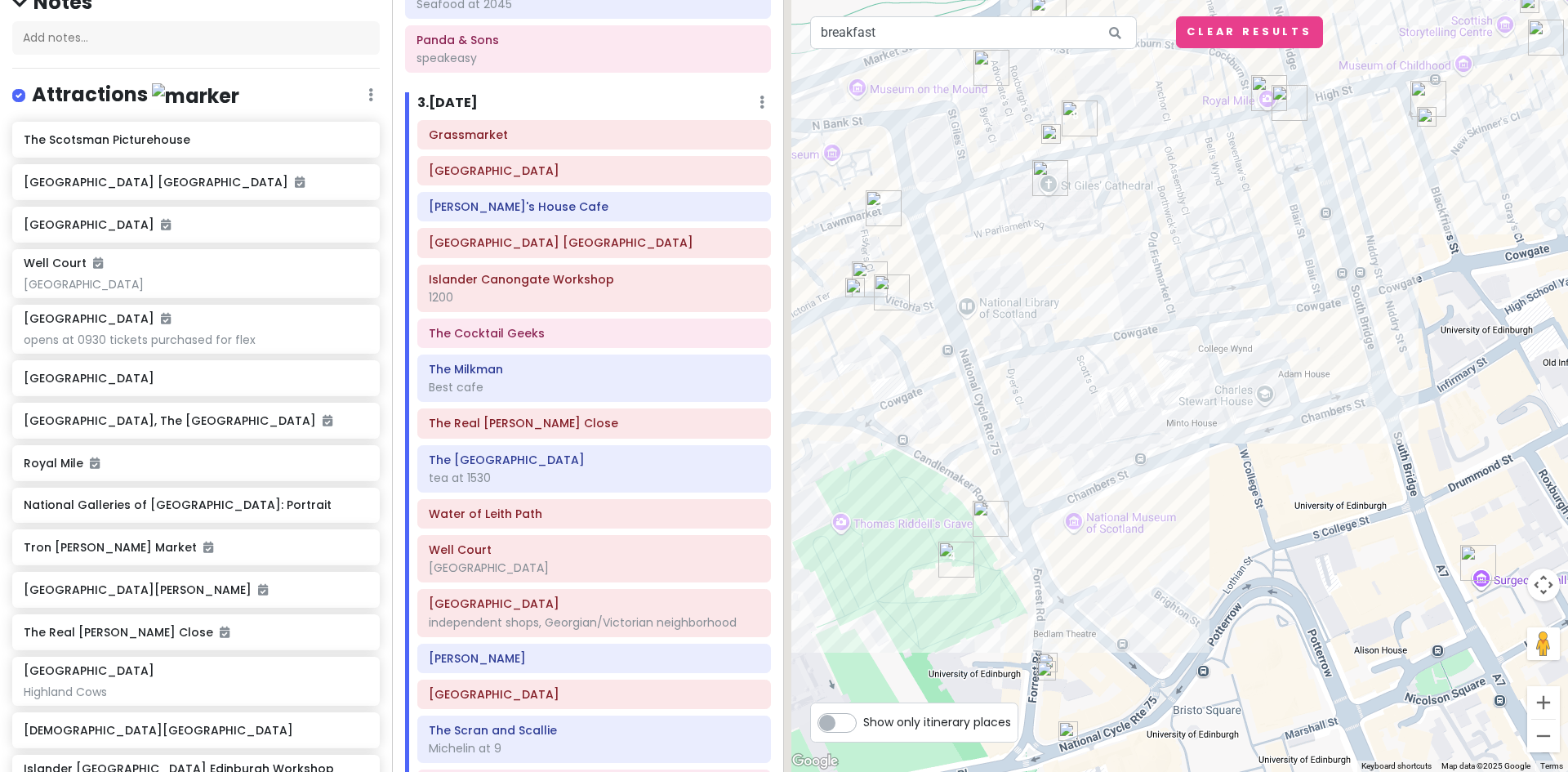
drag, startPoint x: 1230, startPoint y: 520, endPoint x: 1669, endPoint y: 133, distance: 585.2
click at [1568, 133] on html "Edinburgh Trip Private Change Dates Make a Copy Delete Trip Give Feedback 💡 Sup…" at bounding box center [784, 386] width 1568 height 772
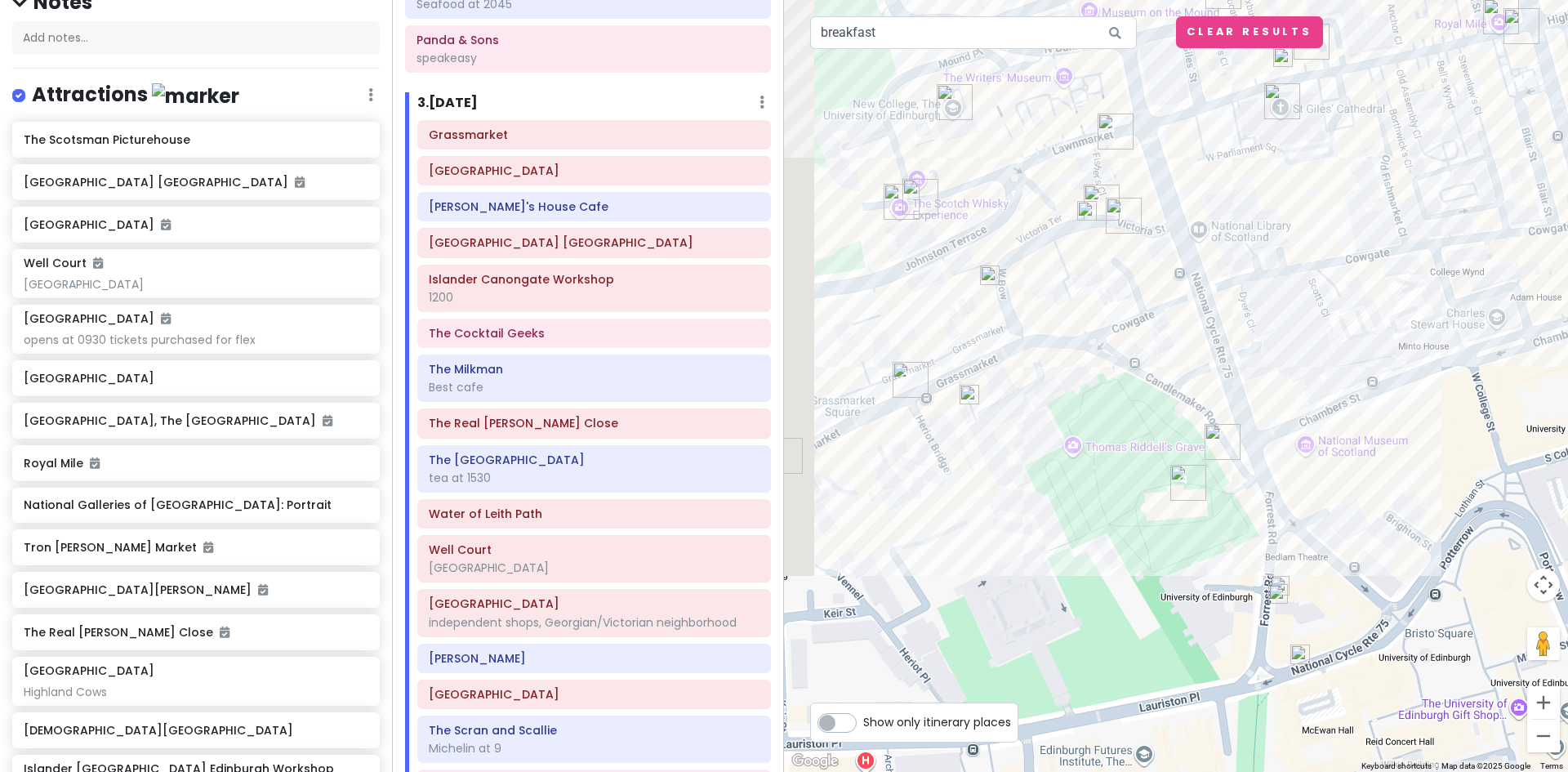
drag, startPoint x: 837, startPoint y: 431, endPoint x: 1014, endPoint y: 422, distance: 177.2
click at [1014, 422] on div at bounding box center [1177, 386] width 784 height 772
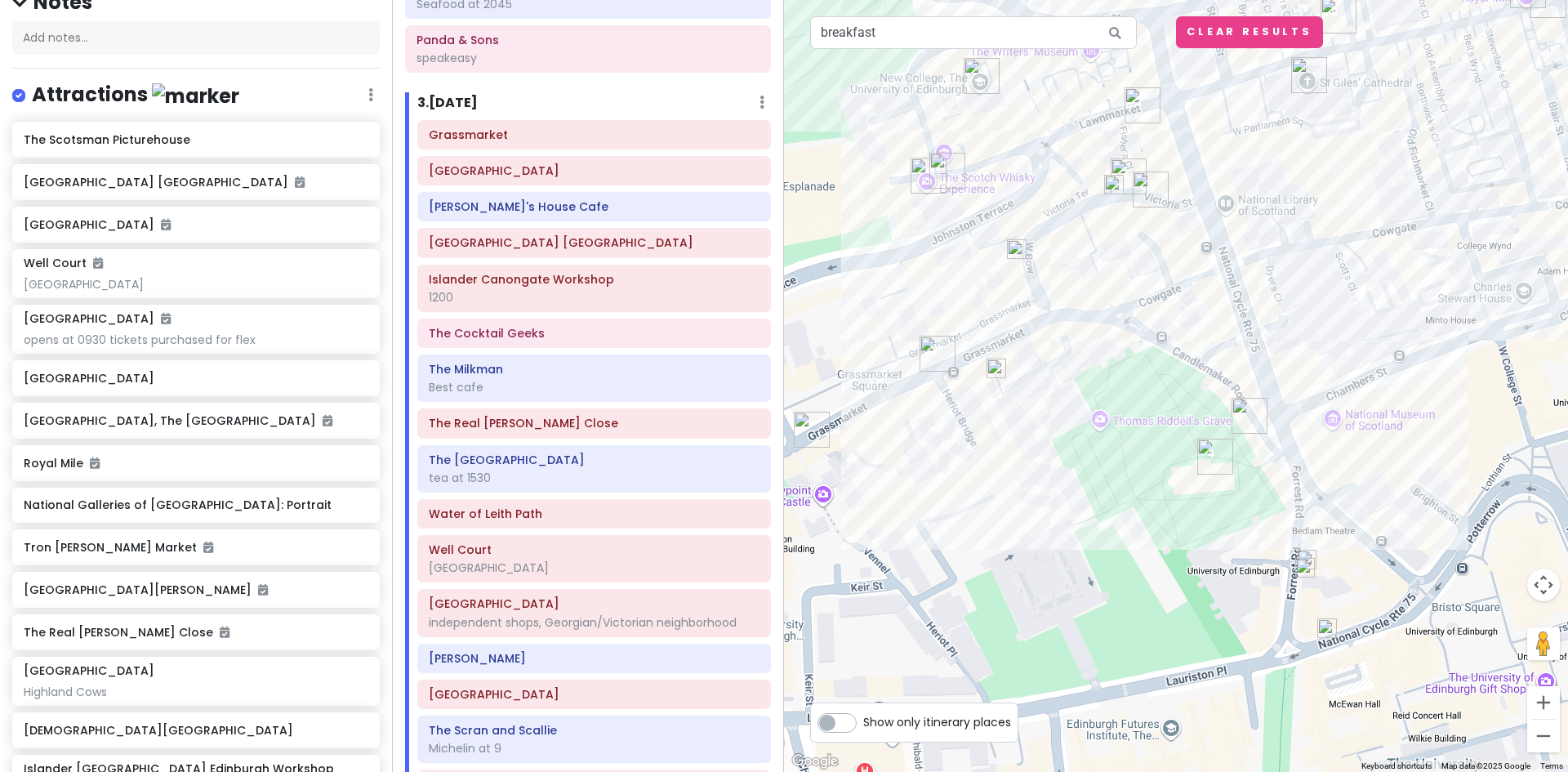
drag, startPoint x: 884, startPoint y: 487, endPoint x: 891, endPoint y: 460, distance: 27.9
click at [892, 461] on div at bounding box center [1177, 386] width 784 height 772
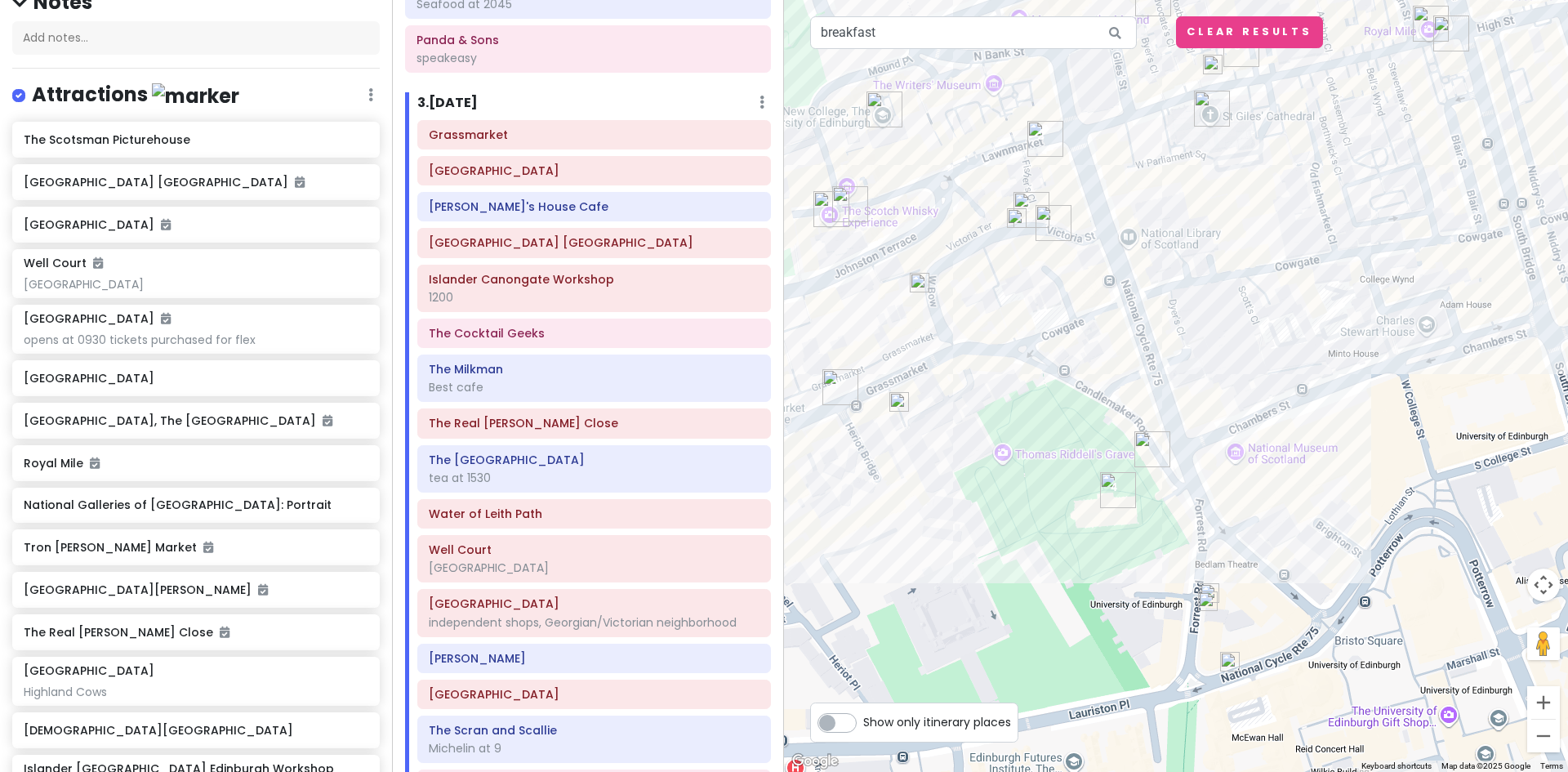
drag, startPoint x: 1025, startPoint y: 425, endPoint x: 949, endPoint y: 459, distance: 83.3
click at [949, 459] on div at bounding box center [1177, 386] width 784 height 772
click at [898, 396] on img at bounding box center [899, 401] width 33 height 33
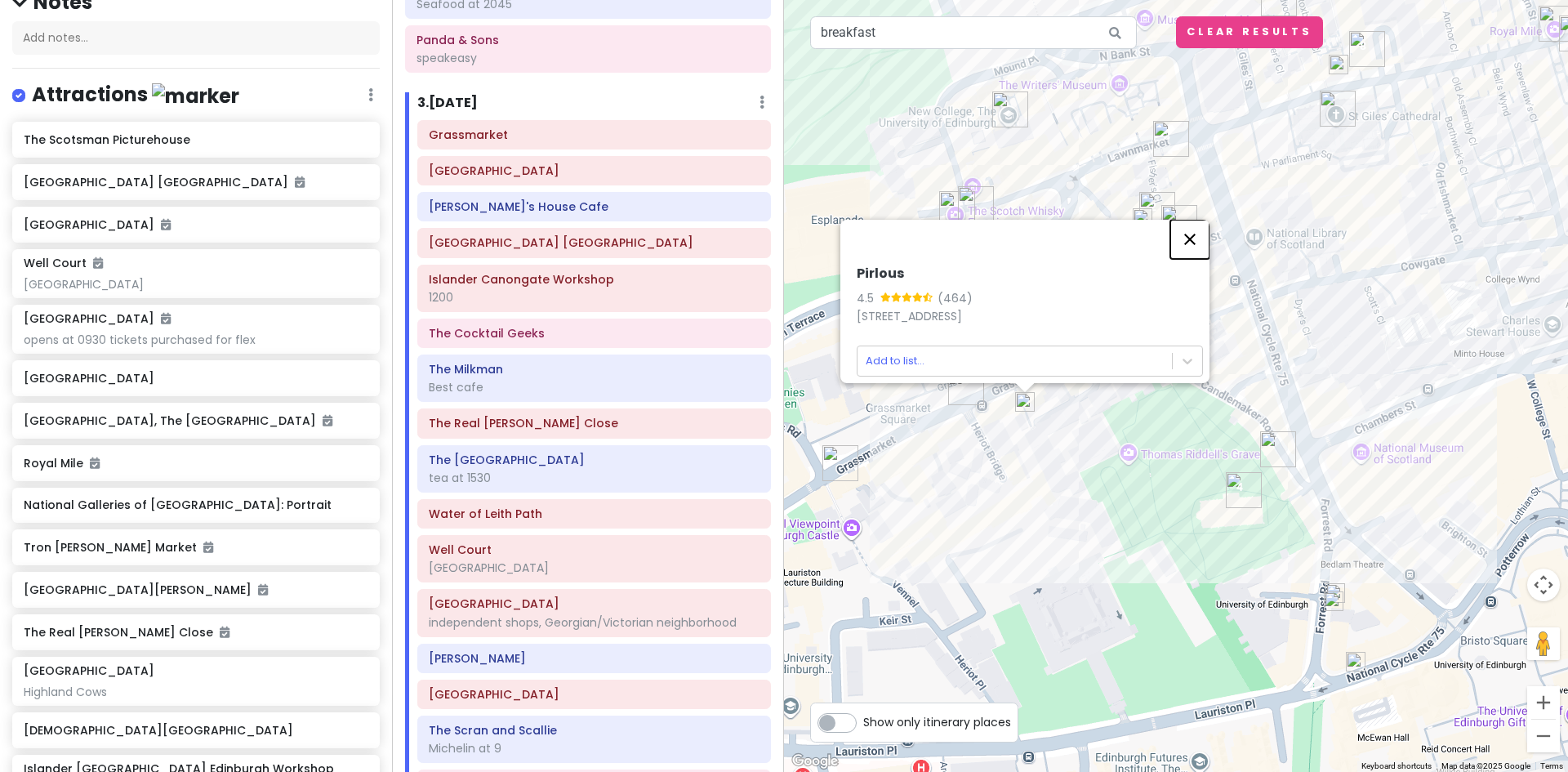
click at [1195, 228] on button "Close" at bounding box center [1191, 239] width 40 height 40
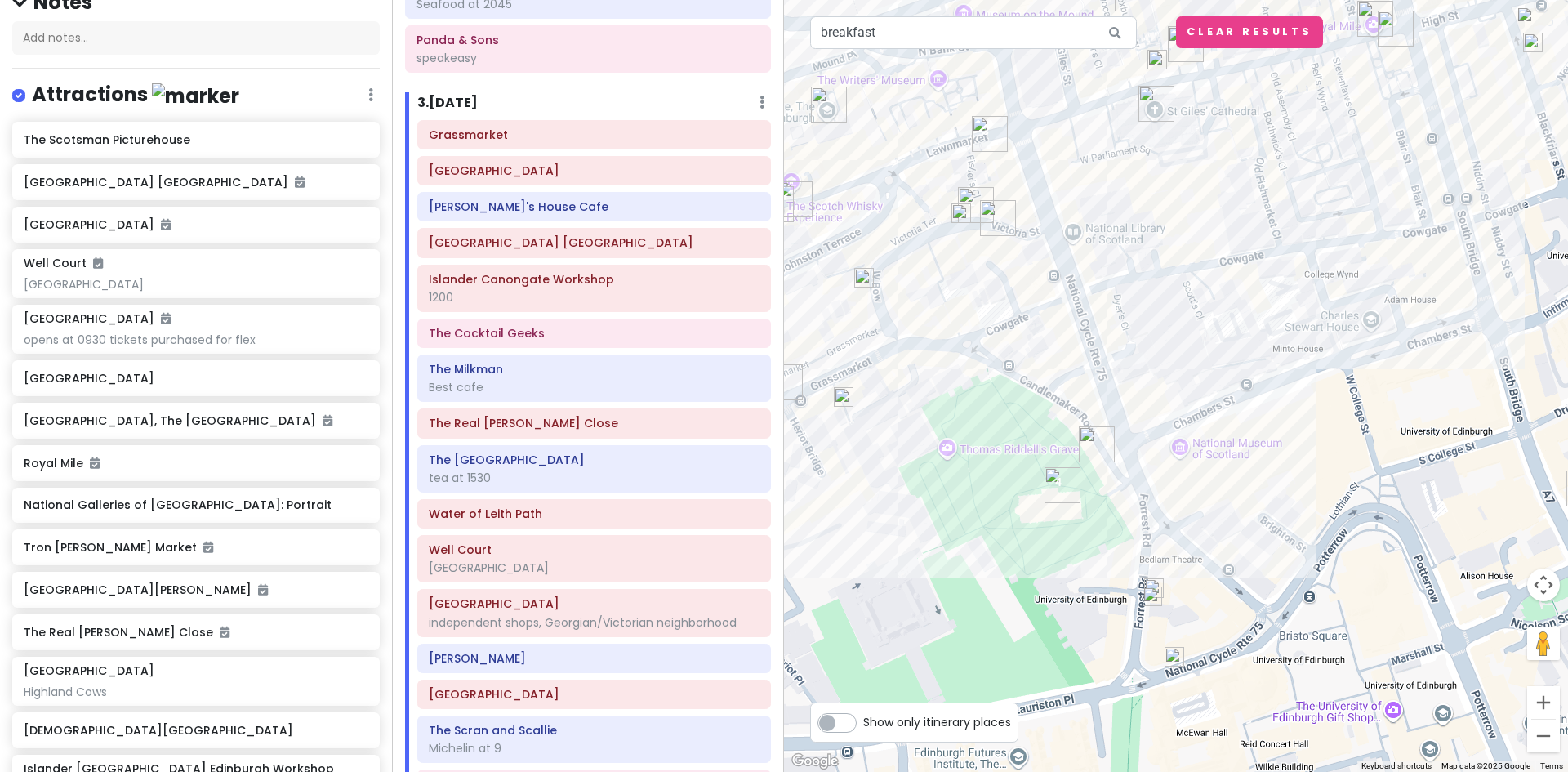
drag, startPoint x: 1241, startPoint y: 566, endPoint x: 1057, endPoint y: 562, distance: 184.0
click at [1057, 562] on div at bounding box center [1177, 386] width 784 height 772
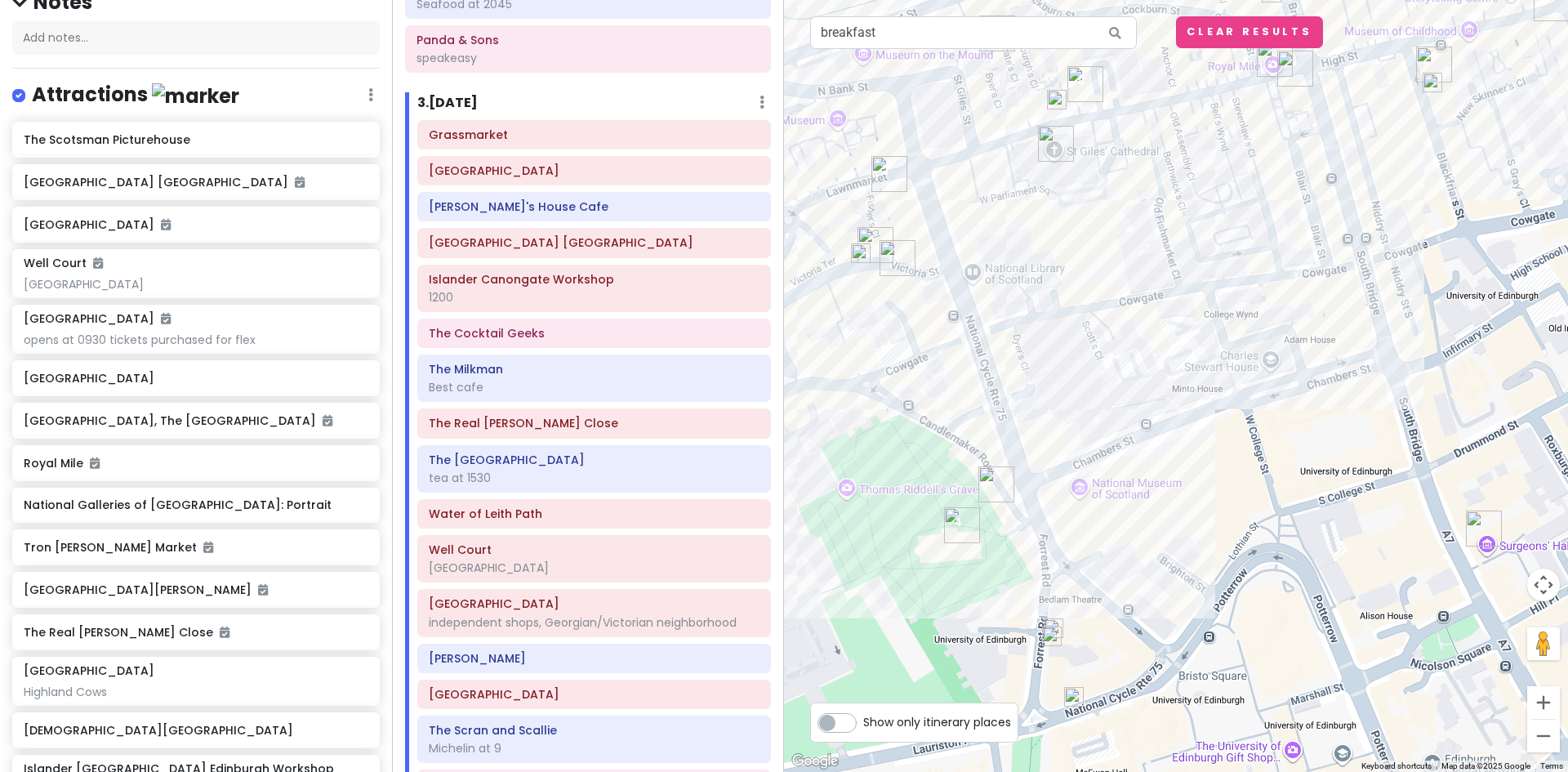
drag, startPoint x: 1148, startPoint y: 472, endPoint x: 944, endPoint y: 539, distance: 214.7
click at [944, 539] on div at bounding box center [1177, 386] width 784 height 772
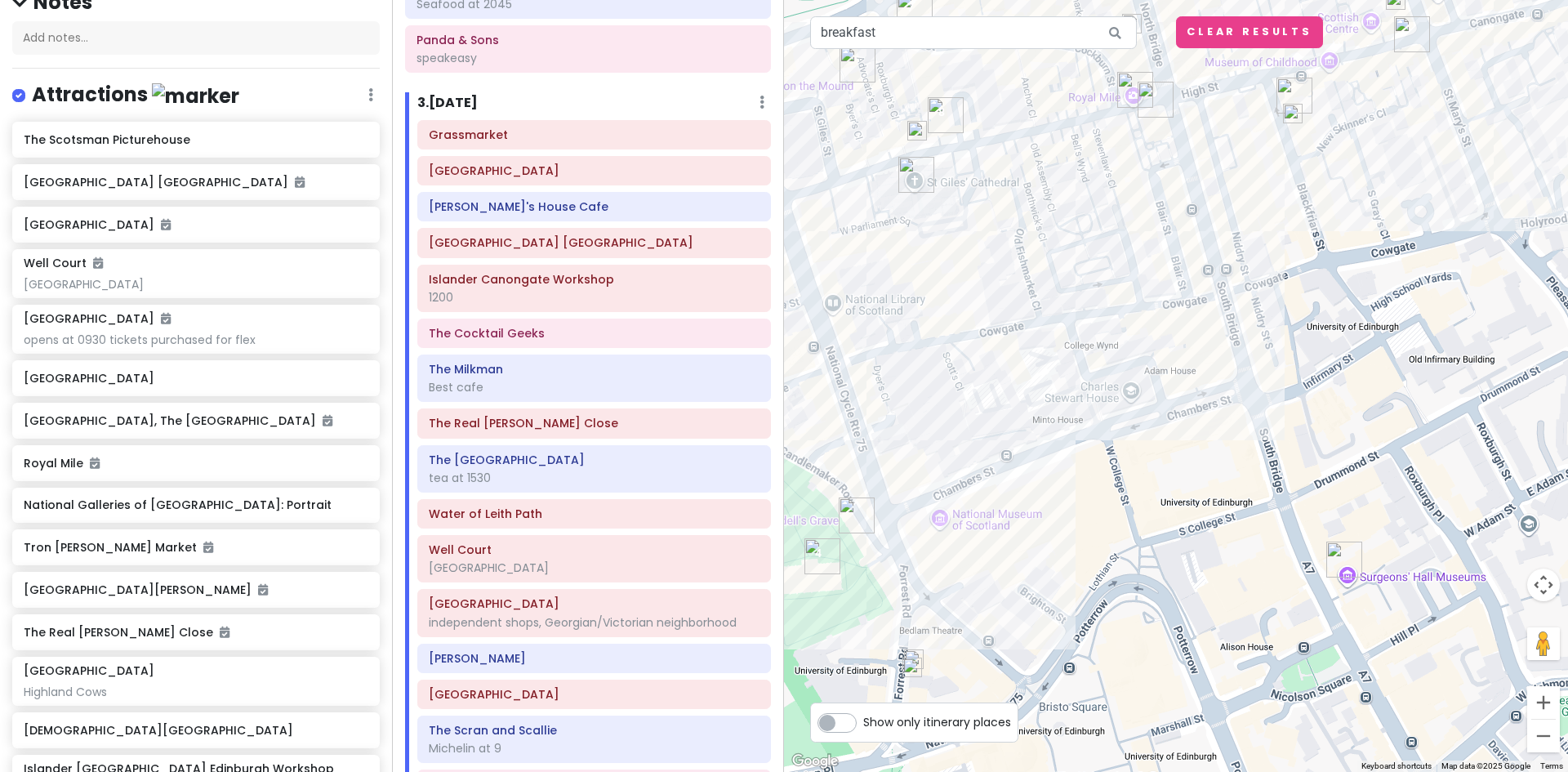
drag, startPoint x: 1143, startPoint y: 273, endPoint x: 1142, endPoint y: 372, distance: 99.0
click at [1142, 372] on div at bounding box center [1177, 386] width 784 height 772
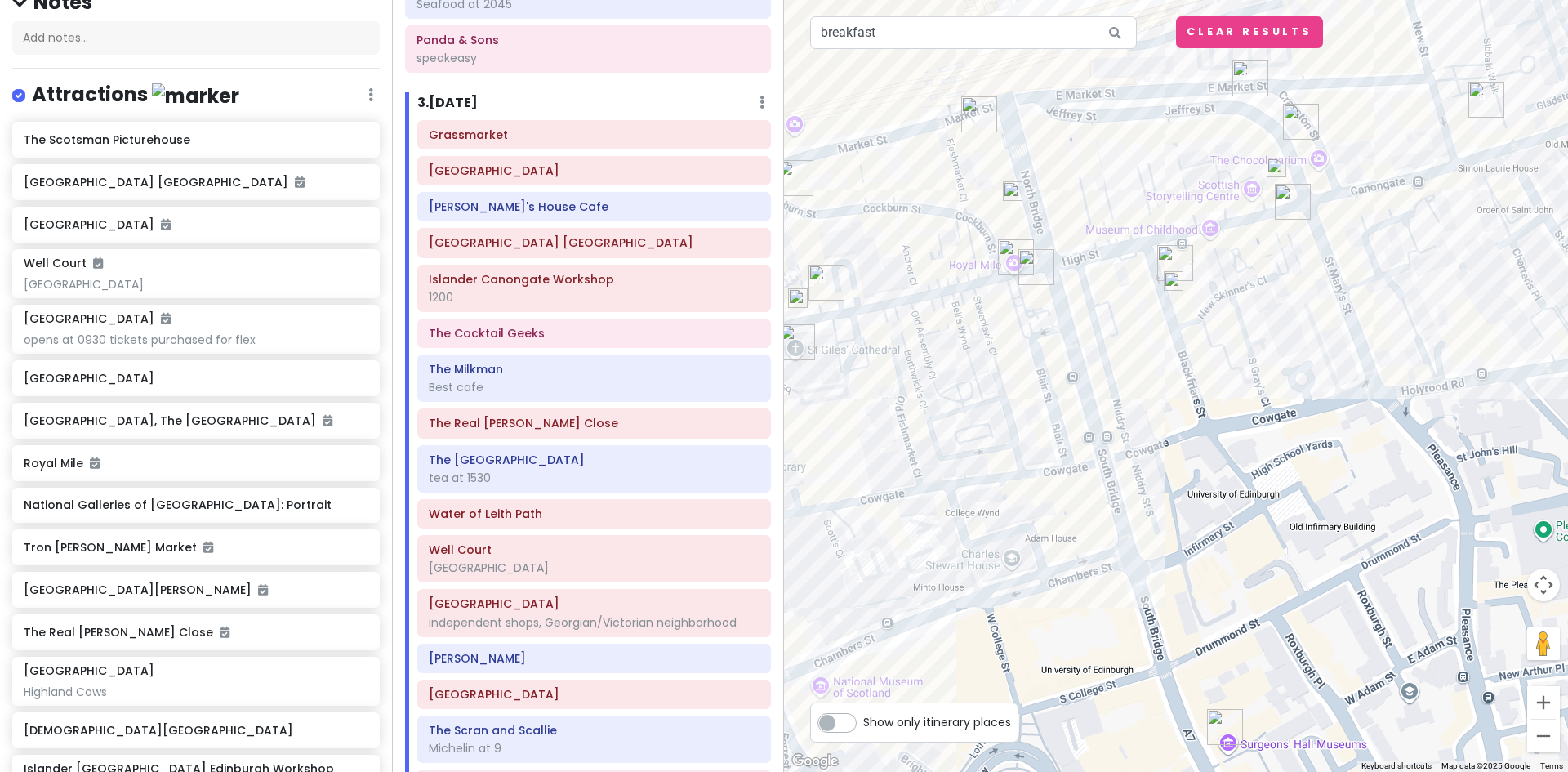
drag, startPoint x: 1281, startPoint y: 342, endPoint x: 1152, endPoint y: 403, distance: 142.7
click at [1152, 403] on div at bounding box center [1177, 386] width 784 height 772
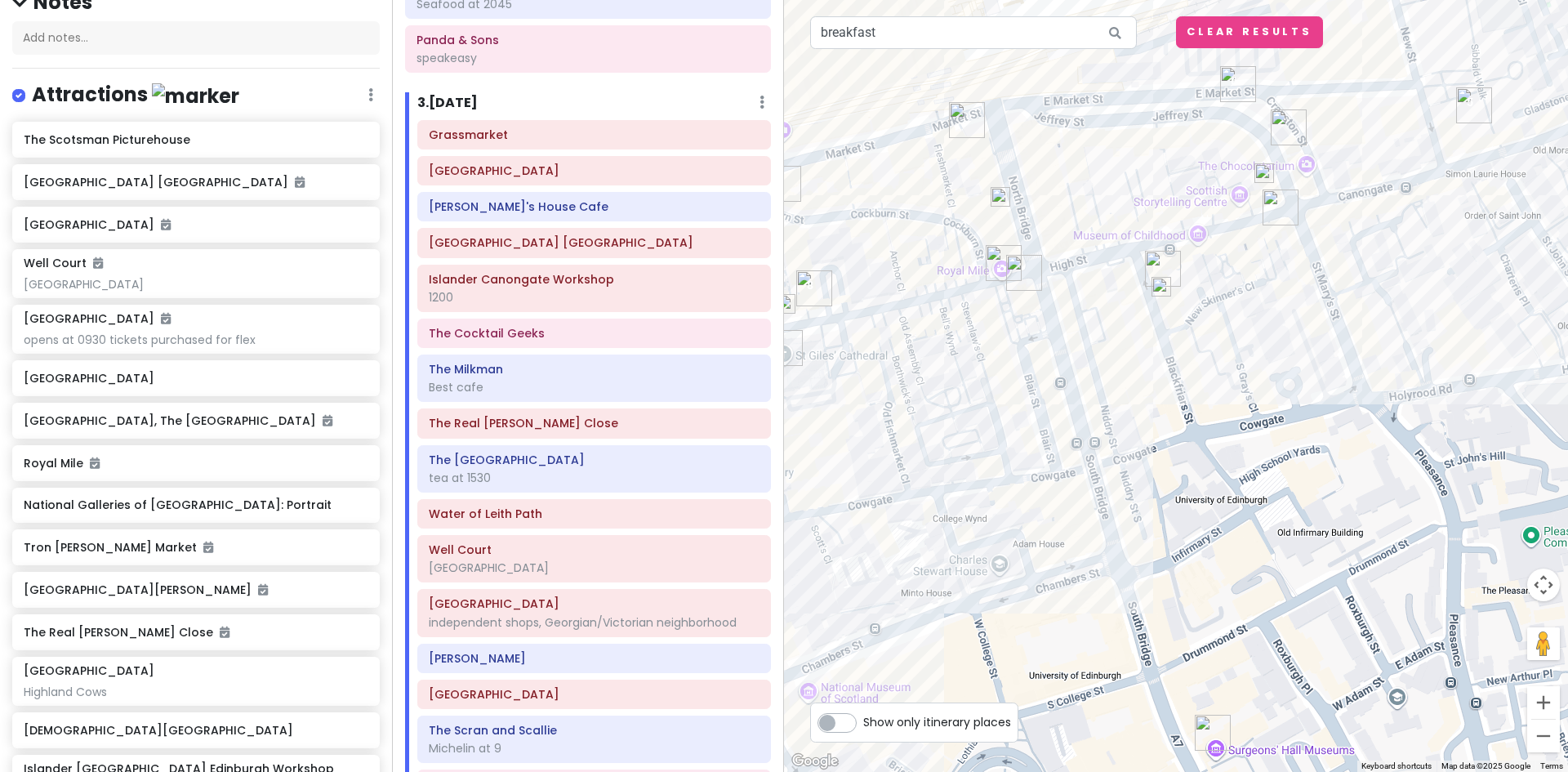
click at [1161, 260] on img "The Edinburgh Larder - Blackfriars Street" at bounding box center [1163, 269] width 49 height 49
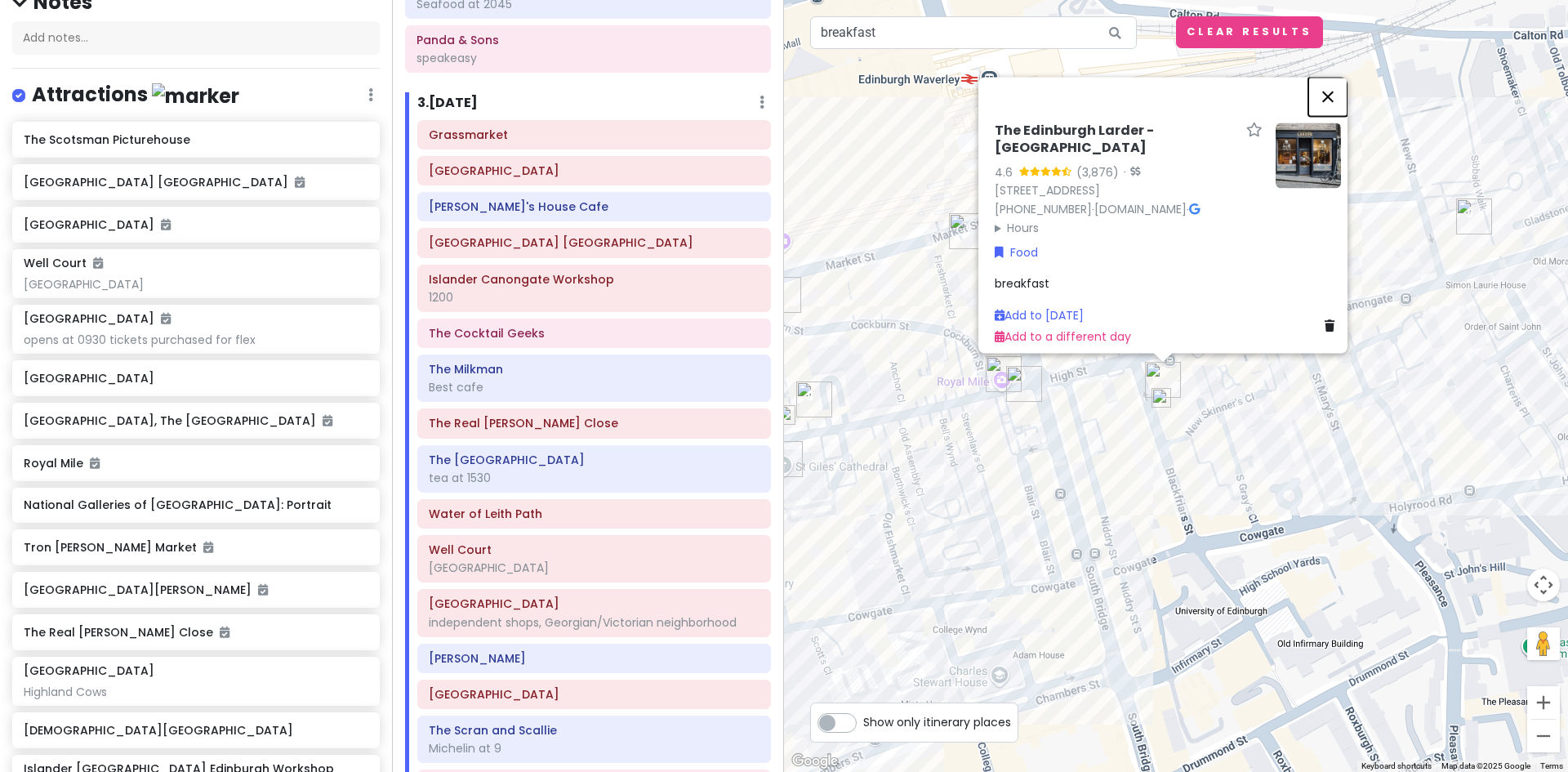
click at [1331, 77] on button "Close" at bounding box center [1328, 97] width 40 height 40
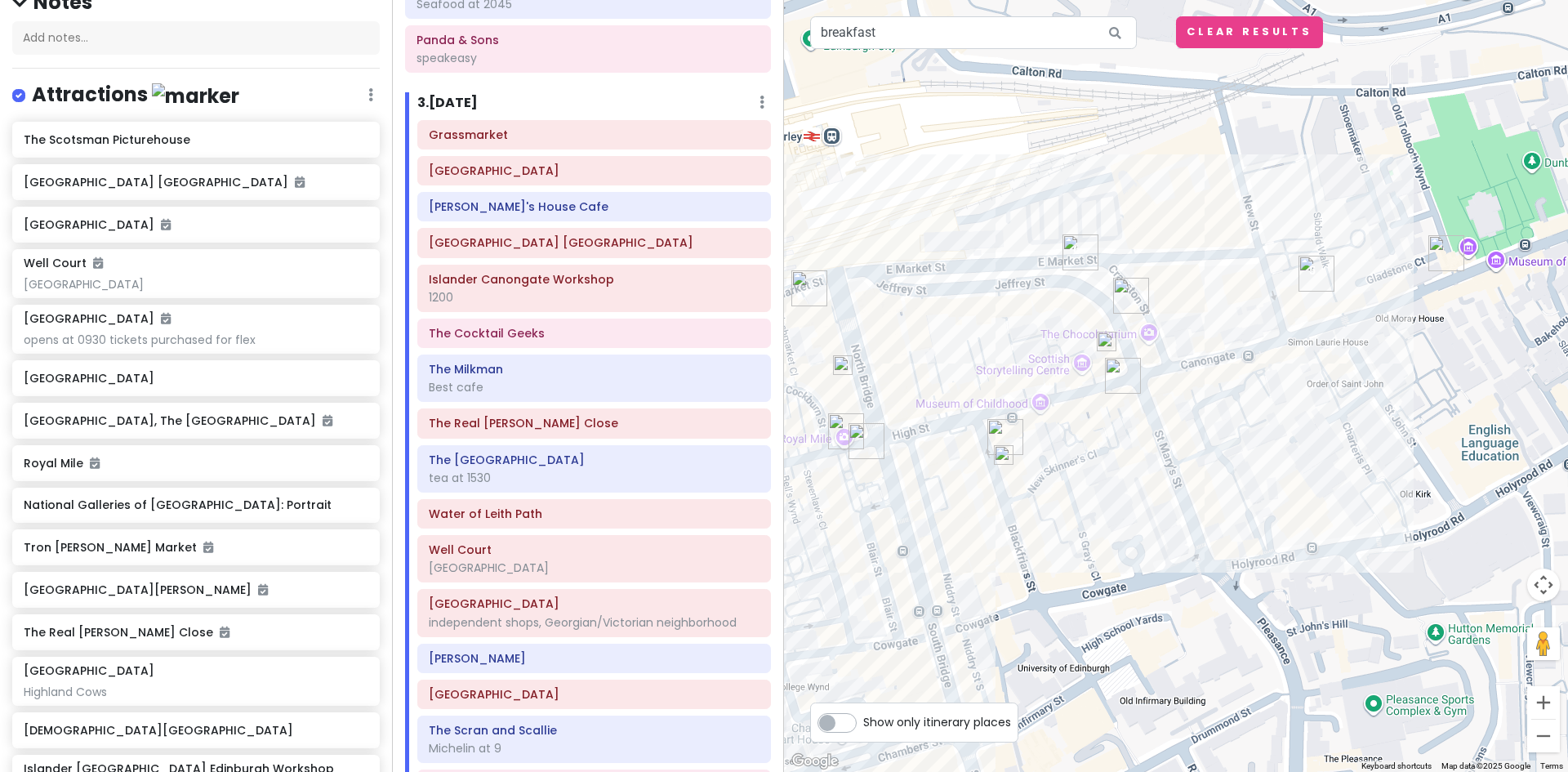
drag, startPoint x: 1422, startPoint y: 313, endPoint x: 1263, endPoint y: 371, distance: 169.2
click at [1263, 371] on div at bounding box center [1177, 386] width 784 height 772
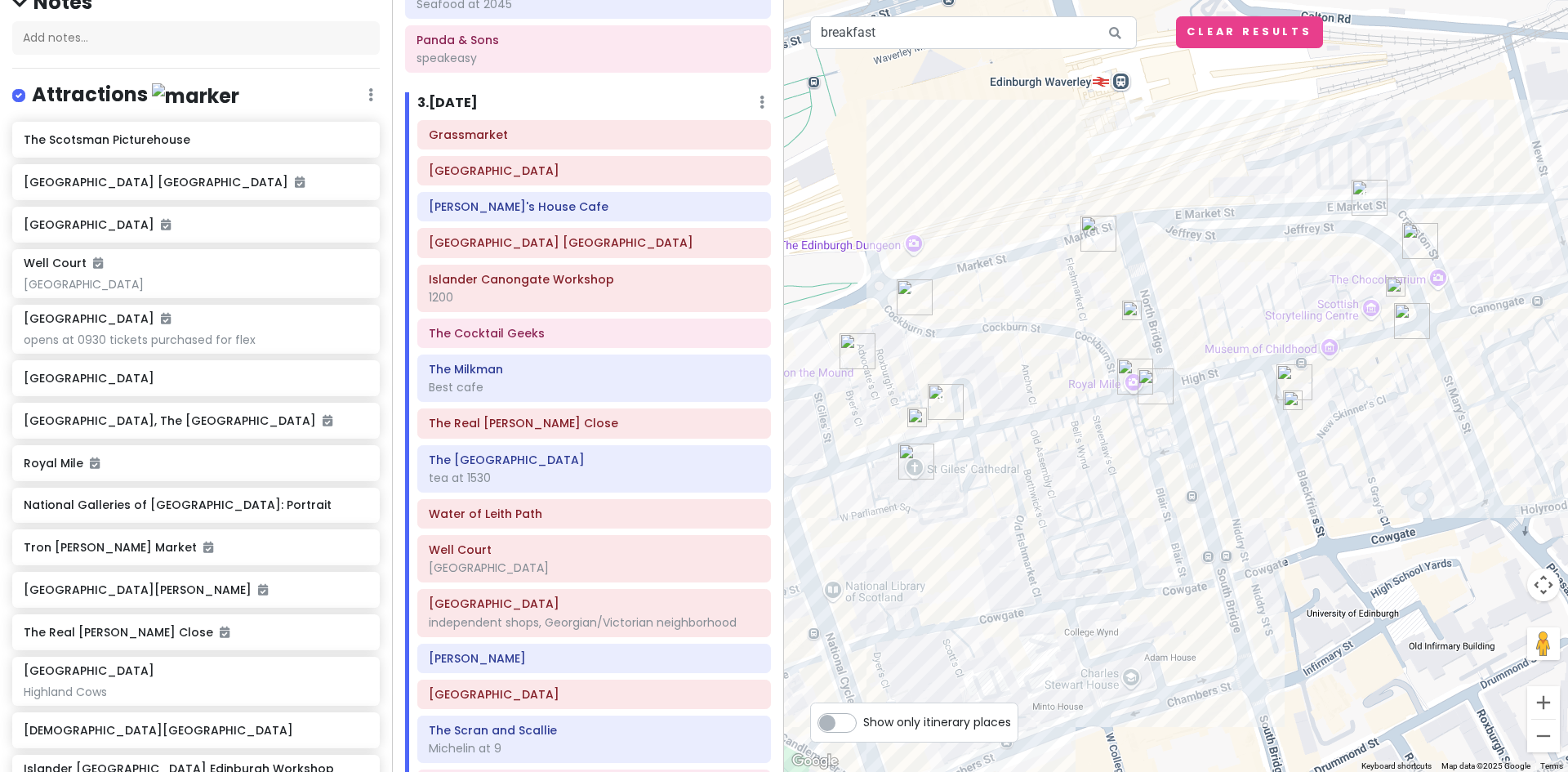
drag, startPoint x: 919, startPoint y: 325, endPoint x: 1185, endPoint y: 281, distance: 269.6
click at [1185, 281] on div at bounding box center [1177, 386] width 784 height 772
click at [537, 377] on h6 "The Milkman" at bounding box center [594, 369] width 331 height 15
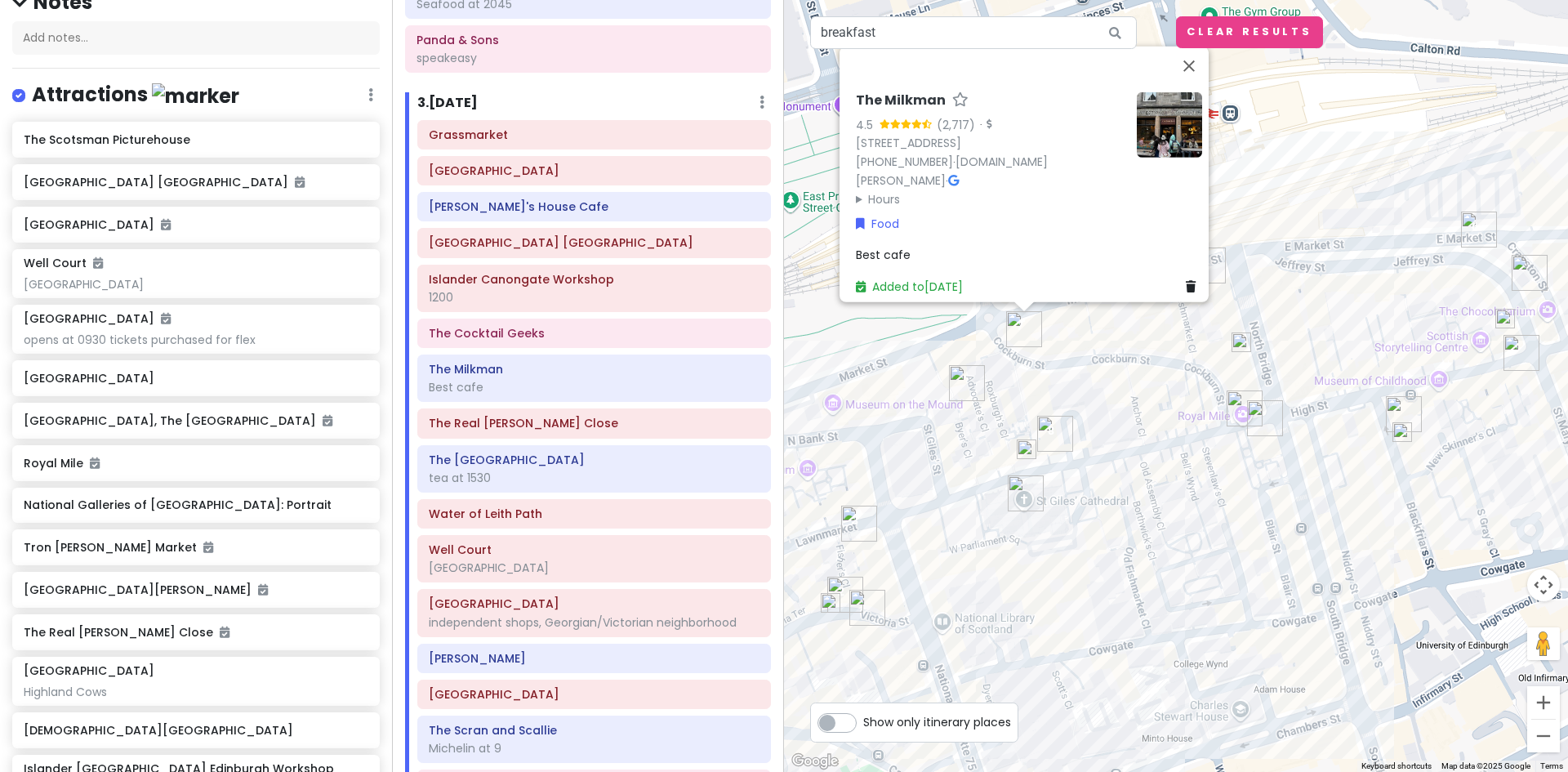
click at [959, 174] on icon at bounding box center [953, 180] width 11 height 12
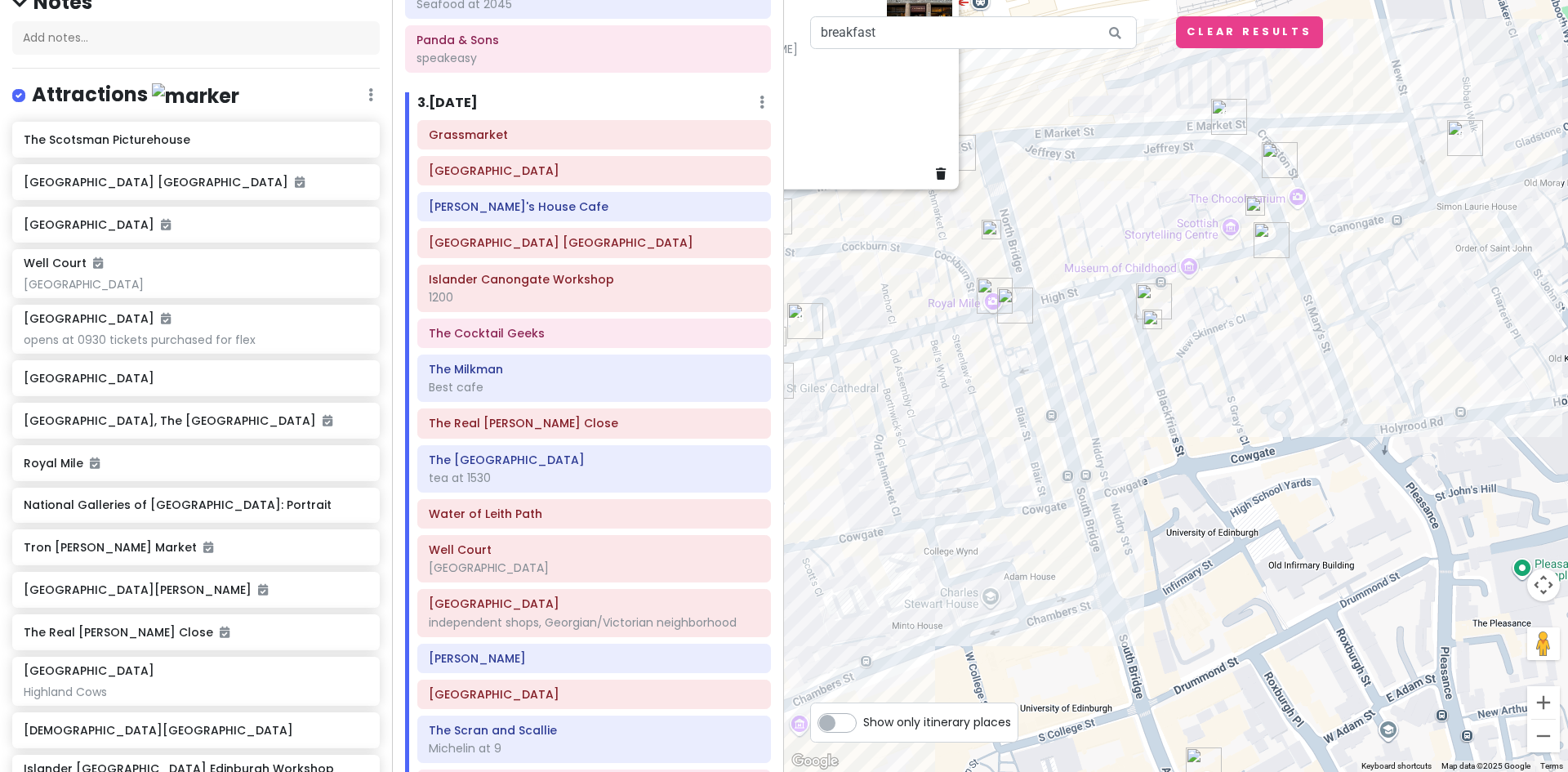
drag, startPoint x: 1185, startPoint y: 578, endPoint x: 873, endPoint y: 444, distance: 339.6
click at [857, 470] on div "The Milkman 4.5 (2,717) · [STREET_ADDRESS] [PHONE_NUMBER] · [DOMAIN_NAME][PERSO…" at bounding box center [1177, 386] width 784 height 772
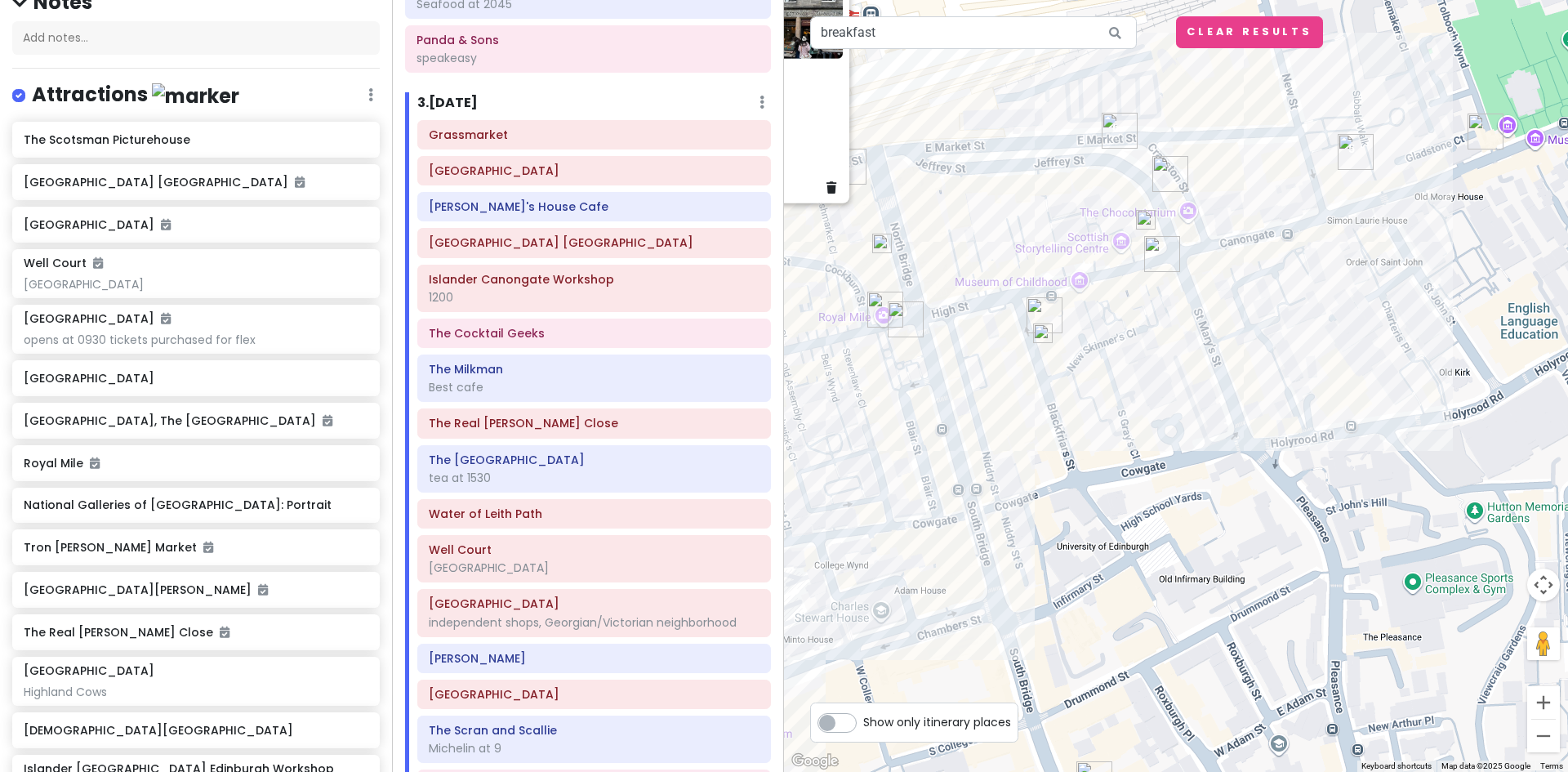
click at [1483, 128] on img "Tolbooth Tavern" at bounding box center [1486, 131] width 49 height 49
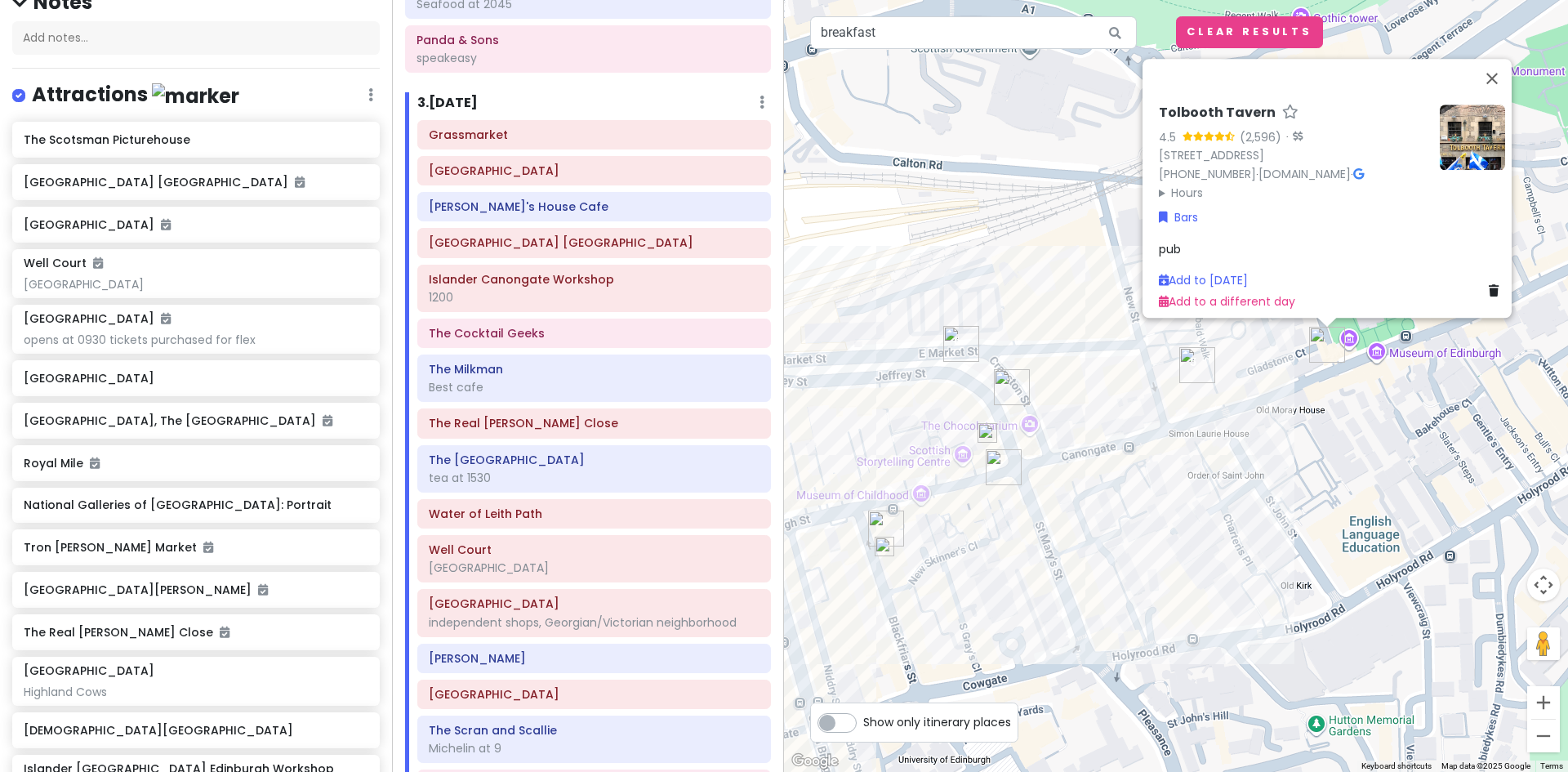
click at [1364, 168] on icon at bounding box center [1359, 174] width 11 height 12
click at [1506, 65] on button "Close" at bounding box center [1493, 79] width 40 height 40
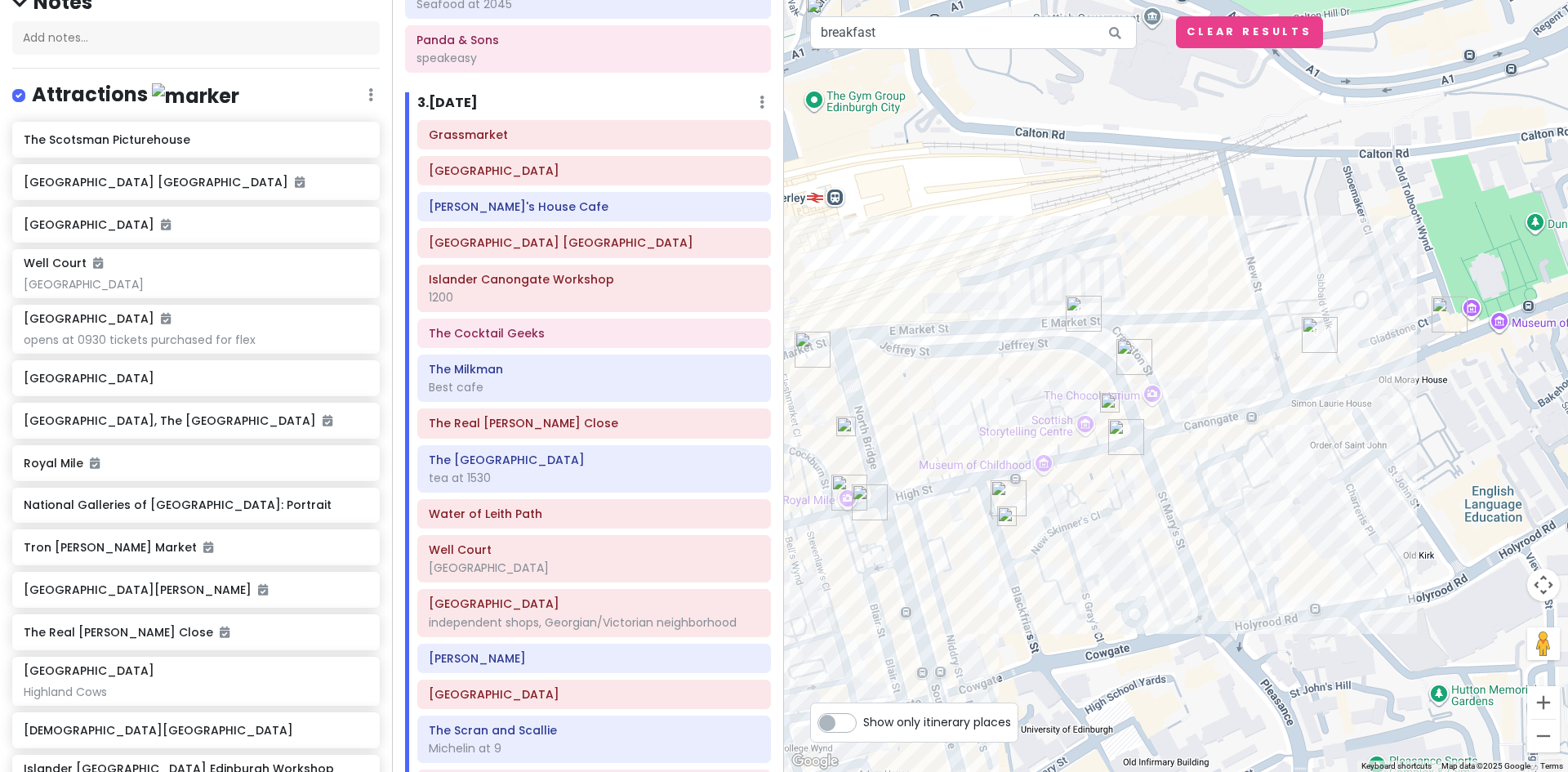
drag, startPoint x: 1080, startPoint y: 592, endPoint x: 1204, endPoint y: 561, distance: 127.8
click at [1204, 561] on div at bounding box center [1177, 386] width 784 height 772
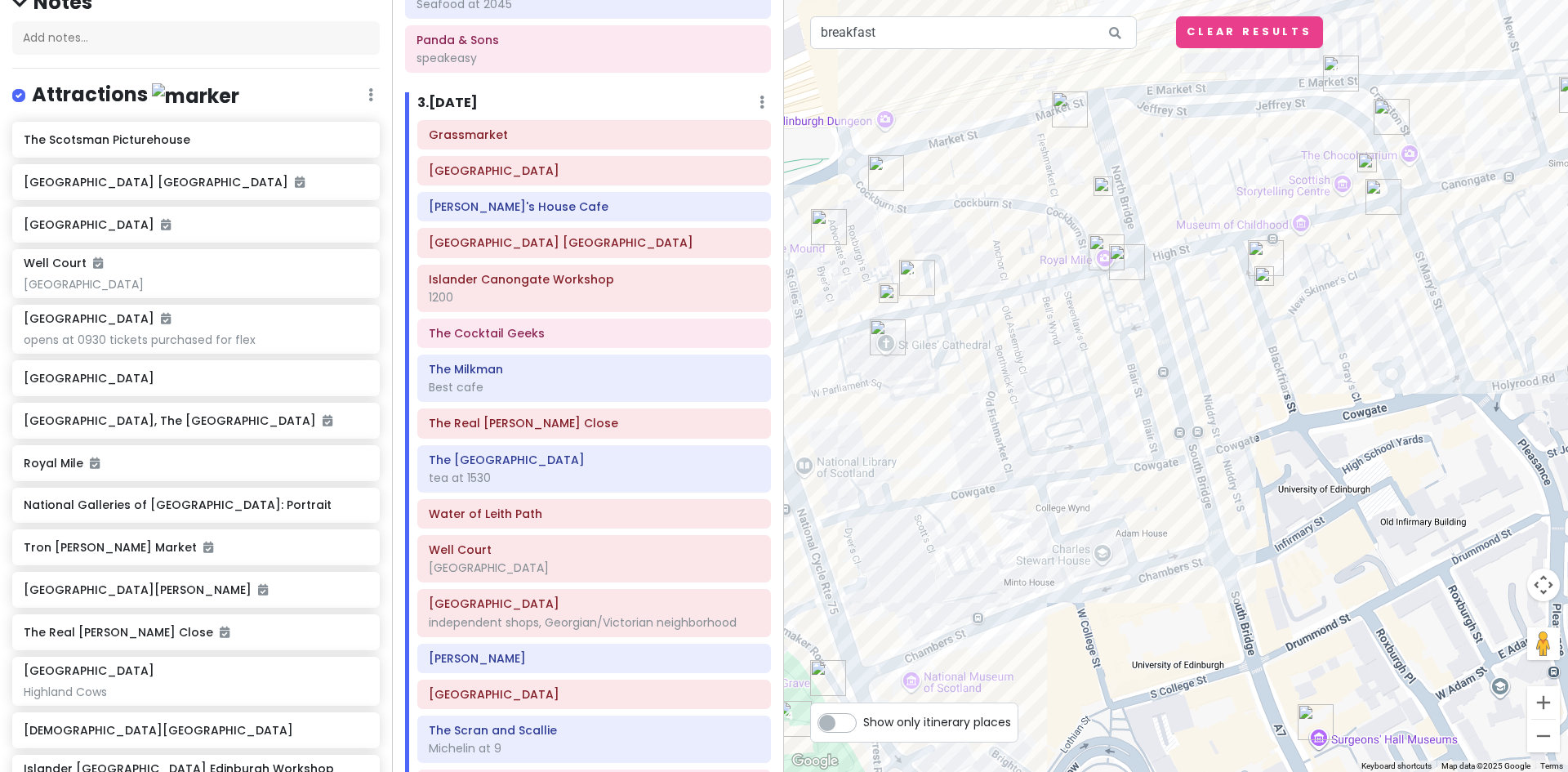
drag, startPoint x: 931, startPoint y: 582, endPoint x: 1191, endPoint y: 339, distance: 355.9
click at [1191, 339] on div at bounding box center [1177, 386] width 784 height 772
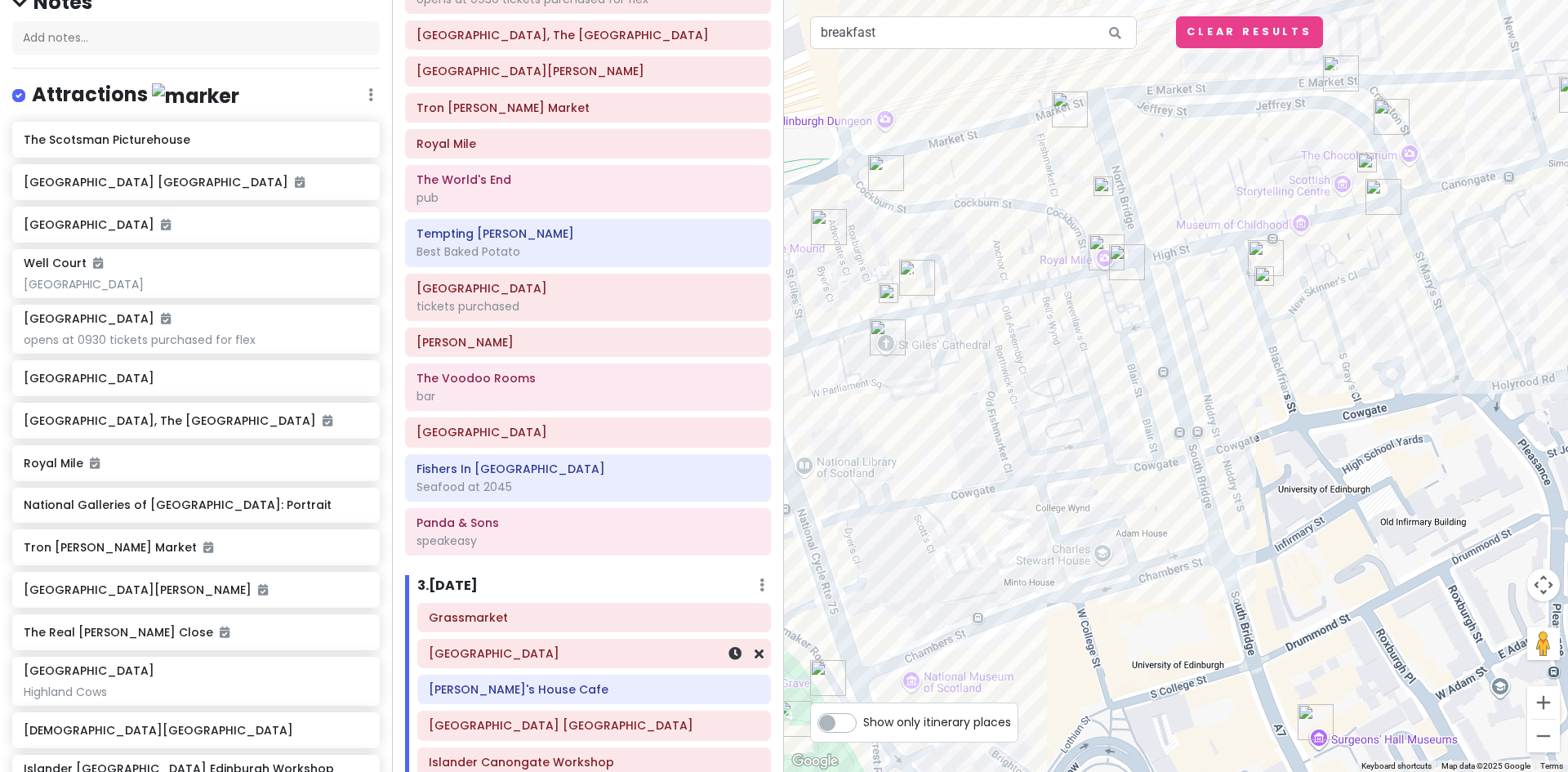
scroll to position [268, 0]
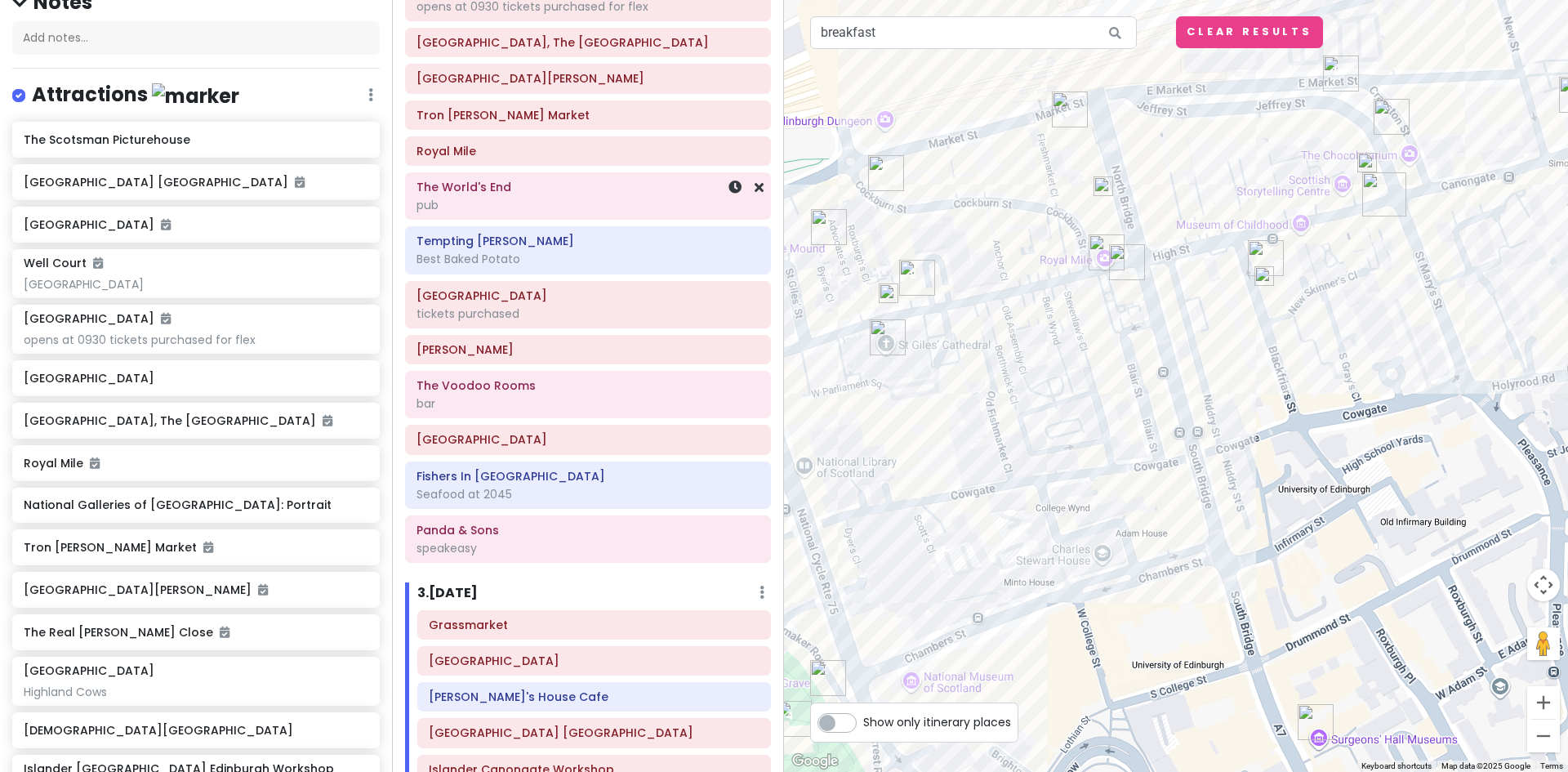
click at [460, 201] on div "pub" at bounding box center [588, 205] width 343 height 15
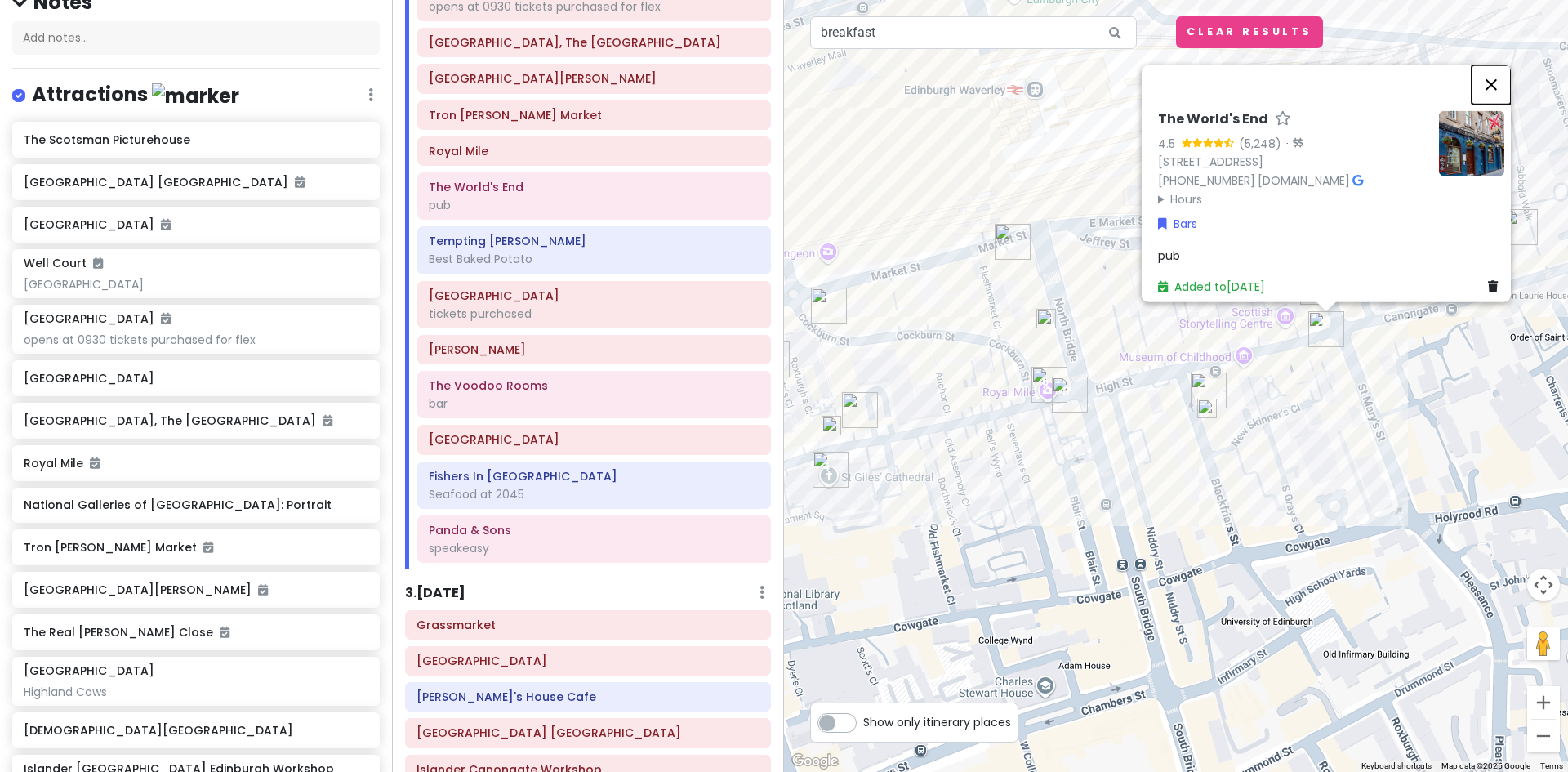
click at [1500, 73] on button "Close" at bounding box center [1492, 84] width 40 height 40
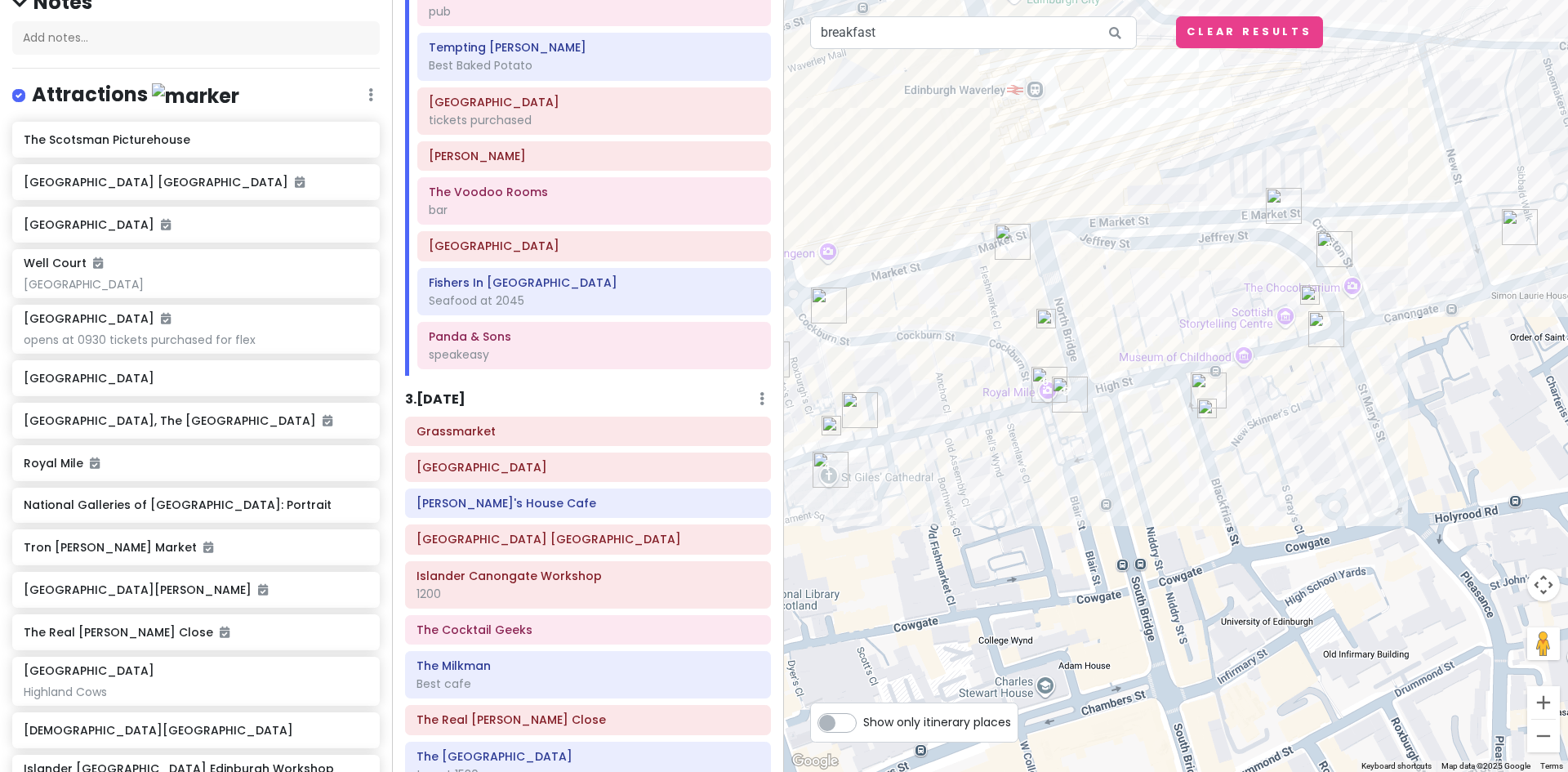
scroll to position [455, 0]
